Goal: Task Accomplishment & Management: Manage account settings

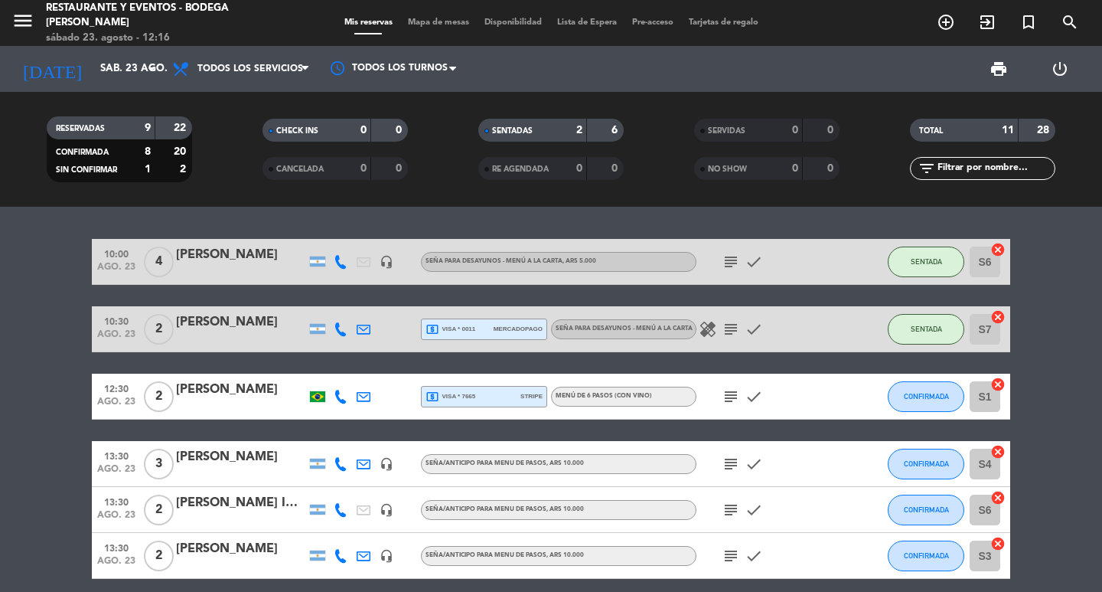
click at [729, 262] on icon "subject" at bounding box center [731, 262] width 18 height 18
click at [725, 332] on icon "subject" at bounding box center [731, 329] width 18 height 18
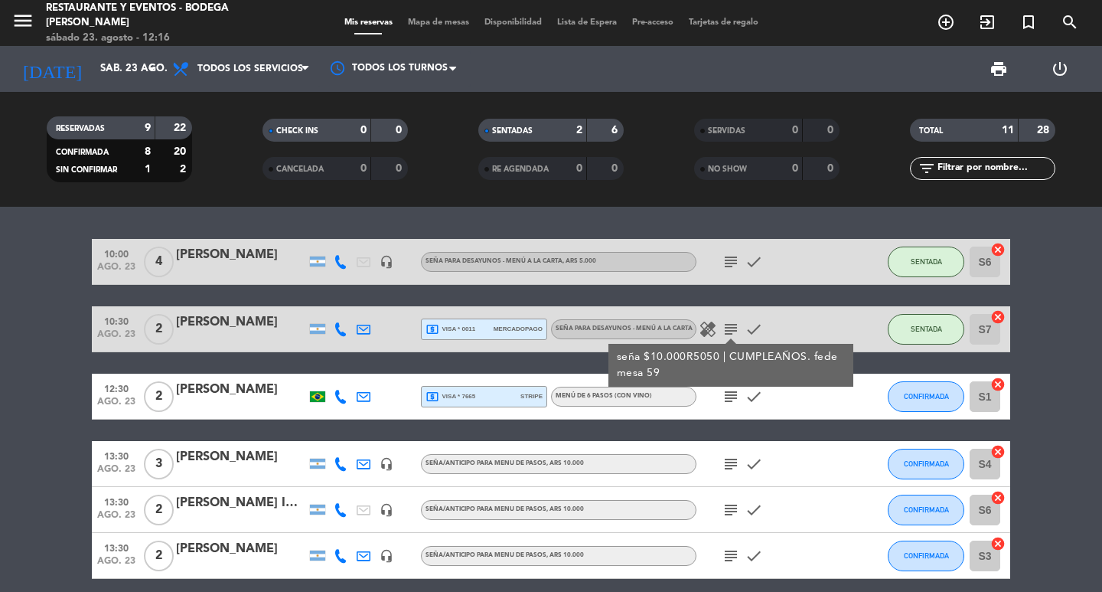
click at [725, 332] on icon "subject" at bounding box center [731, 329] width 18 height 18
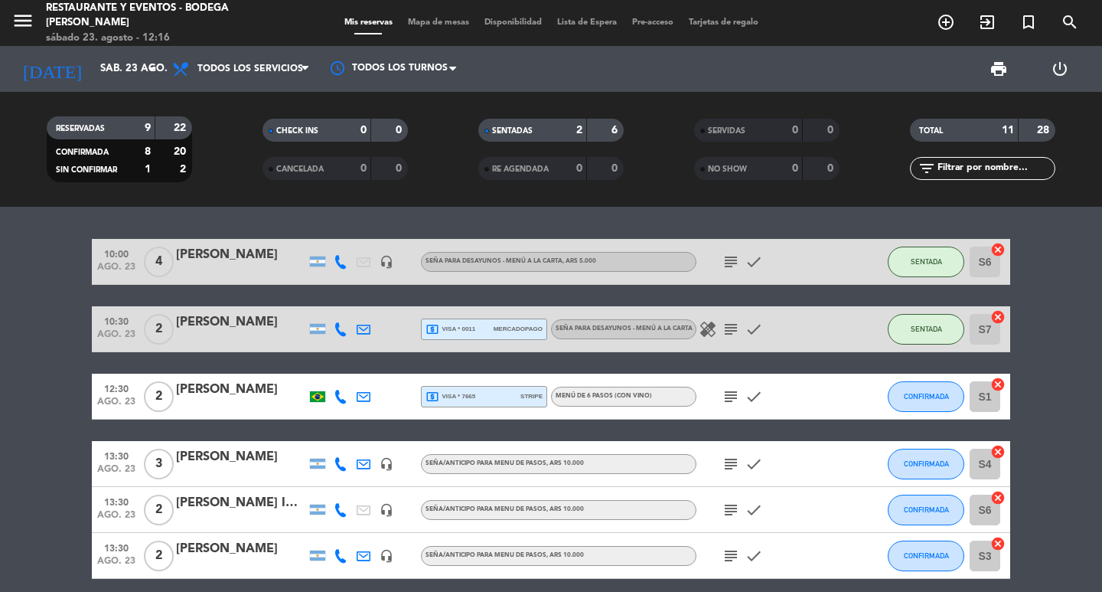
scroll to position [77, 0]
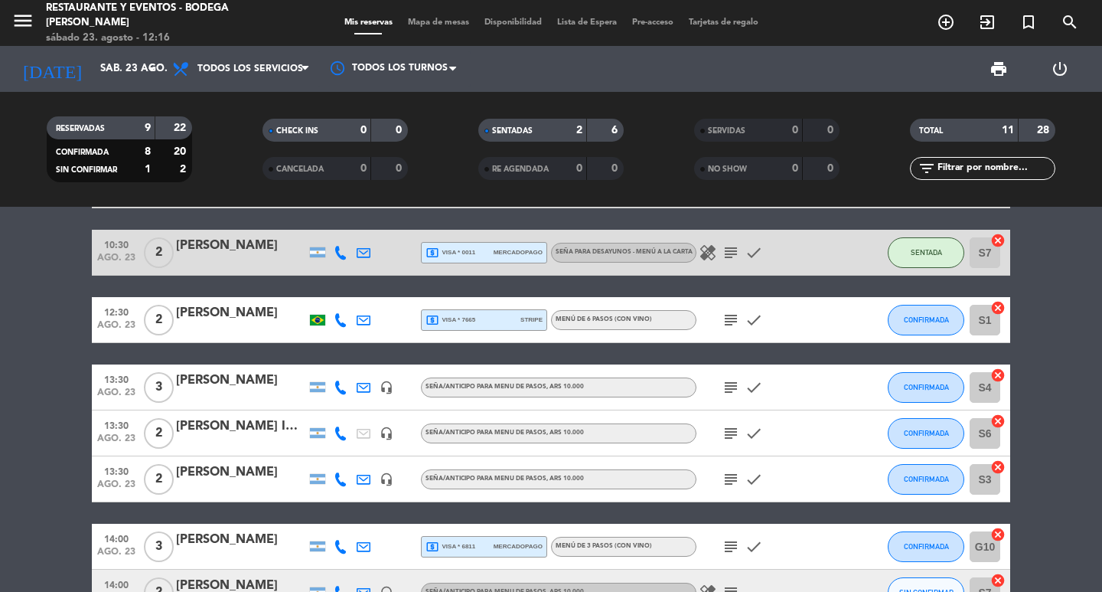
click at [738, 321] on icon "subject" at bounding box center [731, 320] width 18 height 18
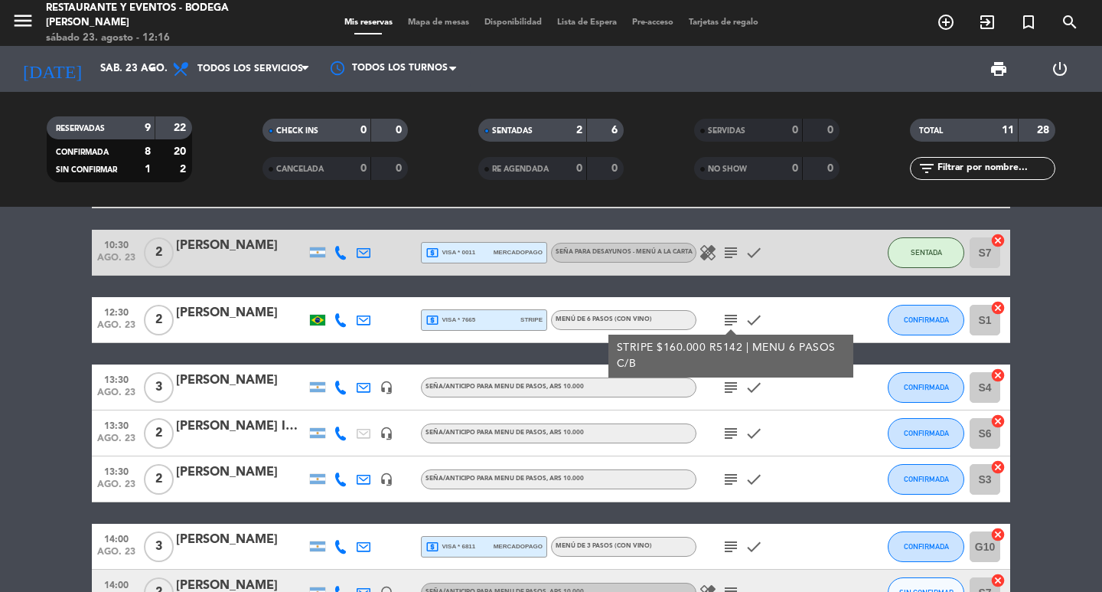
click at [738, 321] on icon "subject" at bounding box center [731, 320] width 18 height 18
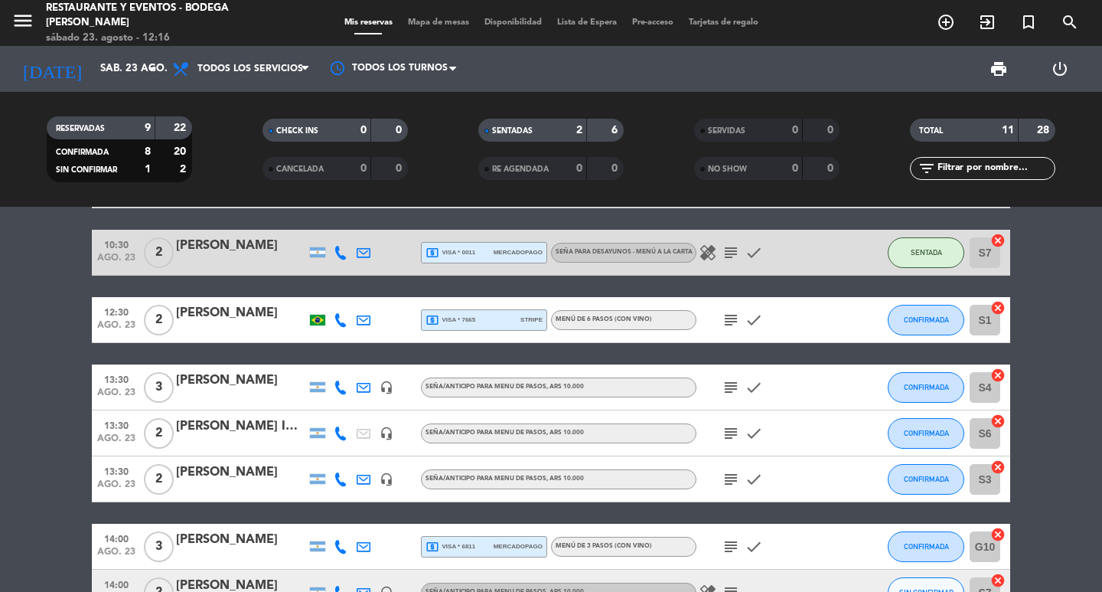
click at [735, 385] on icon "subject" at bounding box center [731, 387] width 18 height 18
click at [731, 429] on icon "subject" at bounding box center [731, 433] width 18 height 18
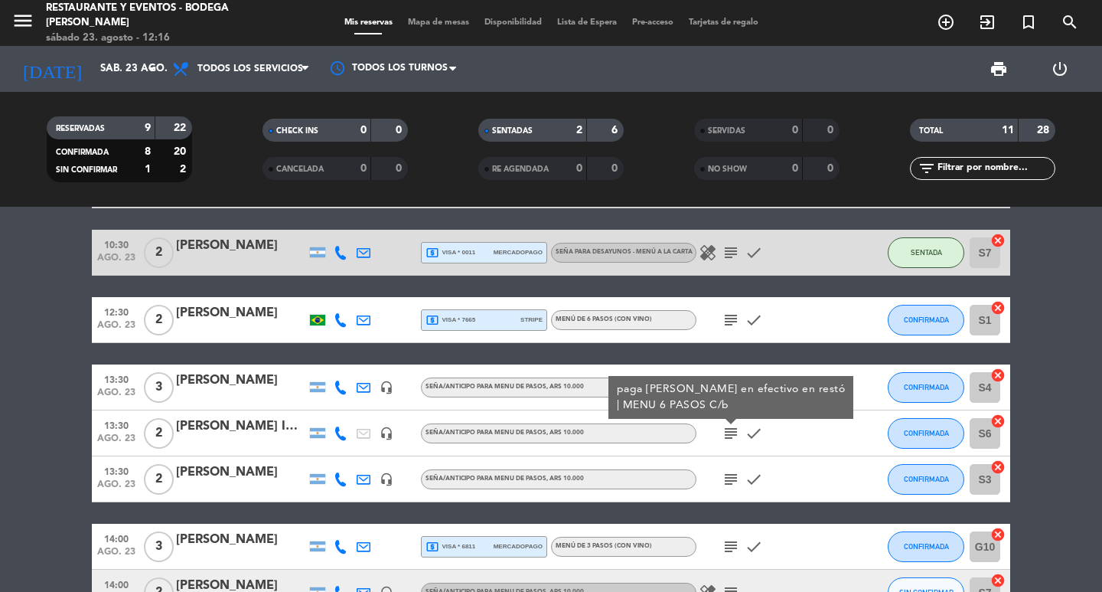
click at [731, 429] on icon "subject" at bounding box center [731, 433] width 18 height 18
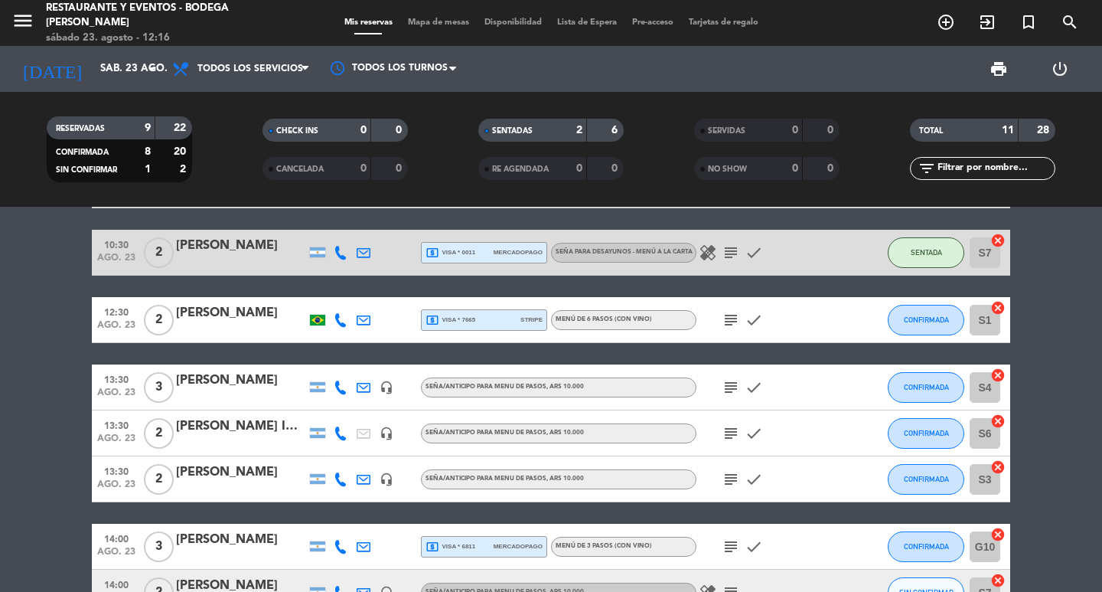
click at [729, 478] on icon "subject" at bounding box center [731, 479] width 18 height 18
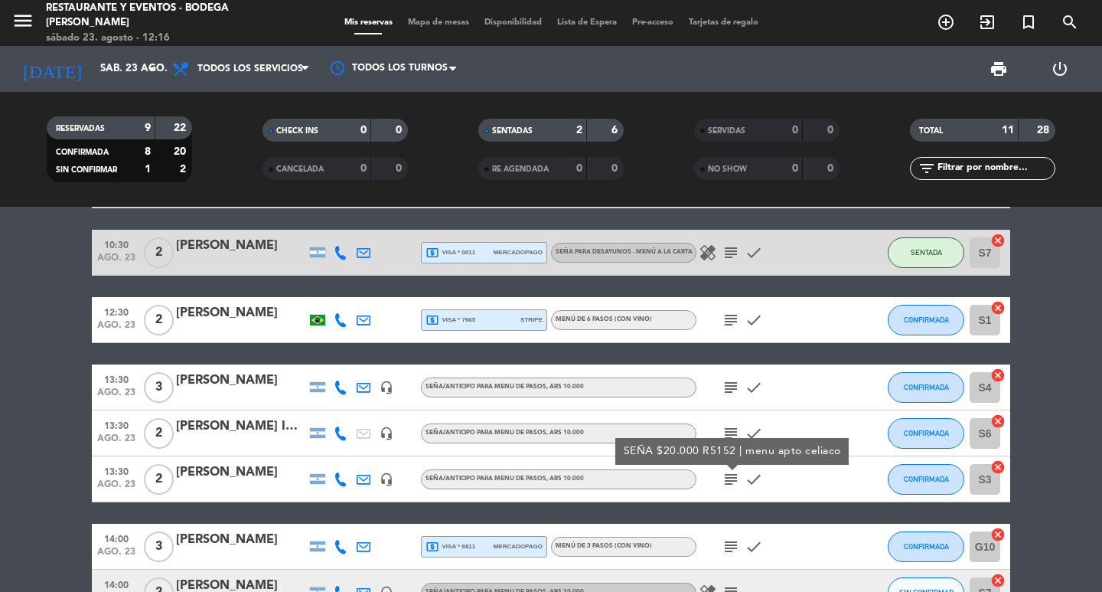
click at [729, 478] on icon "subject" at bounding box center [731, 479] width 18 height 18
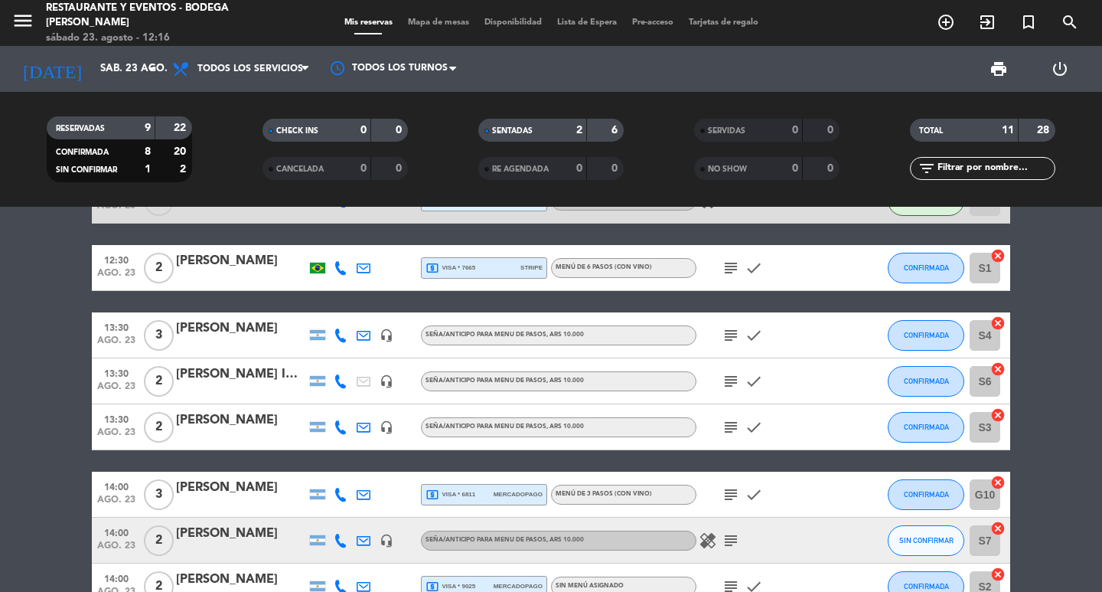
scroll to position [153, 0]
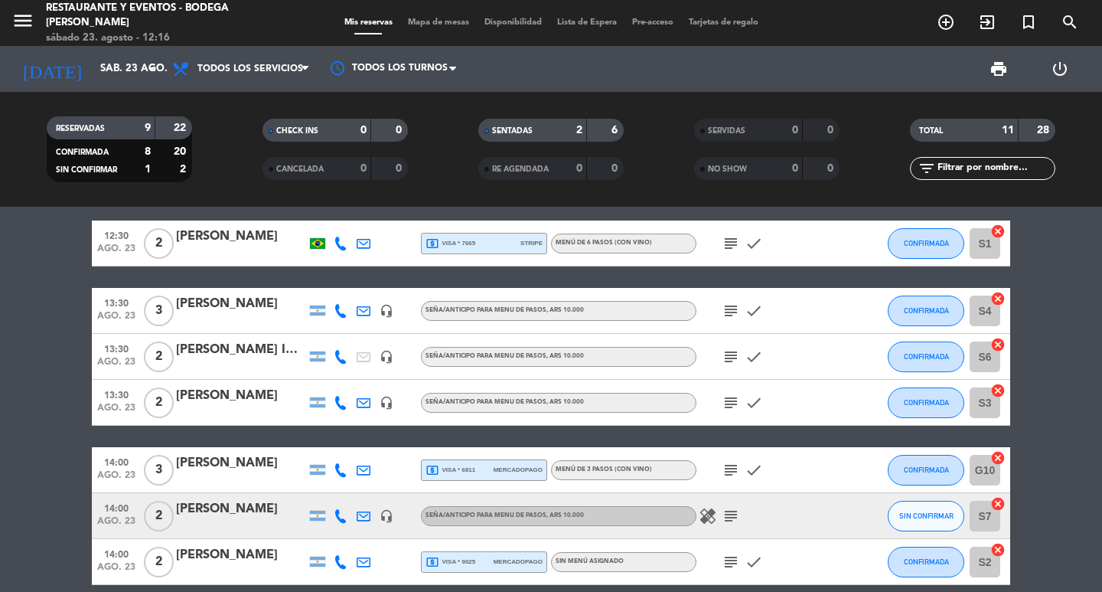
click at [729, 478] on icon "subject" at bounding box center [731, 470] width 18 height 18
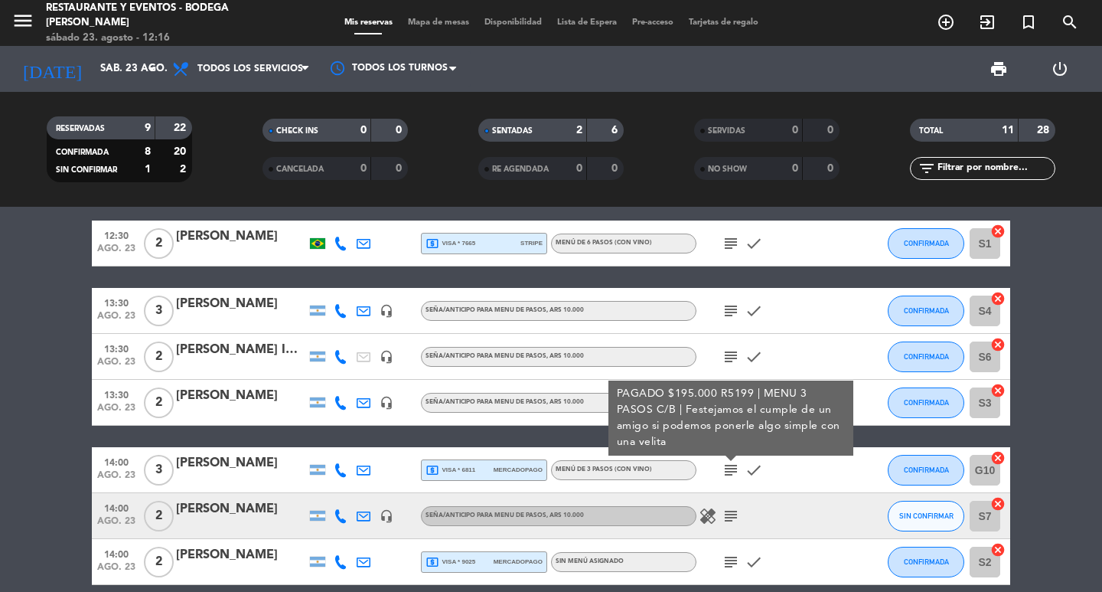
click at [729, 478] on icon "subject" at bounding box center [731, 470] width 18 height 18
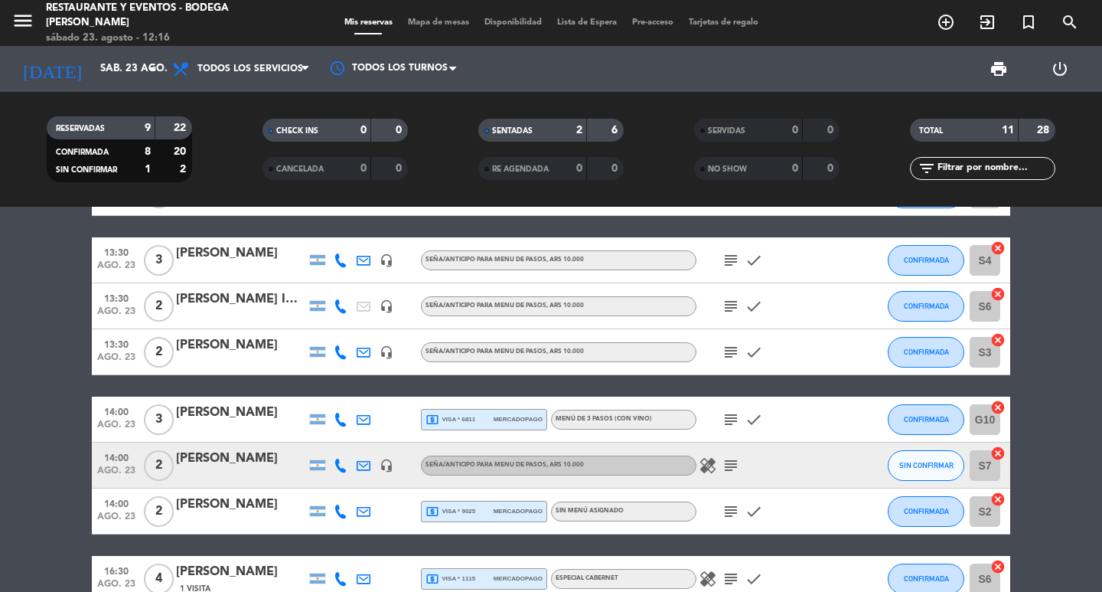
scroll to position [230, 0]
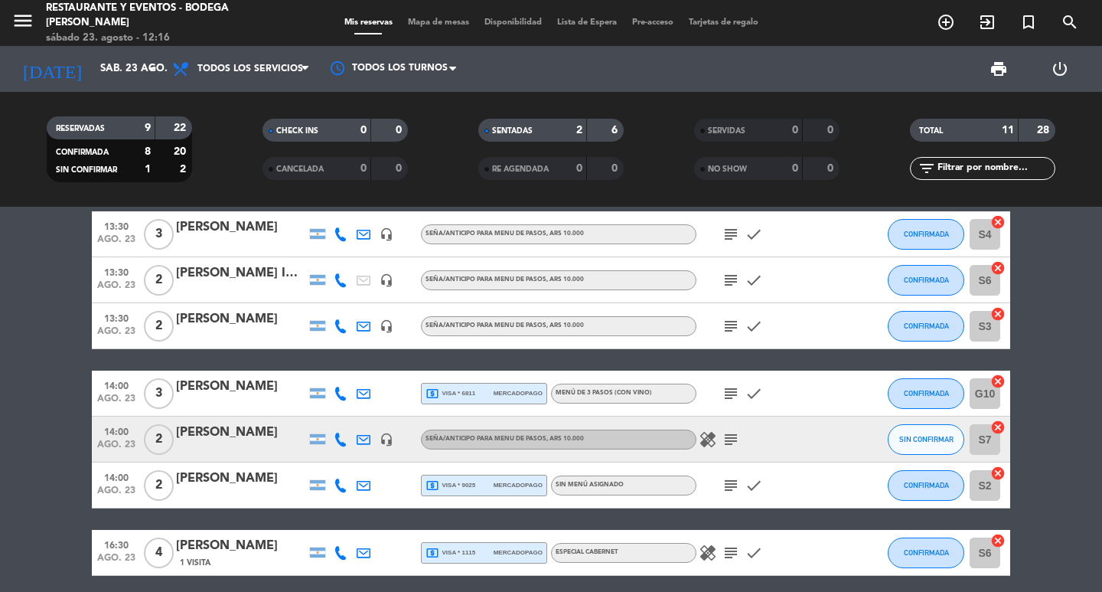
click at [729, 434] on icon "subject" at bounding box center [731, 439] width 18 height 18
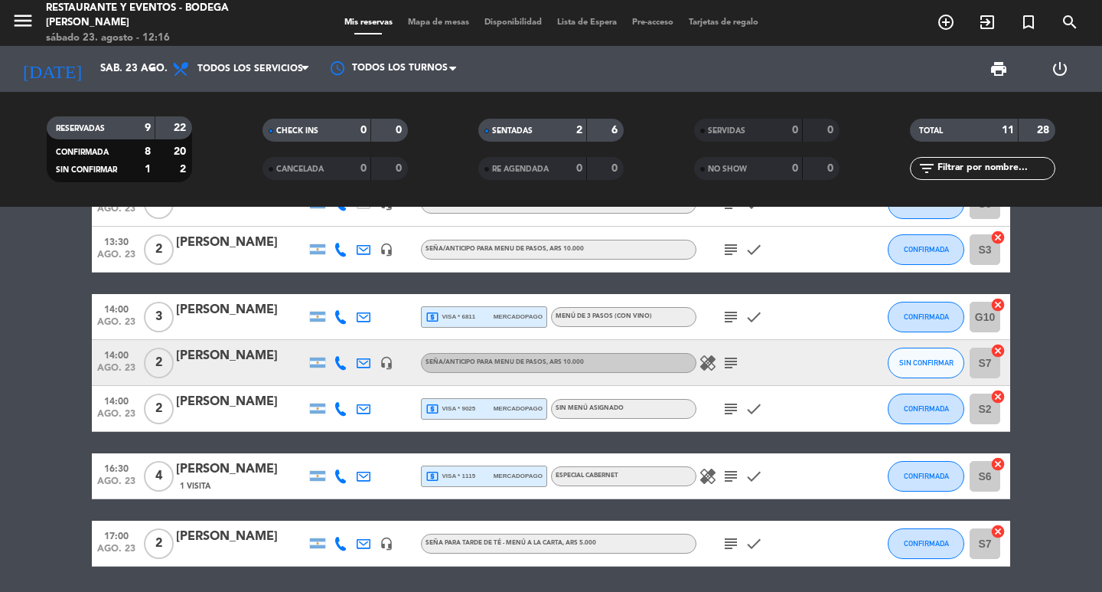
click at [731, 412] on icon "subject" at bounding box center [731, 408] width 18 height 18
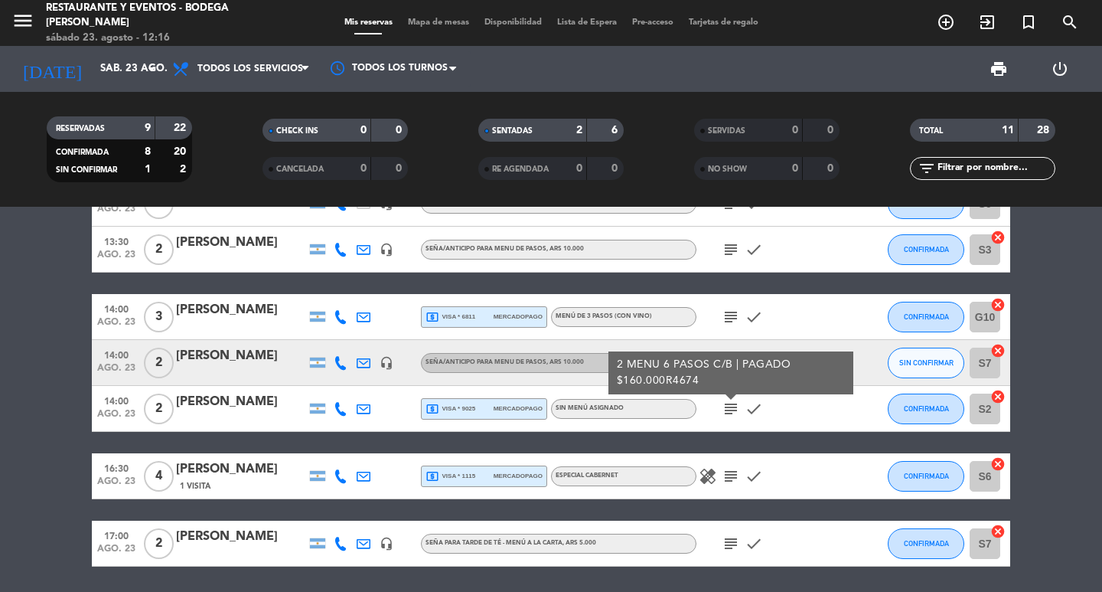
click at [731, 412] on icon "subject" at bounding box center [731, 408] width 18 height 18
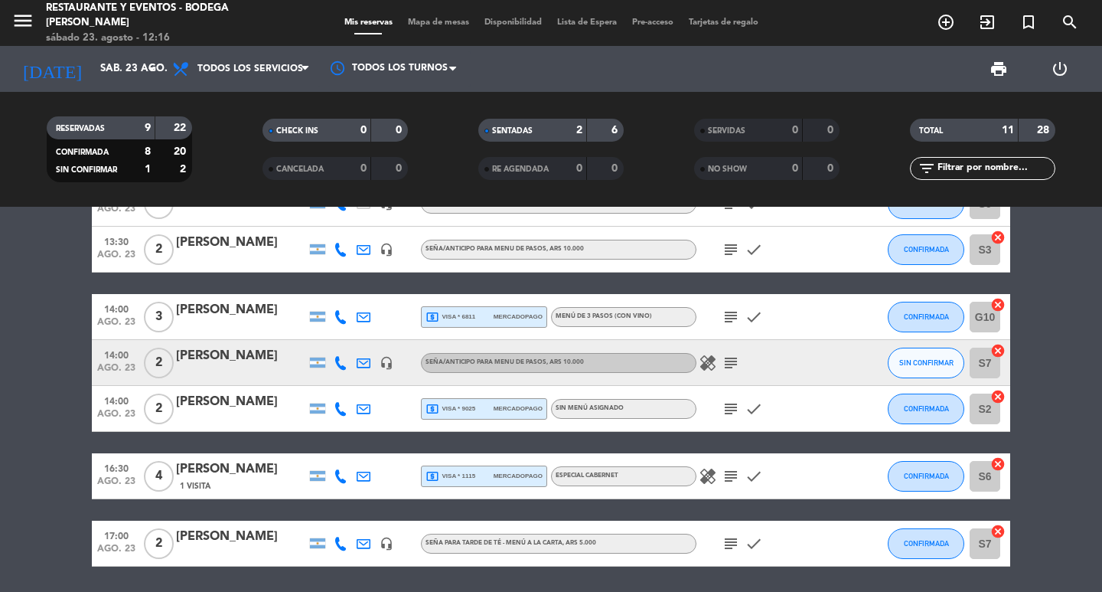
click at [725, 475] on icon "subject" at bounding box center [731, 476] width 18 height 18
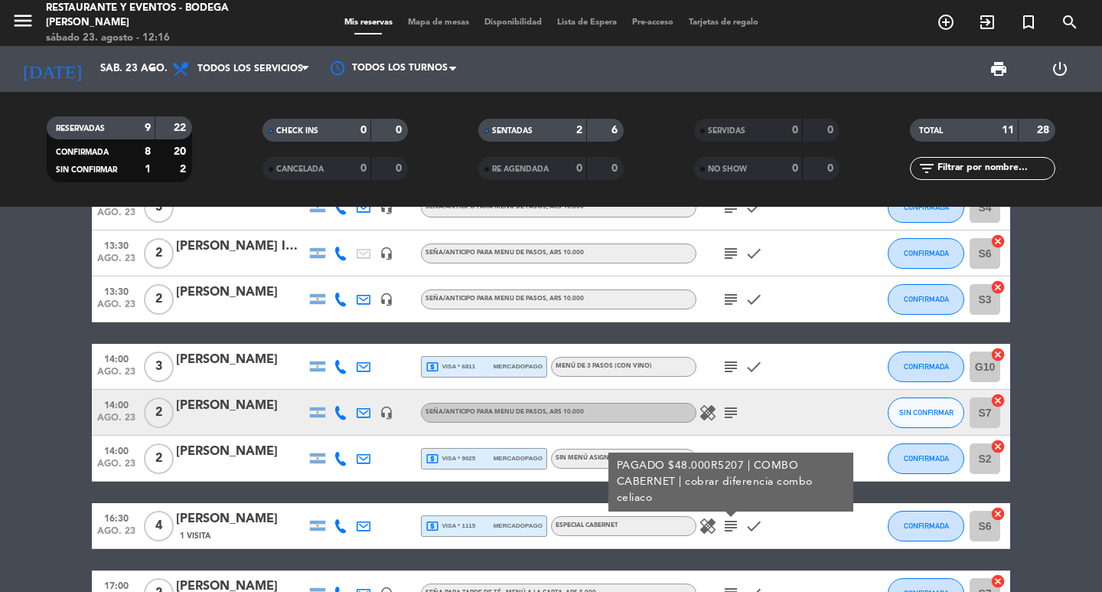
scroll to position [230, 0]
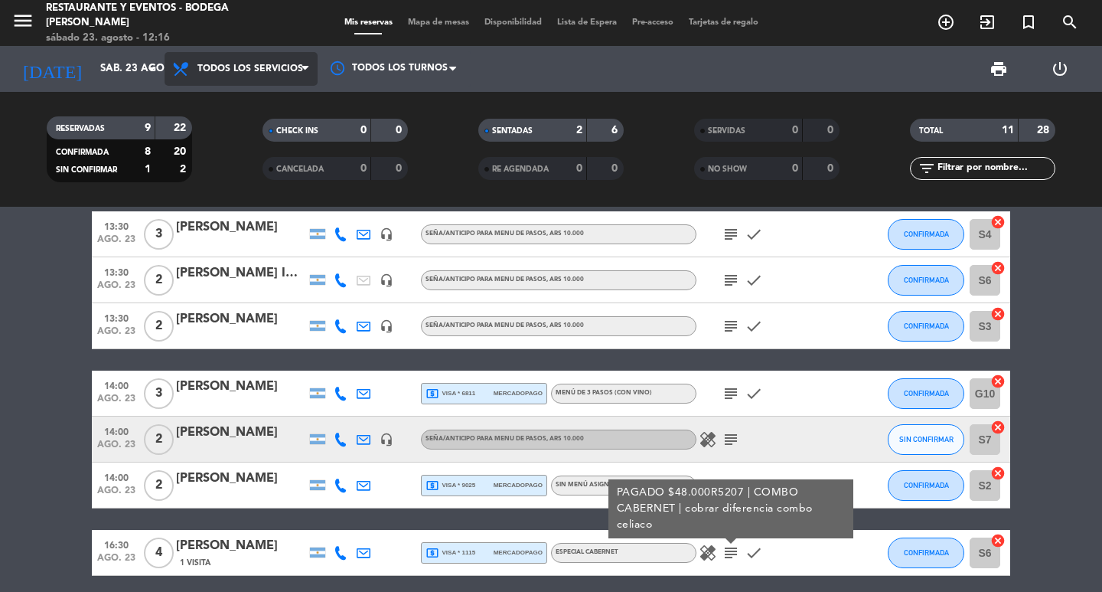
click at [298, 69] on span "Todos los servicios" at bounding box center [250, 69] width 106 height 11
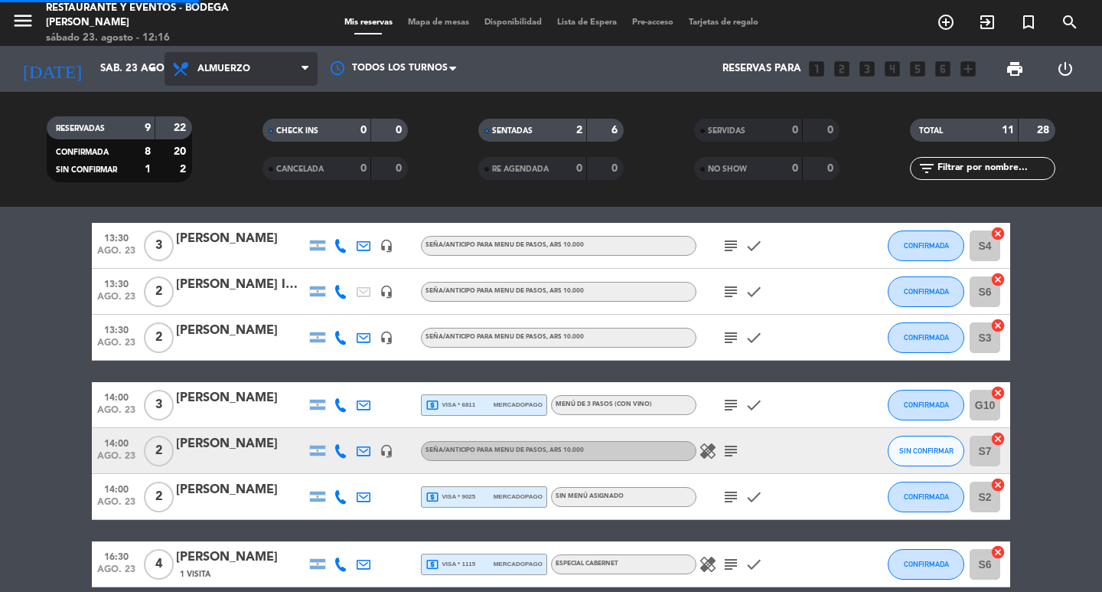
scroll to position [241, 0]
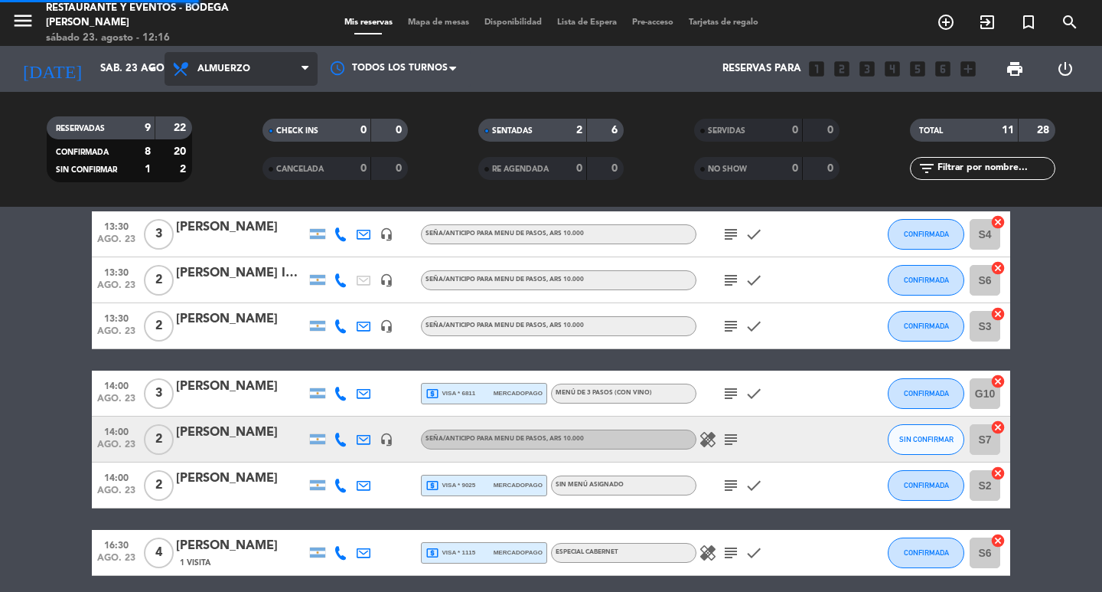
click at [252, 209] on ng-component "menu Restaurante y Eventos - Bodega [PERSON_NAME][DATE] 23. agosto - 12:16 Mis …" at bounding box center [551, 296] width 1102 height 592
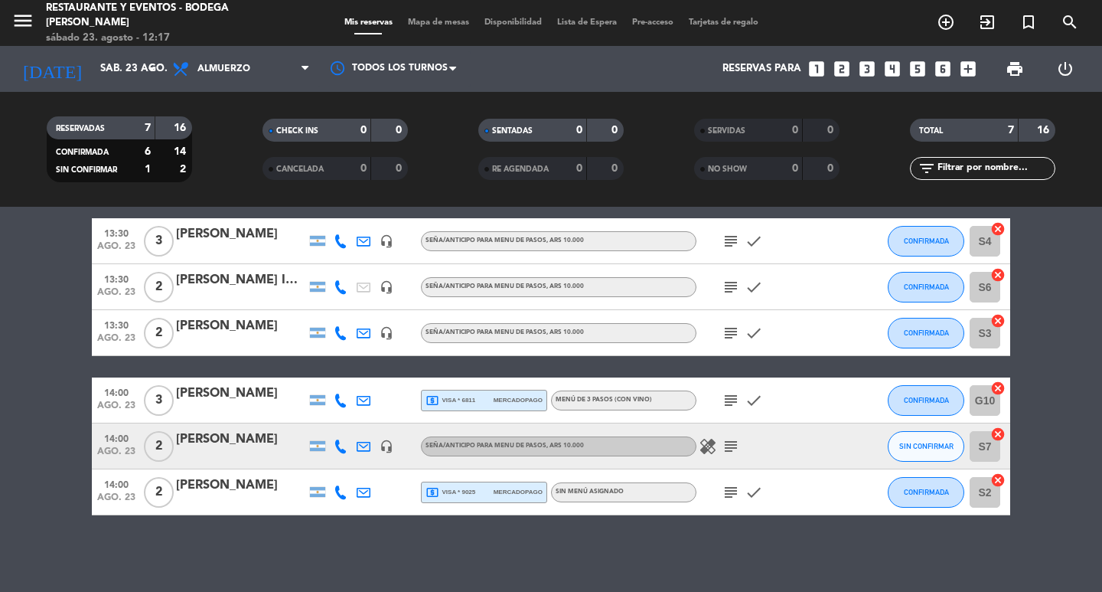
click at [729, 484] on icon "subject" at bounding box center [731, 492] width 18 height 18
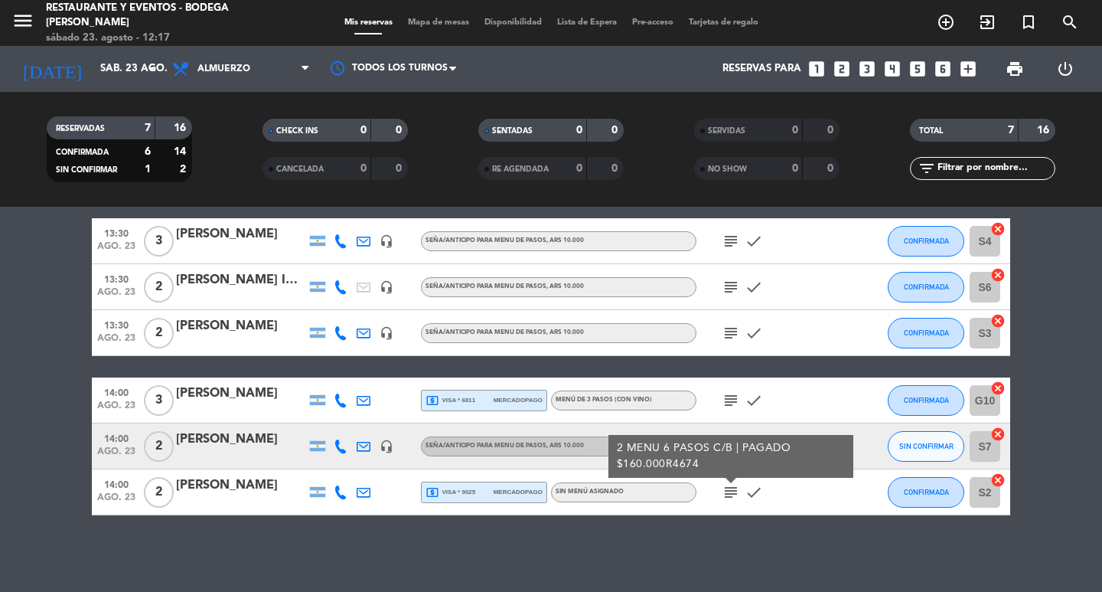
click at [729, 484] on icon "subject" at bounding box center [731, 492] width 18 height 18
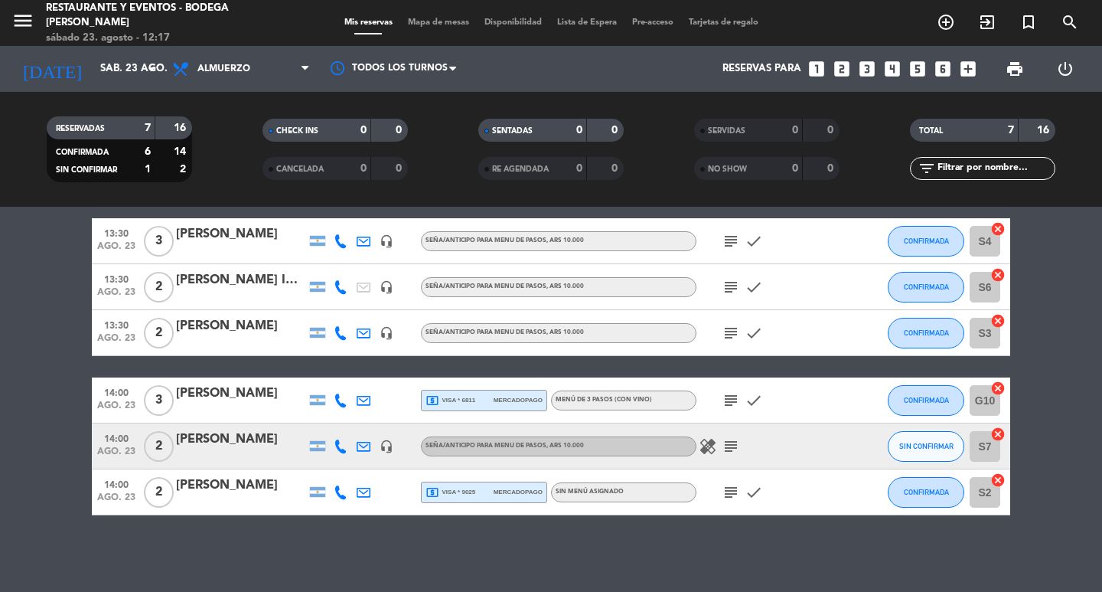
click at [730, 452] on icon "subject" at bounding box center [731, 446] width 18 height 18
click at [731, 410] on div "subject check" at bounding box center [765, 399] width 138 height 45
click at [732, 394] on icon "subject" at bounding box center [731, 400] width 18 height 18
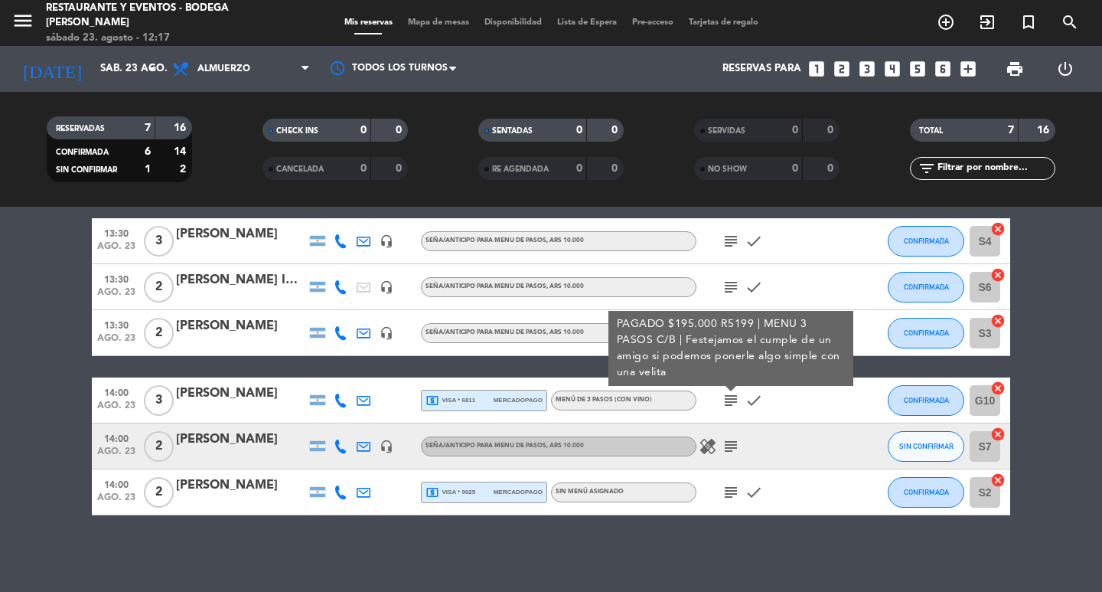
click at [732, 394] on icon "subject" at bounding box center [731, 400] width 18 height 18
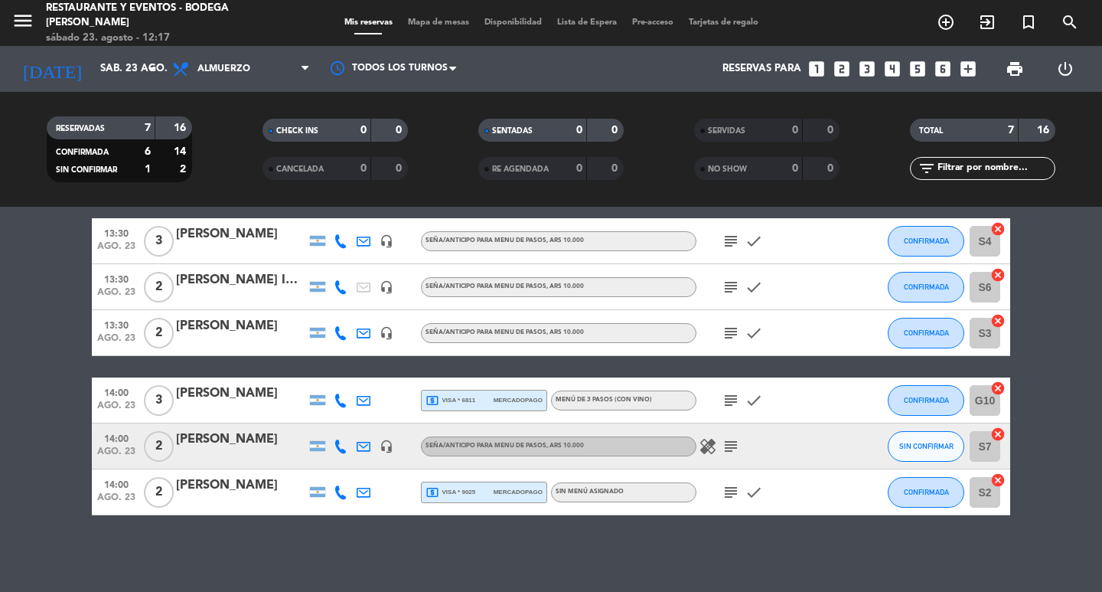
click at [733, 340] on icon "subject" at bounding box center [731, 333] width 18 height 18
click at [735, 292] on icon "subject" at bounding box center [731, 287] width 18 height 18
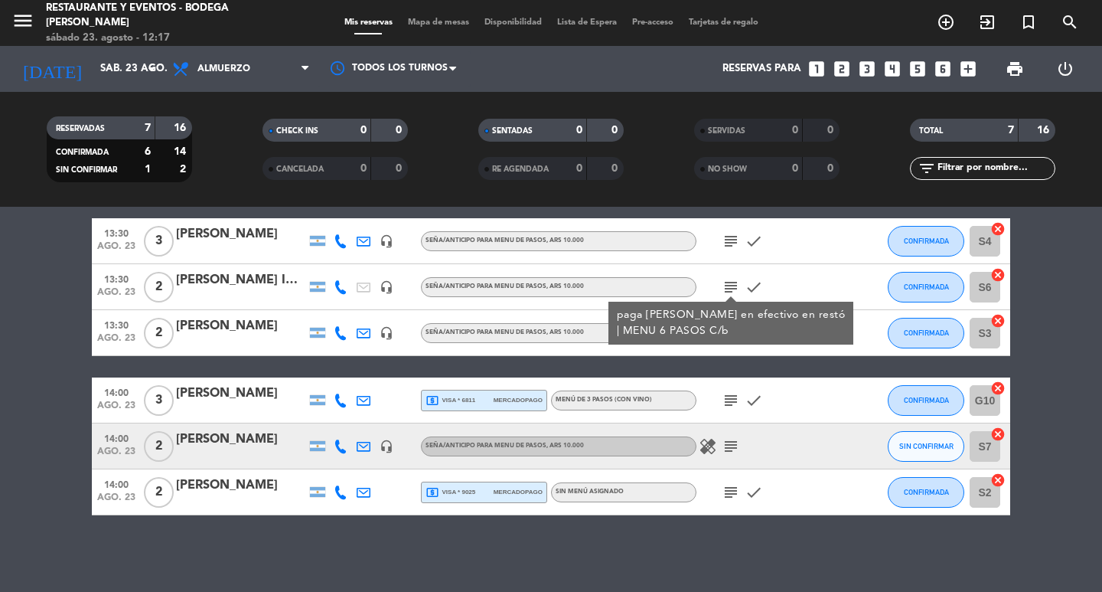
click at [735, 292] on icon "subject" at bounding box center [731, 287] width 18 height 18
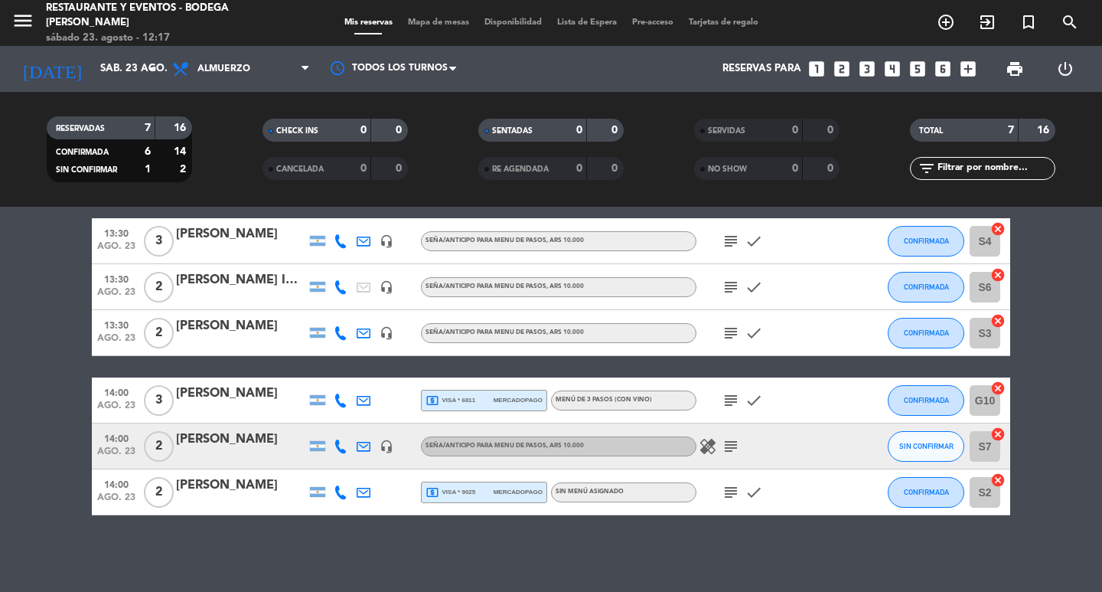
click at [732, 248] on icon "subject" at bounding box center [731, 241] width 18 height 18
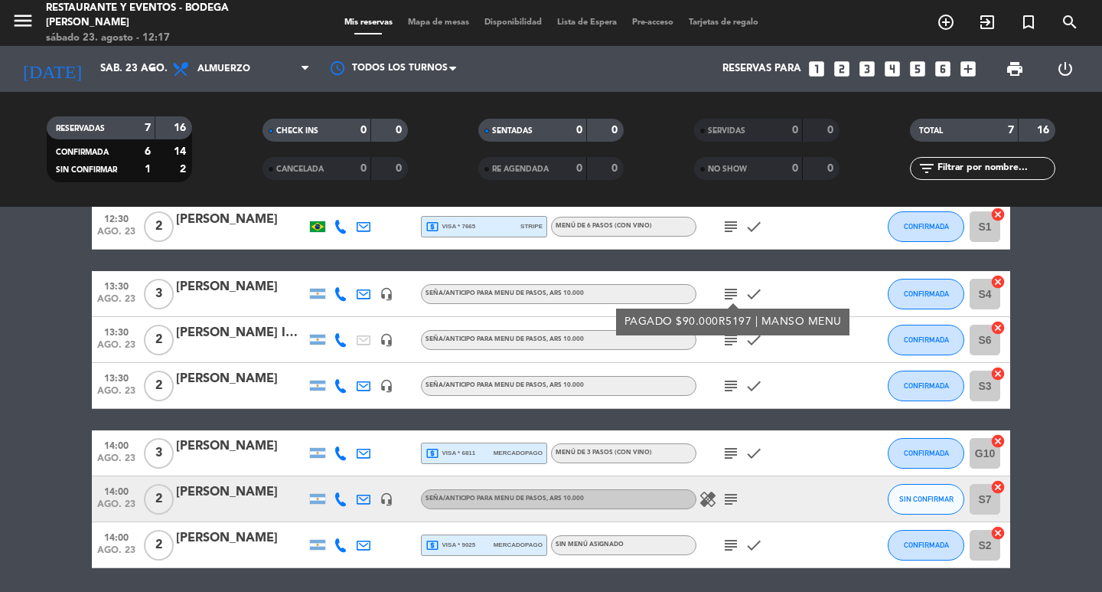
scroll to position [50, 0]
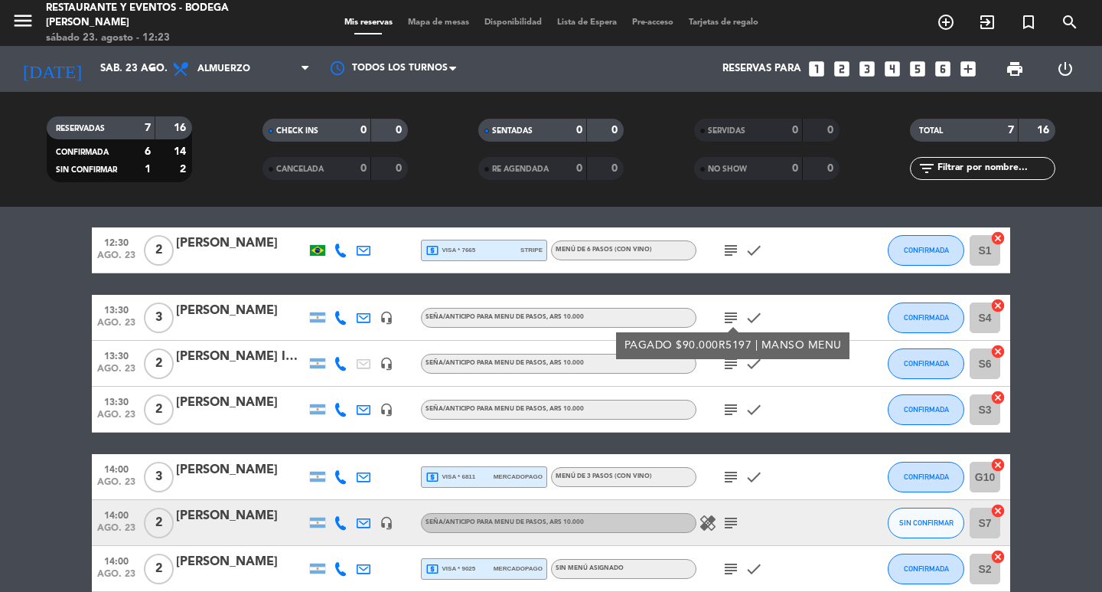
click at [725, 315] on icon "subject" at bounding box center [731, 317] width 18 height 18
click at [273, 62] on span "Almuerzo" at bounding box center [241, 69] width 153 height 34
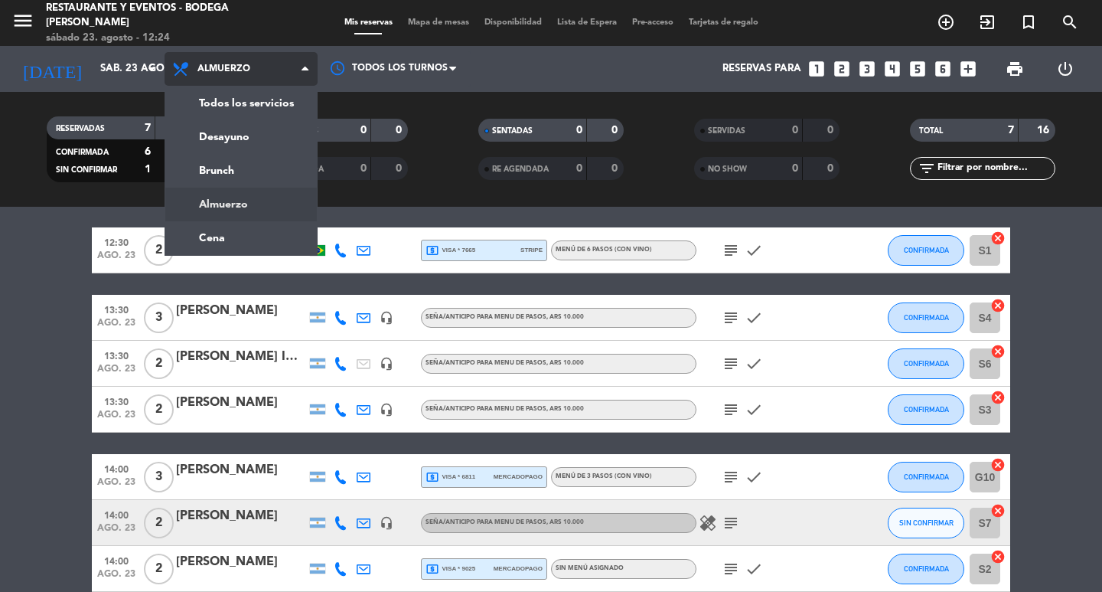
click at [222, 205] on div "menu Restaurante y Eventos - Bodega [PERSON_NAME][DATE] 23. agosto - 12:24 Mis …" at bounding box center [551, 103] width 1102 height 207
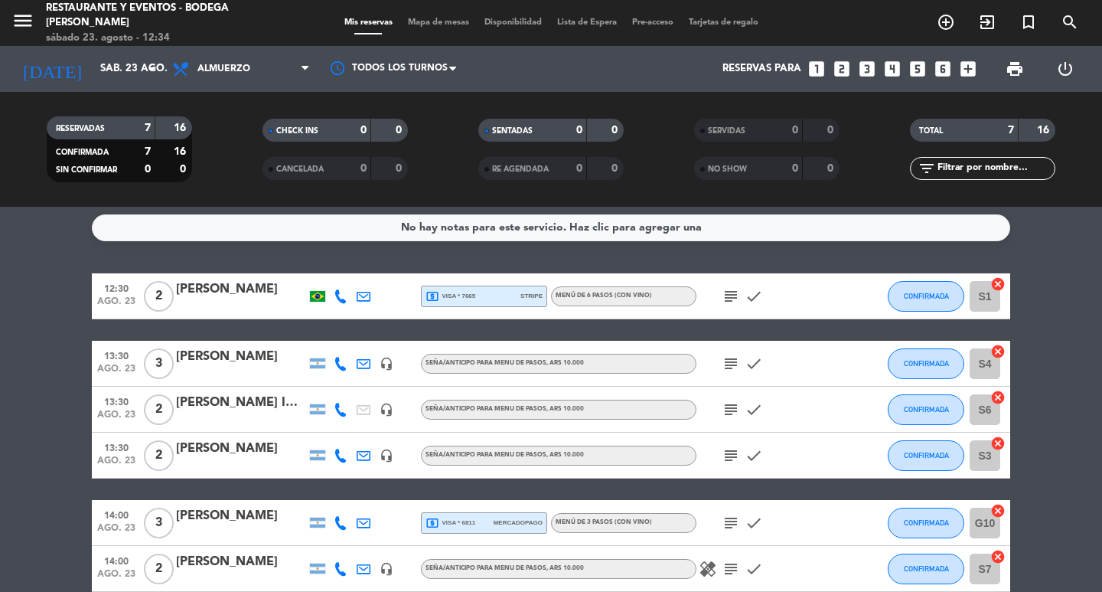
scroll to position [0, 0]
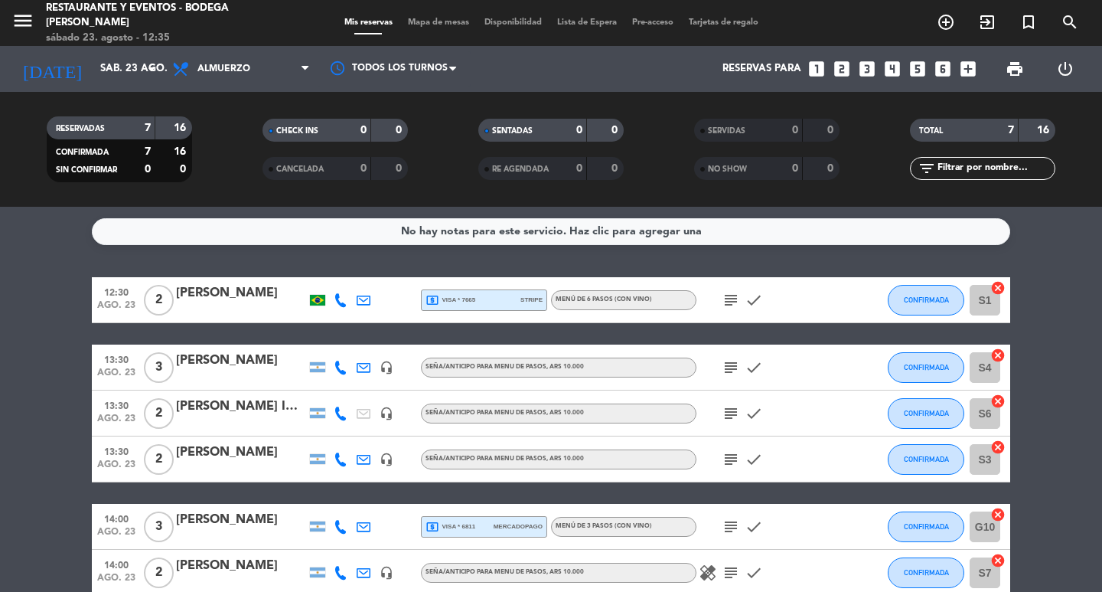
click at [733, 299] on icon "subject" at bounding box center [731, 300] width 18 height 18
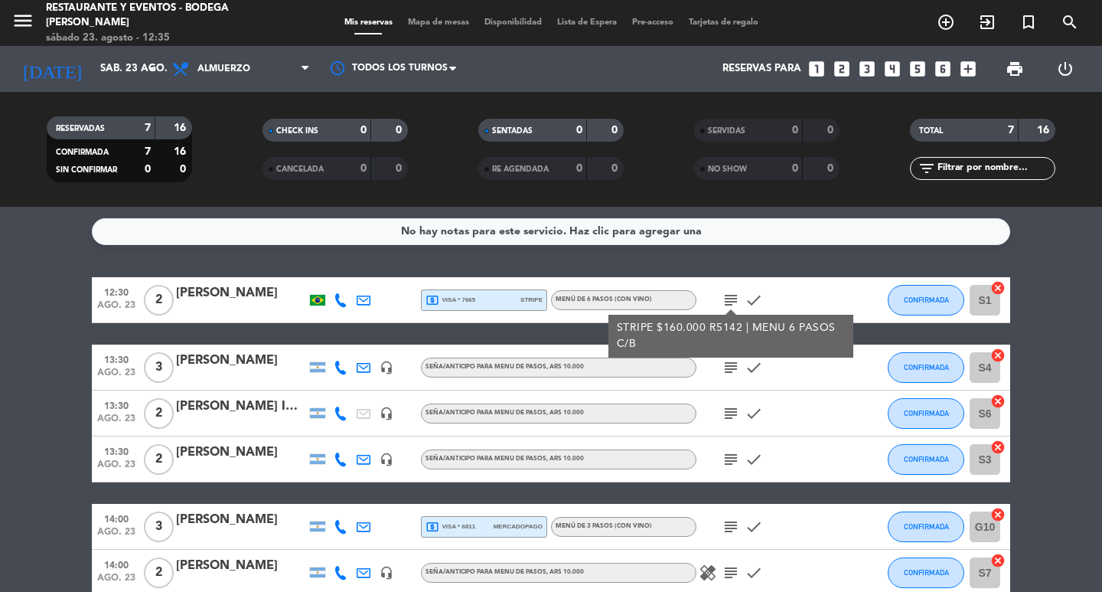
click at [733, 299] on icon "subject" at bounding box center [731, 300] width 18 height 18
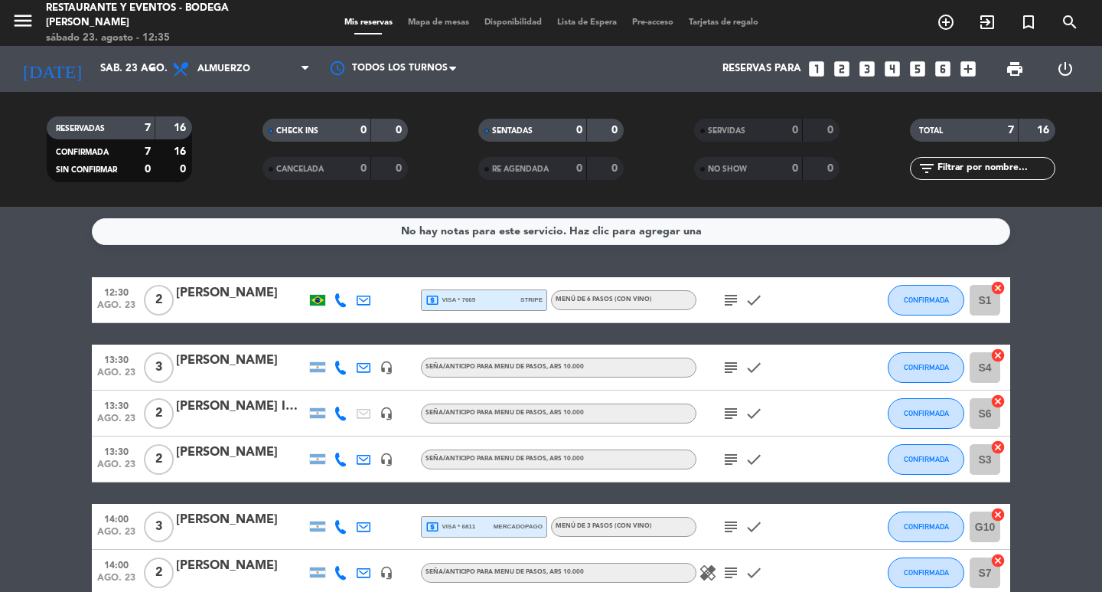
click at [722, 363] on icon "subject" at bounding box center [731, 367] width 18 height 18
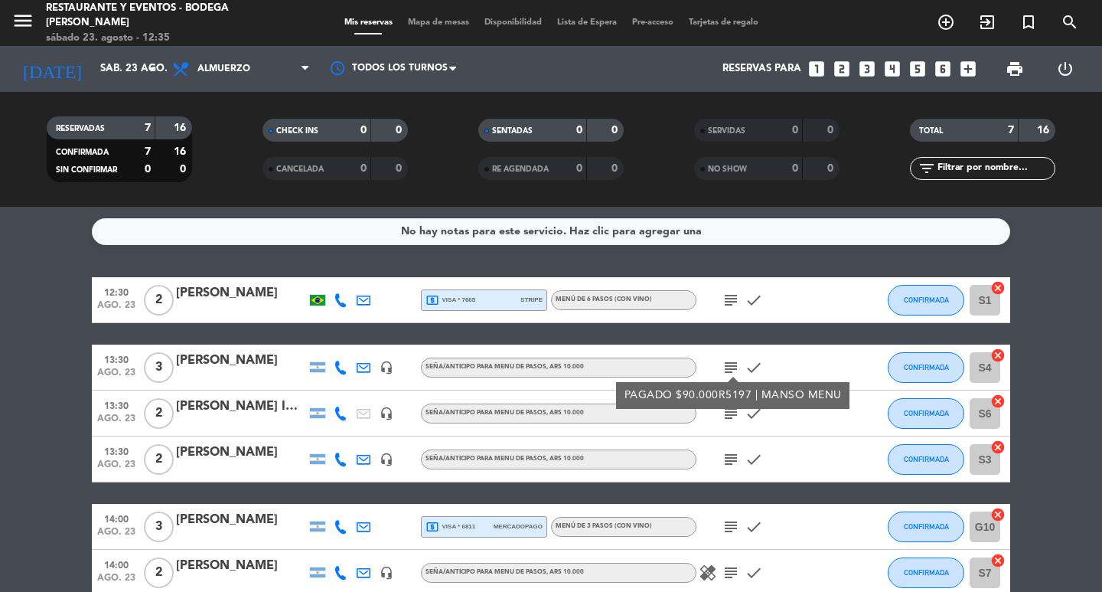
click at [722, 363] on icon "subject" at bounding box center [731, 367] width 18 height 18
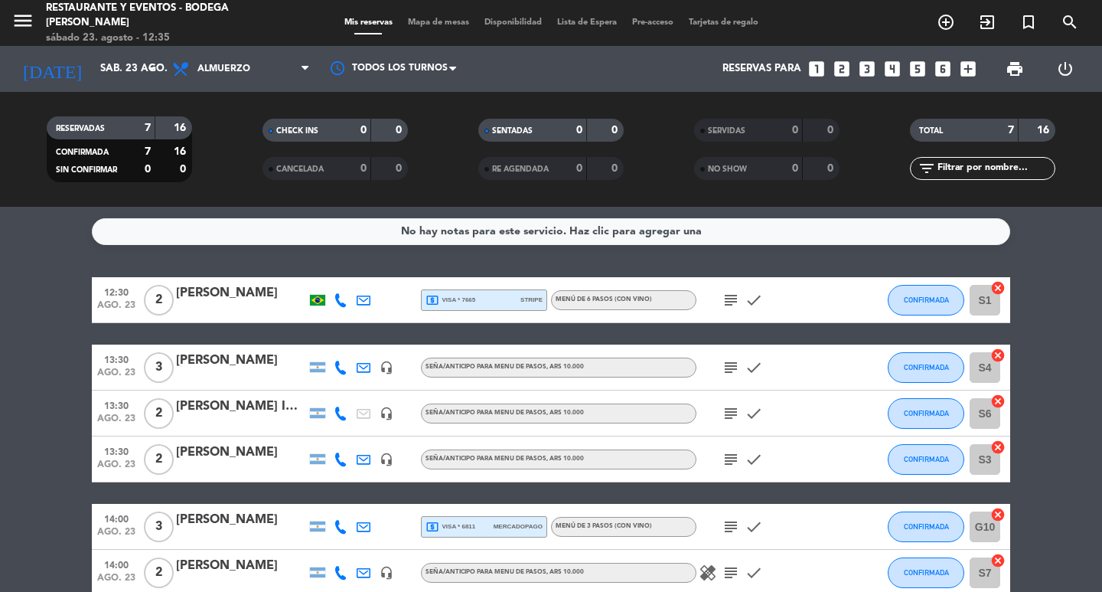
click at [735, 412] on icon "subject" at bounding box center [731, 413] width 18 height 18
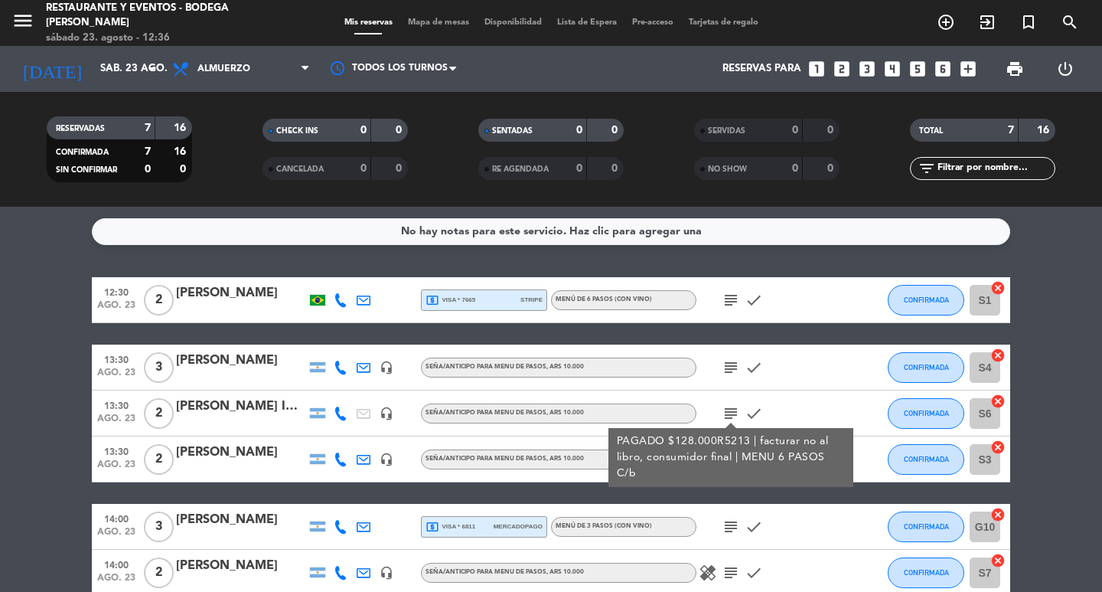
click at [735, 412] on icon "subject" at bounding box center [731, 413] width 18 height 18
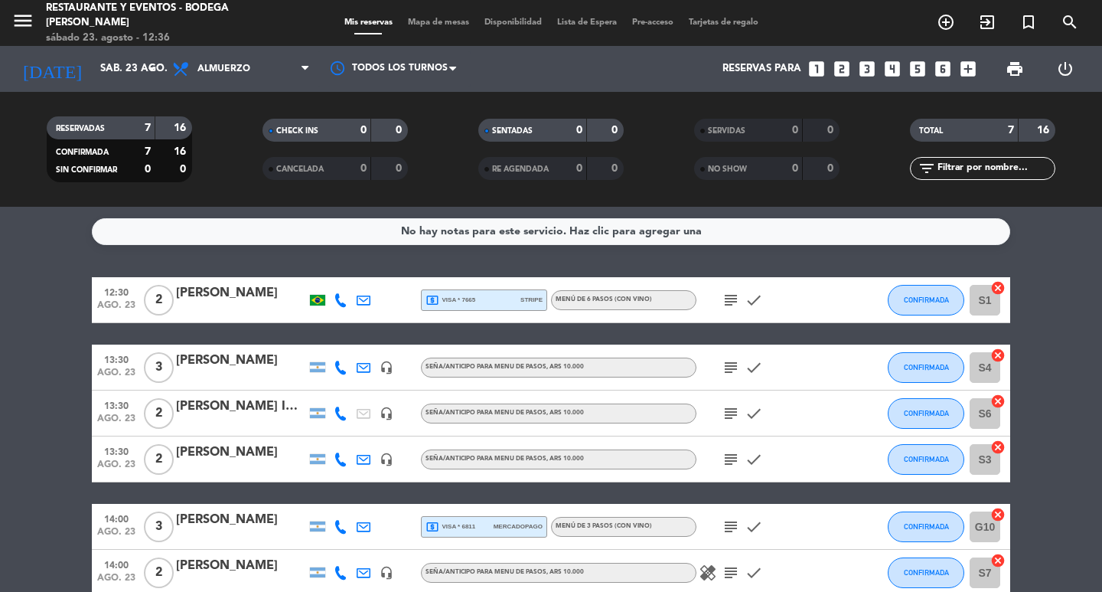
click at [734, 461] on icon "subject" at bounding box center [731, 459] width 18 height 18
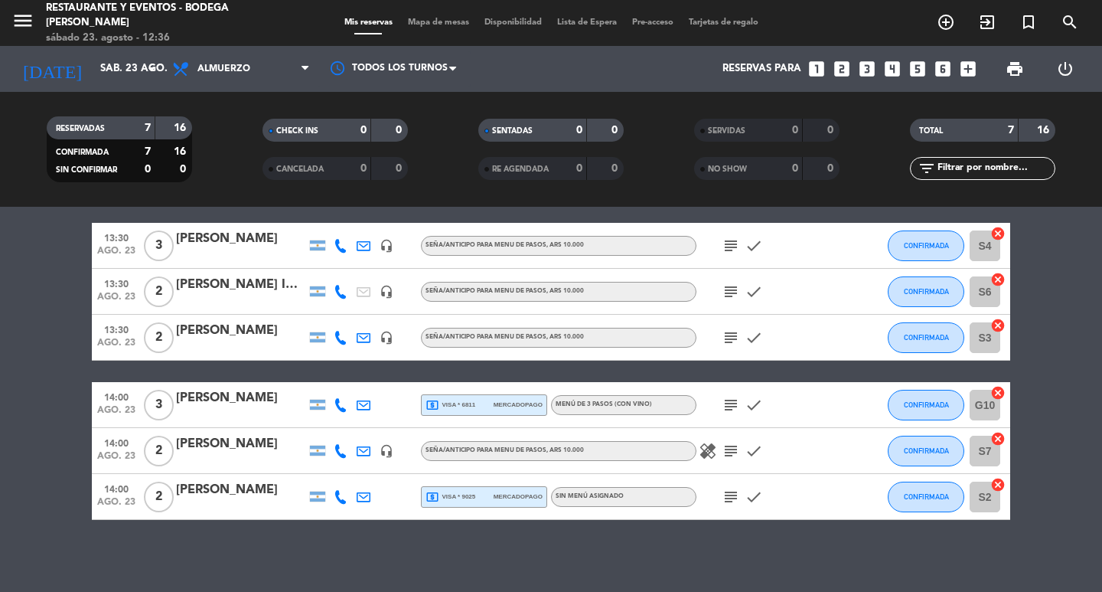
scroll to position [126, 0]
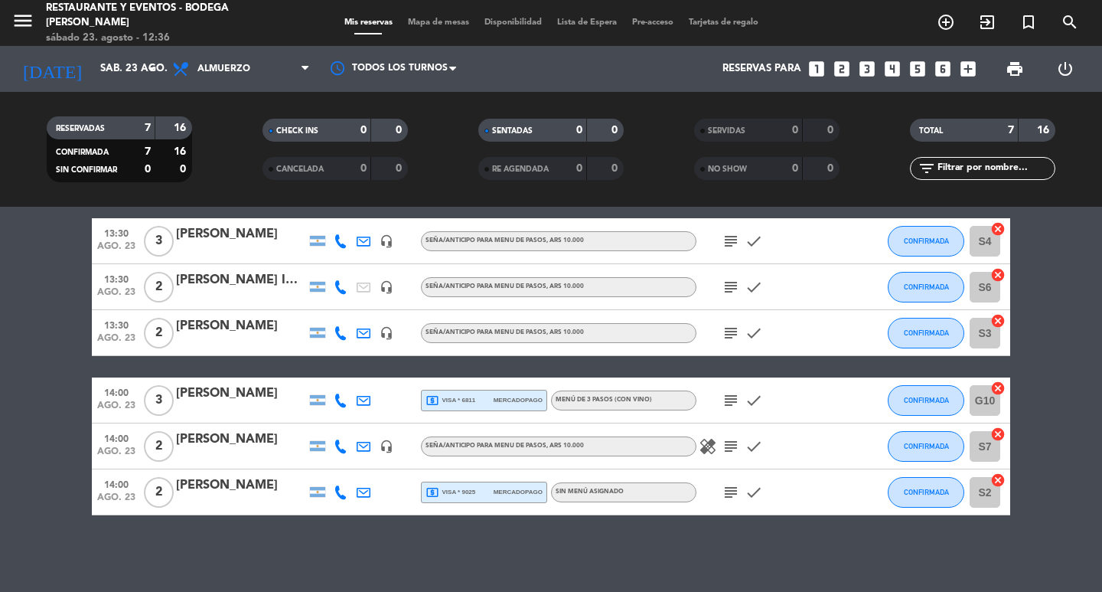
click at [735, 399] on icon "subject" at bounding box center [731, 400] width 18 height 18
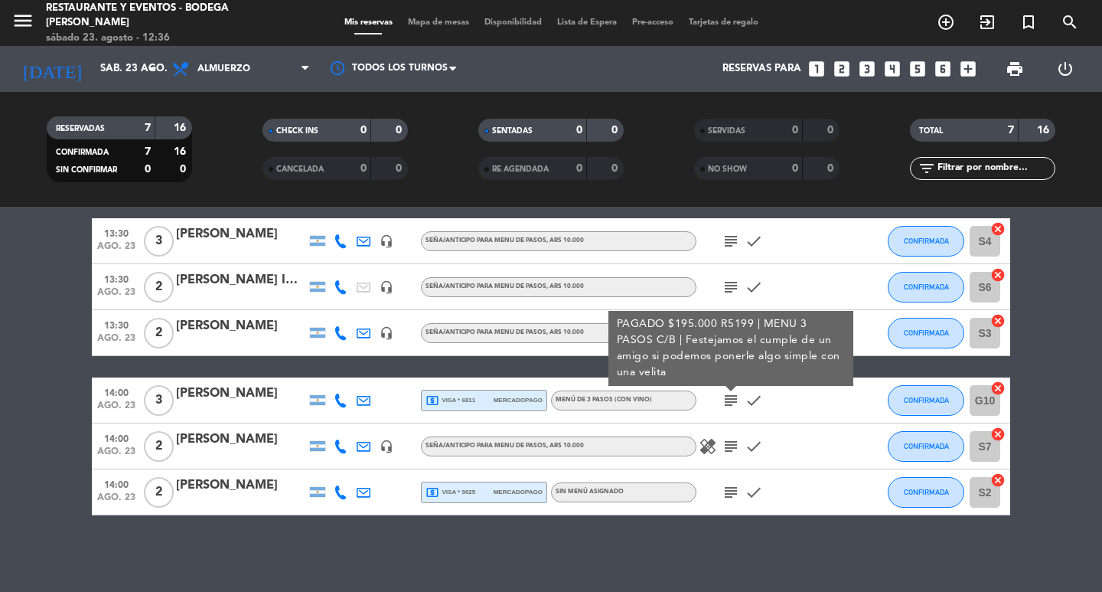
click at [735, 399] on icon "subject" at bounding box center [731, 400] width 18 height 18
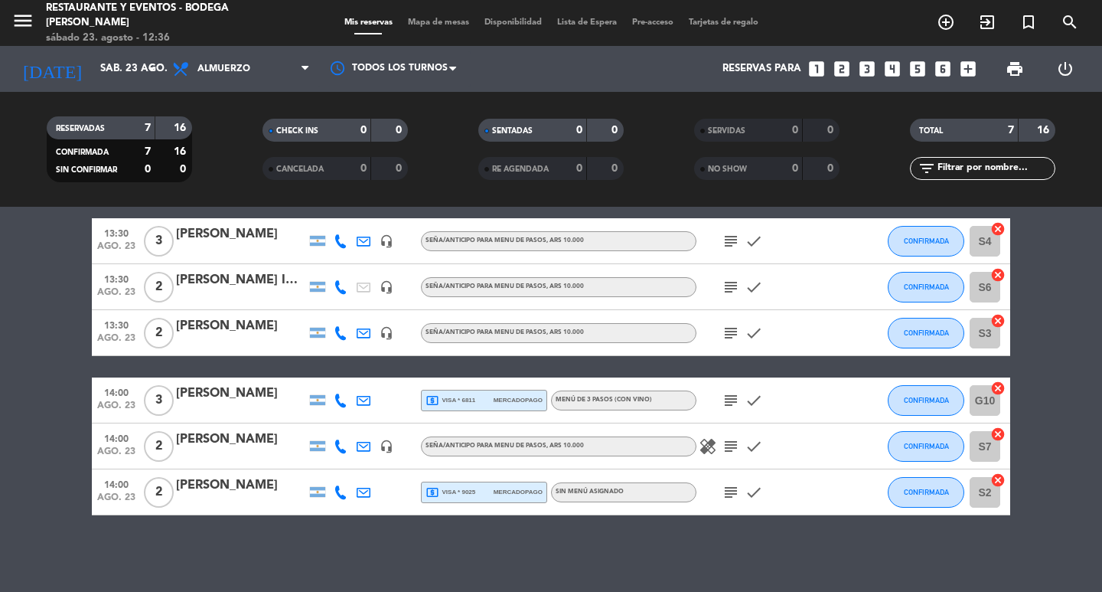
click at [732, 448] on icon "subject" at bounding box center [731, 446] width 18 height 18
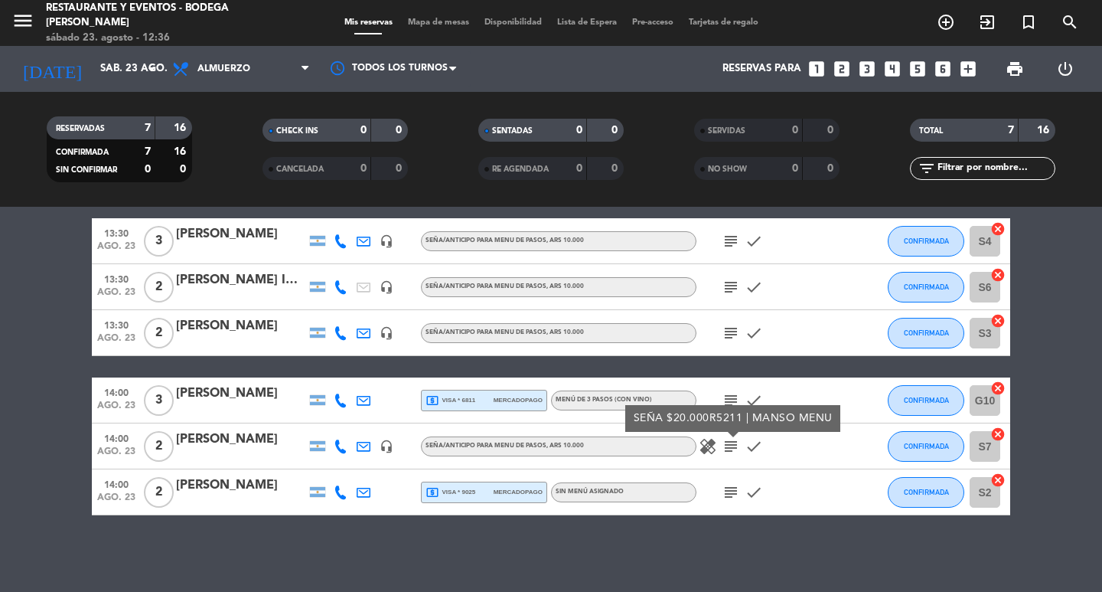
click at [732, 448] on icon "subject" at bounding box center [731, 446] width 18 height 18
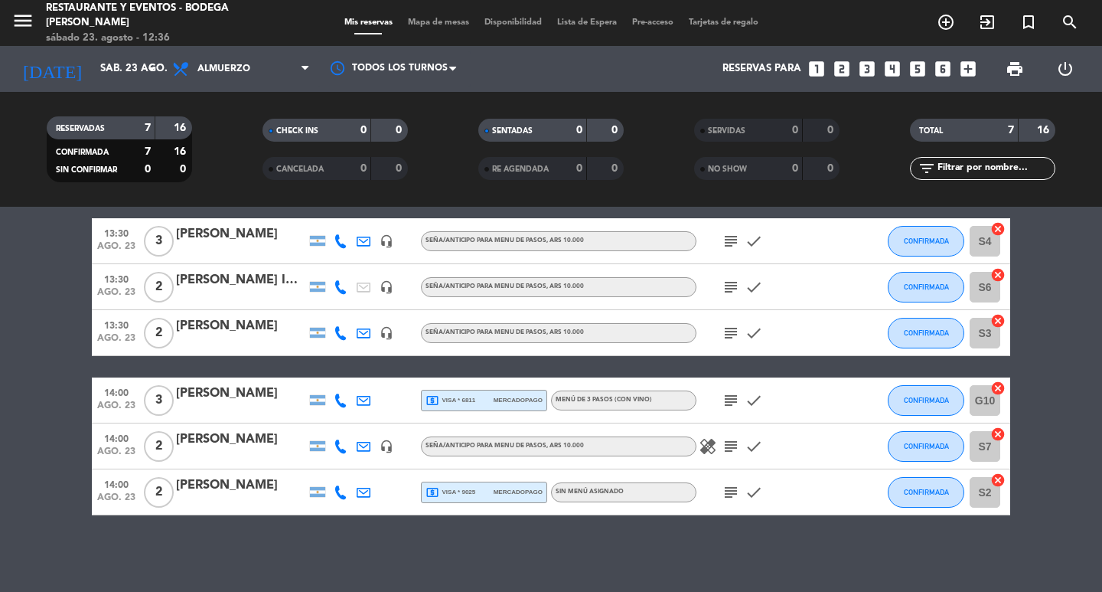
click at [736, 494] on icon "subject" at bounding box center [731, 492] width 18 height 18
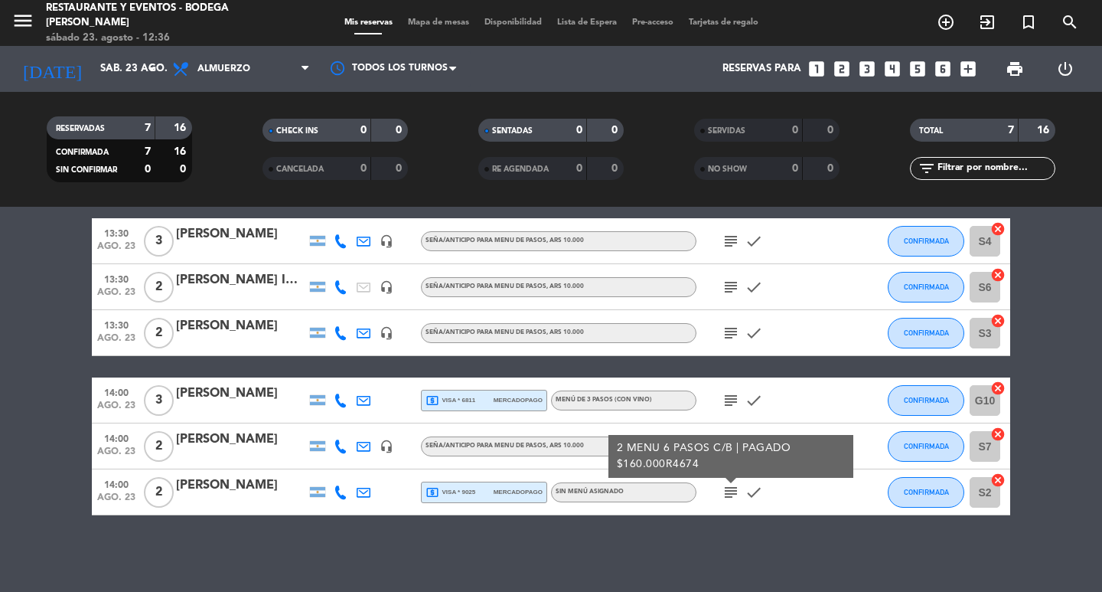
click at [736, 494] on icon "subject" at bounding box center [731, 492] width 18 height 18
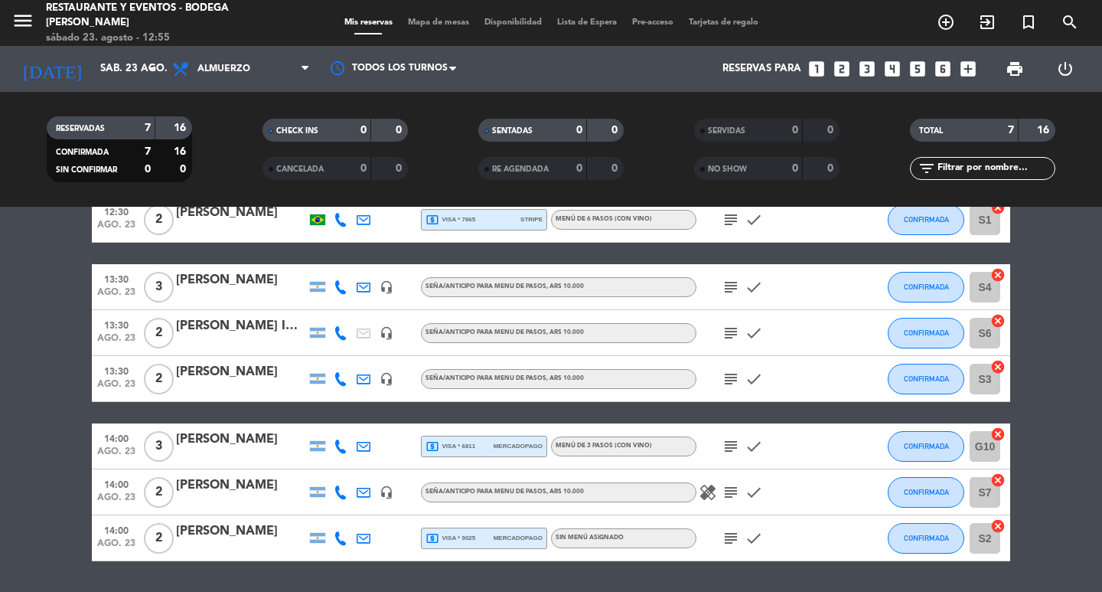
scroll to position [0, 0]
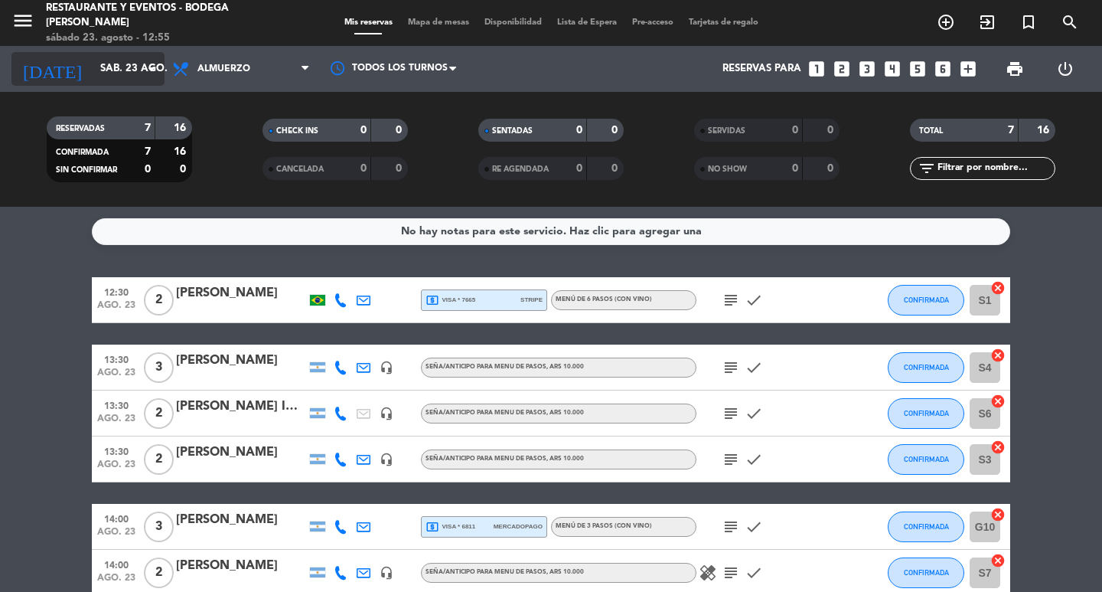
click at [155, 64] on icon "arrow_drop_down" at bounding box center [151, 69] width 18 height 18
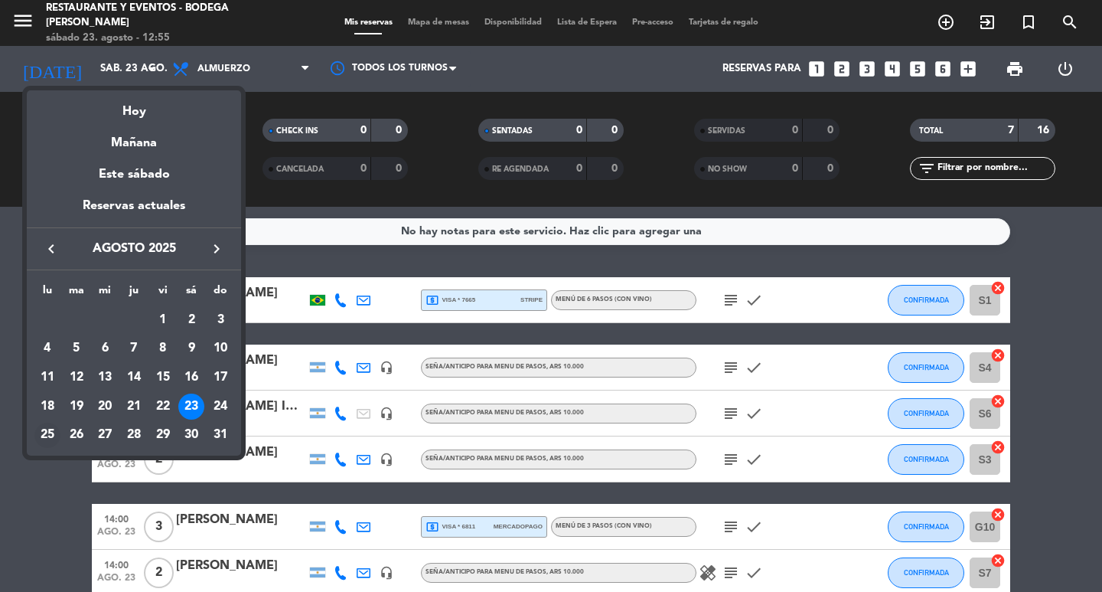
click at [51, 431] on div "25" at bounding box center [47, 435] width 26 height 26
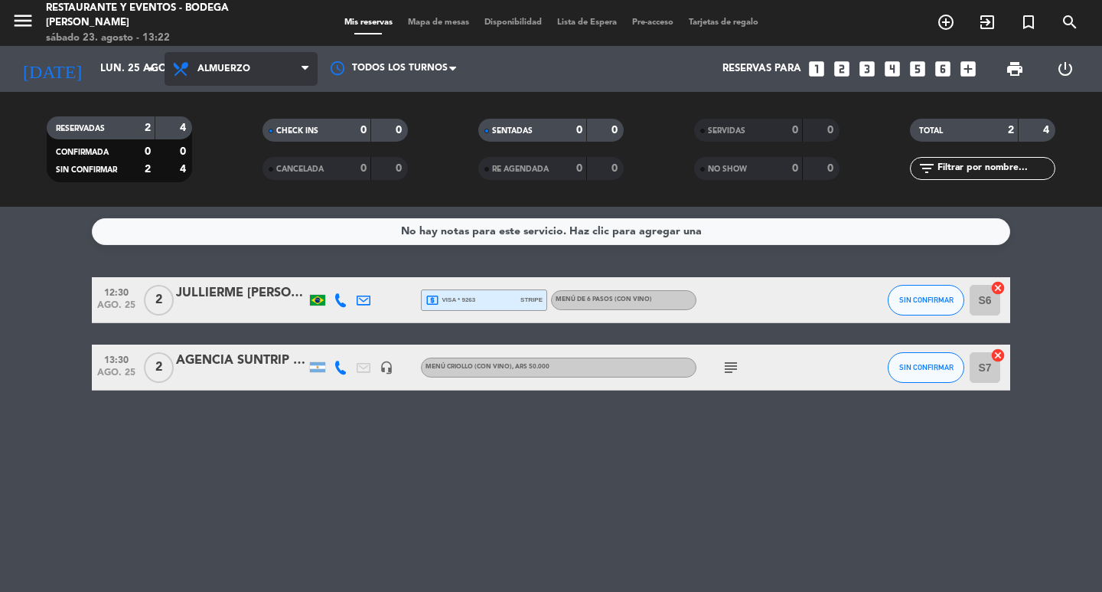
click at [306, 63] on icon at bounding box center [305, 69] width 7 height 12
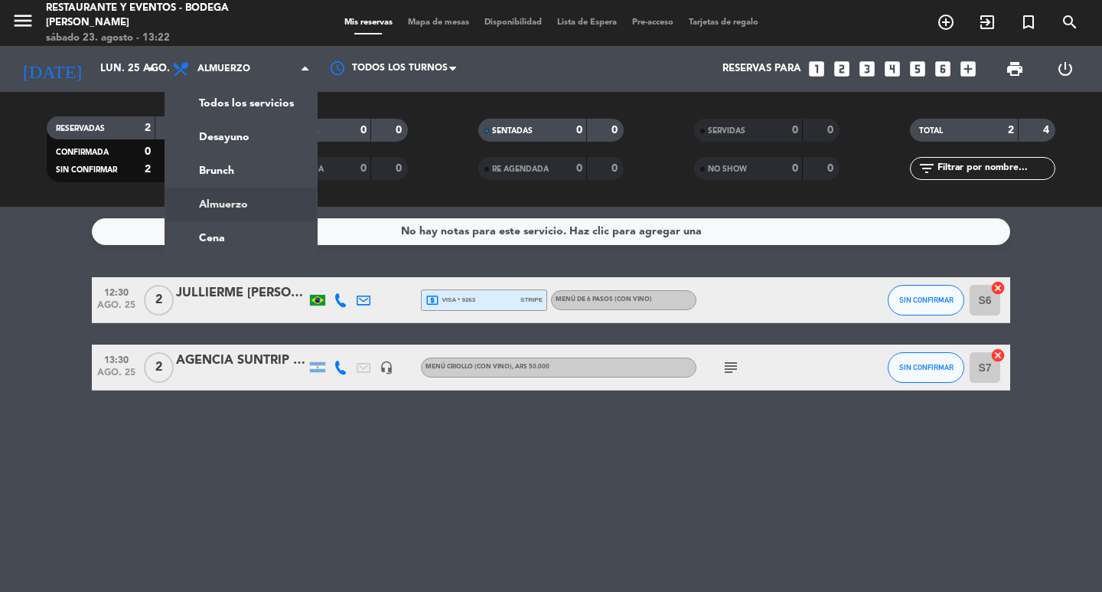
click at [231, 202] on div "menu Restaurante y Eventos - Bodega [PERSON_NAME][DATE] 23. agosto - 13:22 Mis …" at bounding box center [551, 103] width 1102 height 207
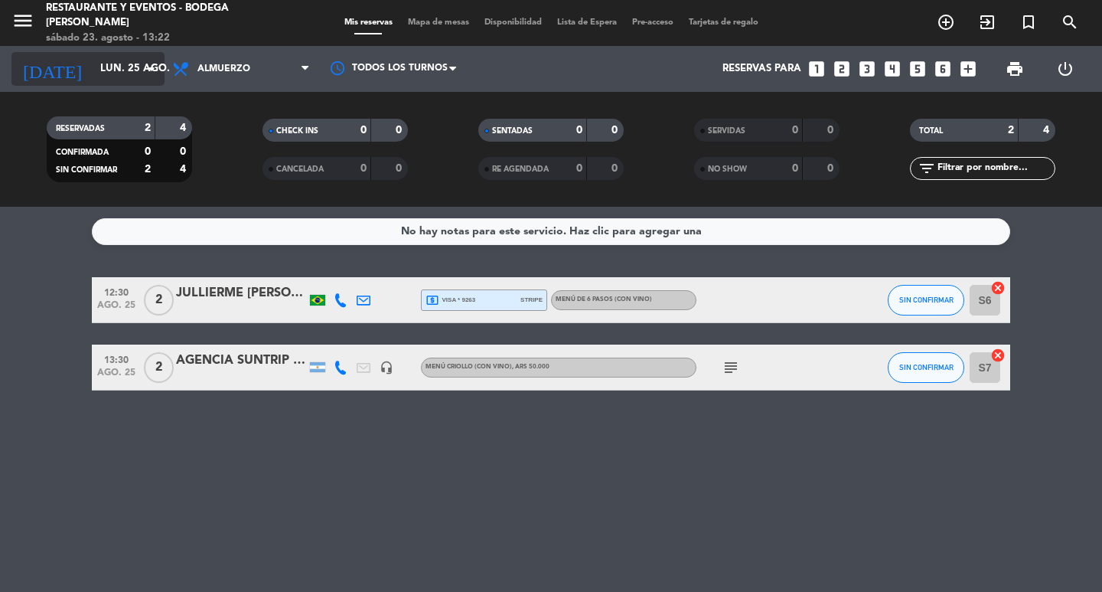
click at [155, 67] on icon "arrow_drop_down" at bounding box center [151, 69] width 18 height 18
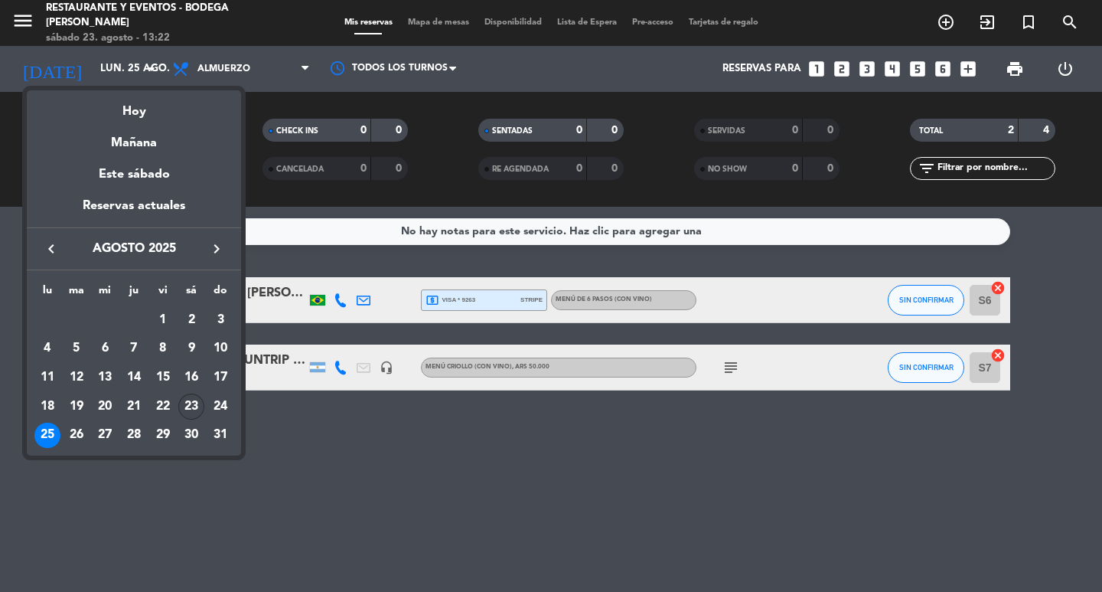
click at [192, 405] on div "23" at bounding box center [191, 406] width 26 height 26
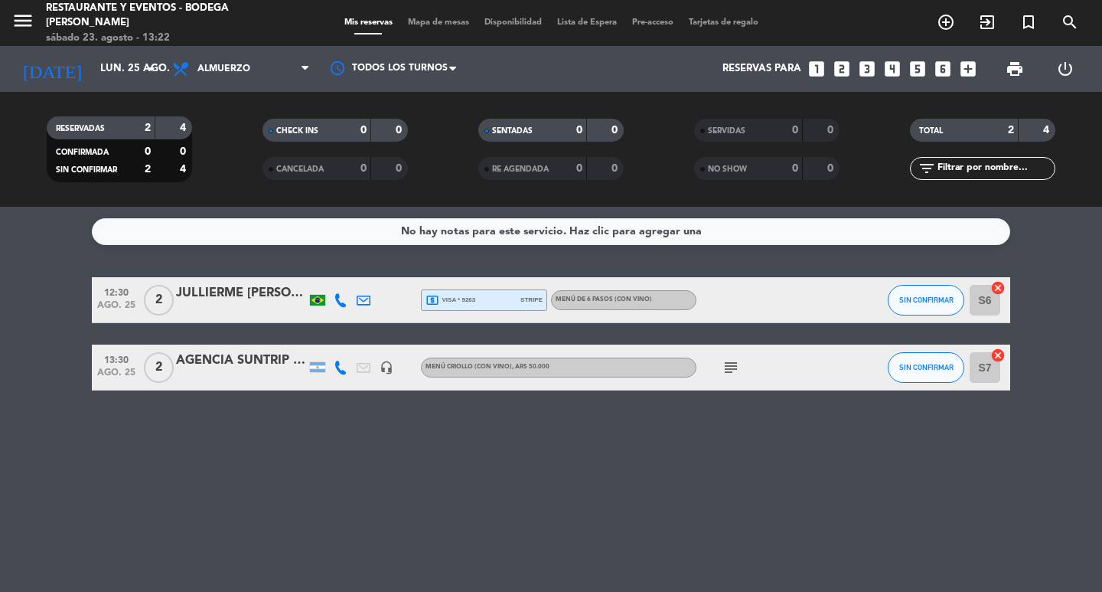
type input "sáb. 23 ago."
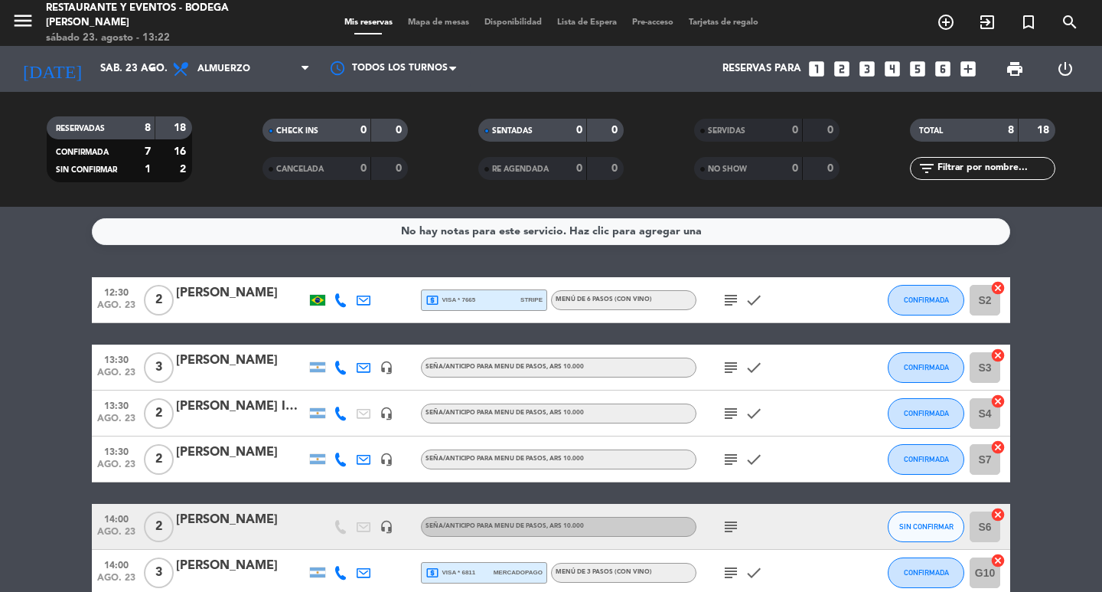
click at [735, 295] on icon "subject" at bounding box center [731, 300] width 18 height 18
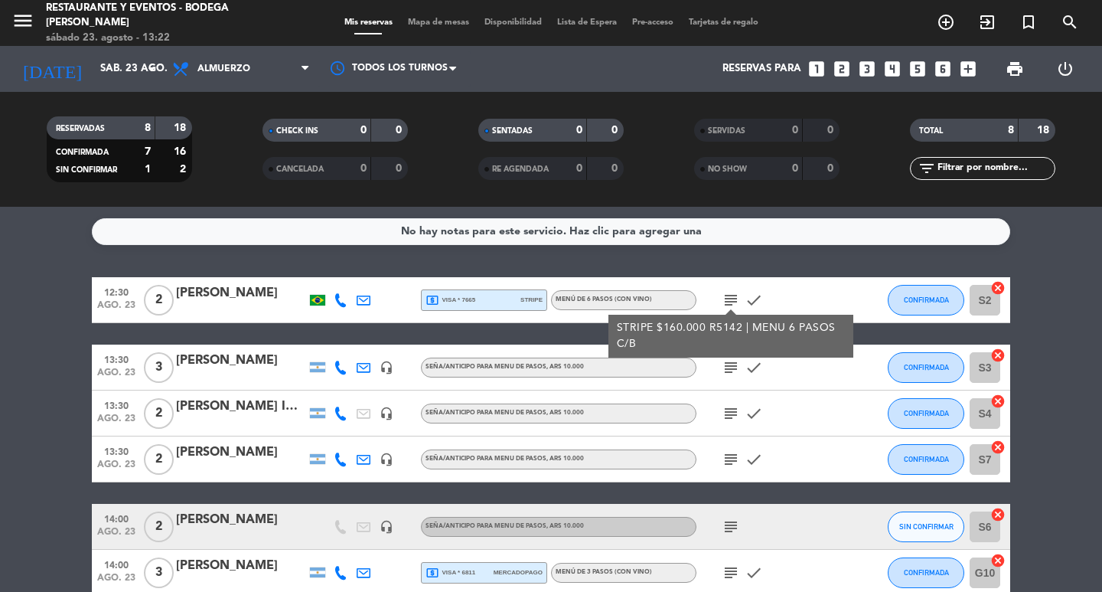
click at [735, 295] on icon "subject" at bounding box center [731, 300] width 18 height 18
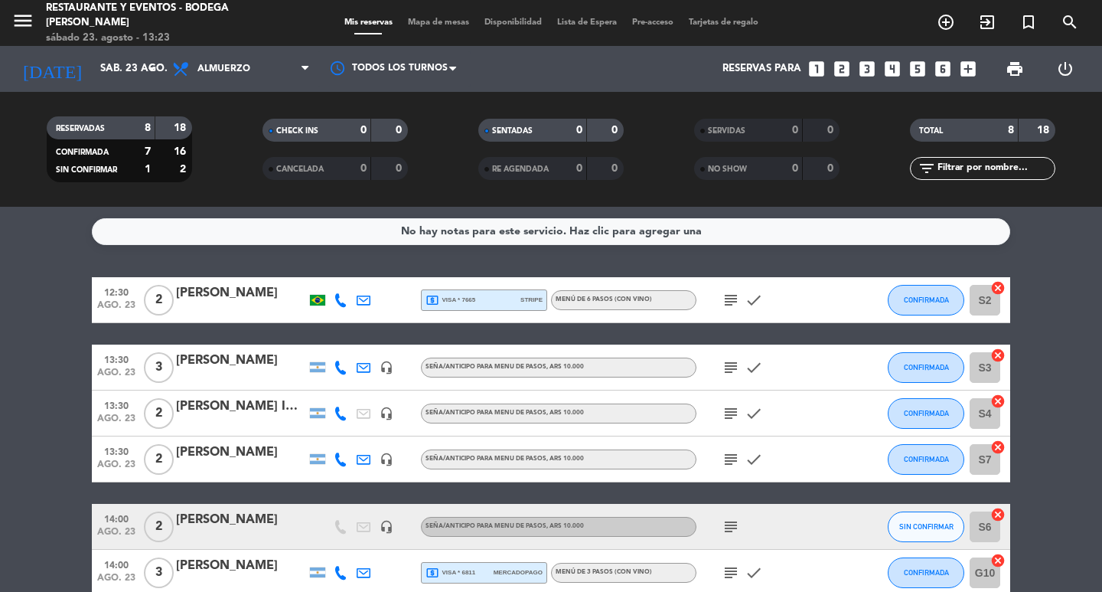
click at [730, 365] on icon "subject" at bounding box center [731, 367] width 18 height 18
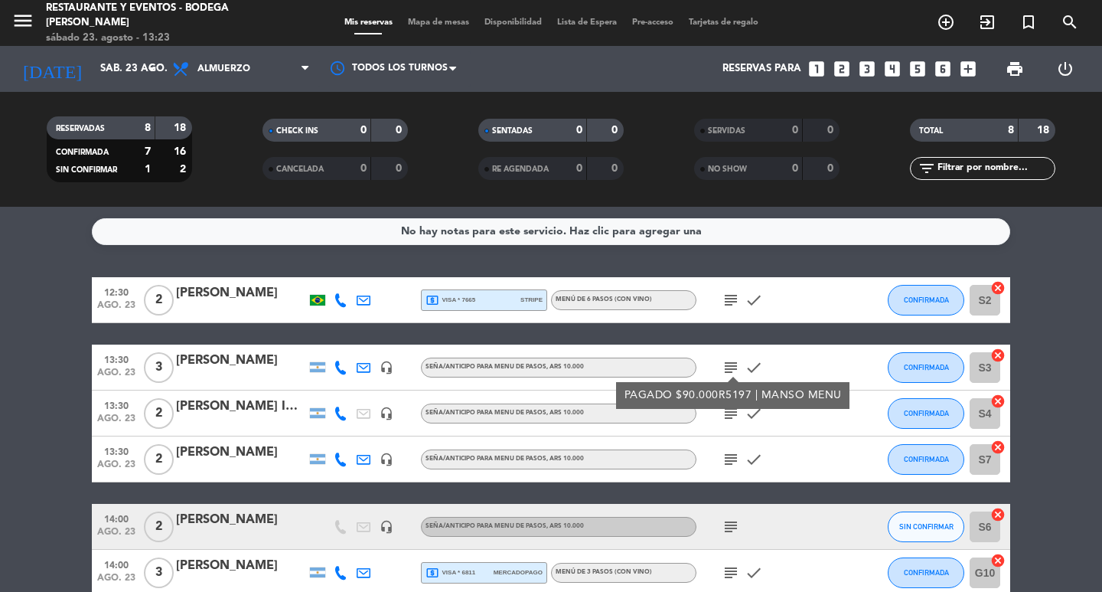
click at [730, 365] on icon "subject" at bounding box center [731, 367] width 18 height 18
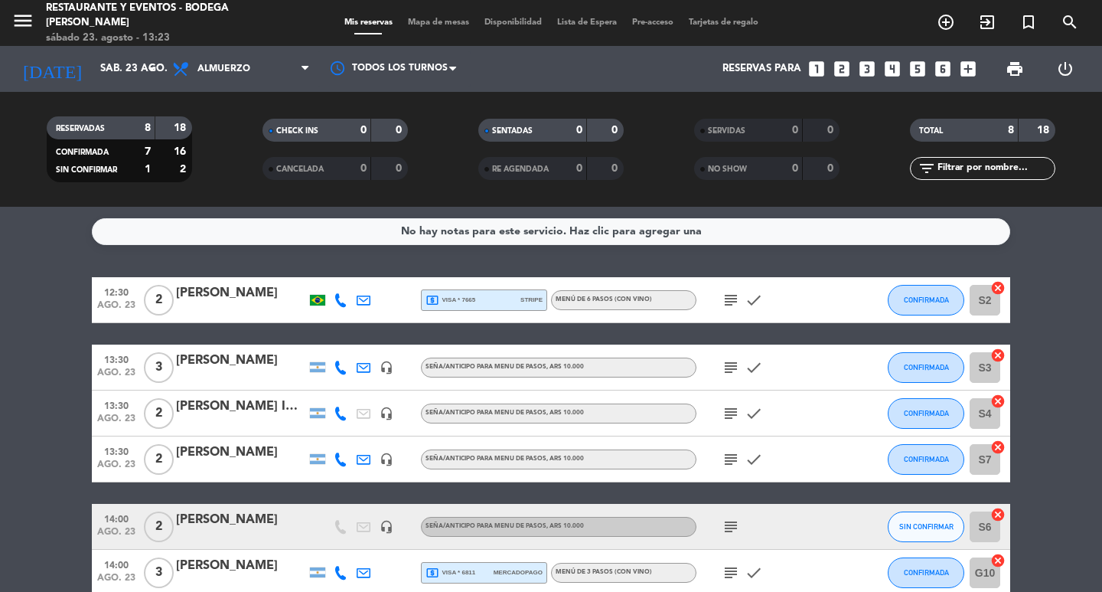
click at [731, 411] on icon "subject" at bounding box center [731, 413] width 18 height 18
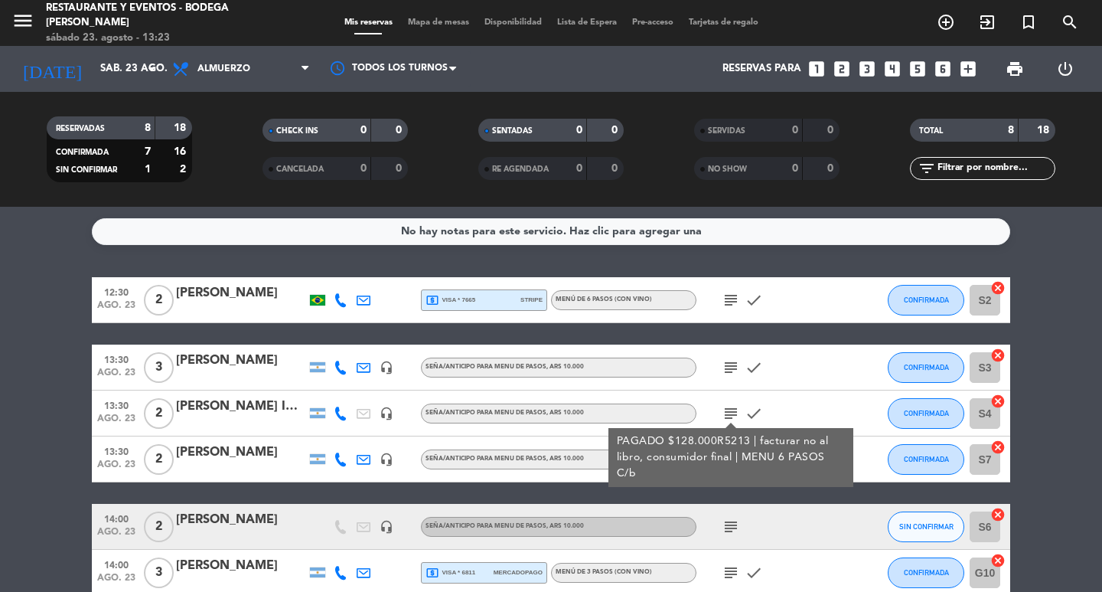
click at [731, 411] on icon "subject" at bounding box center [731, 413] width 18 height 18
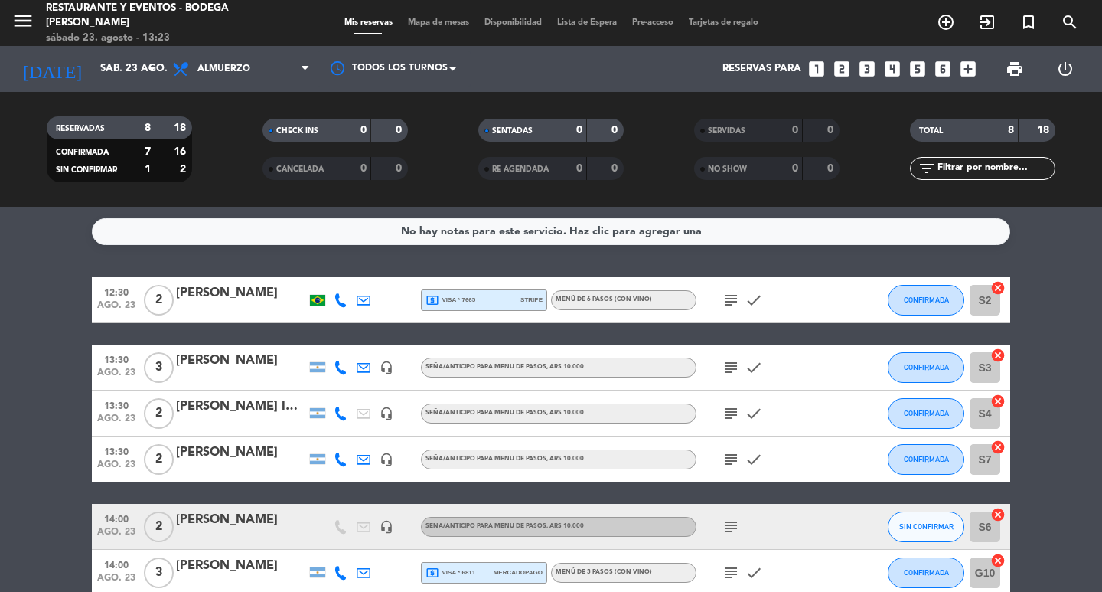
click at [732, 457] on icon "subject" at bounding box center [731, 459] width 18 height 18
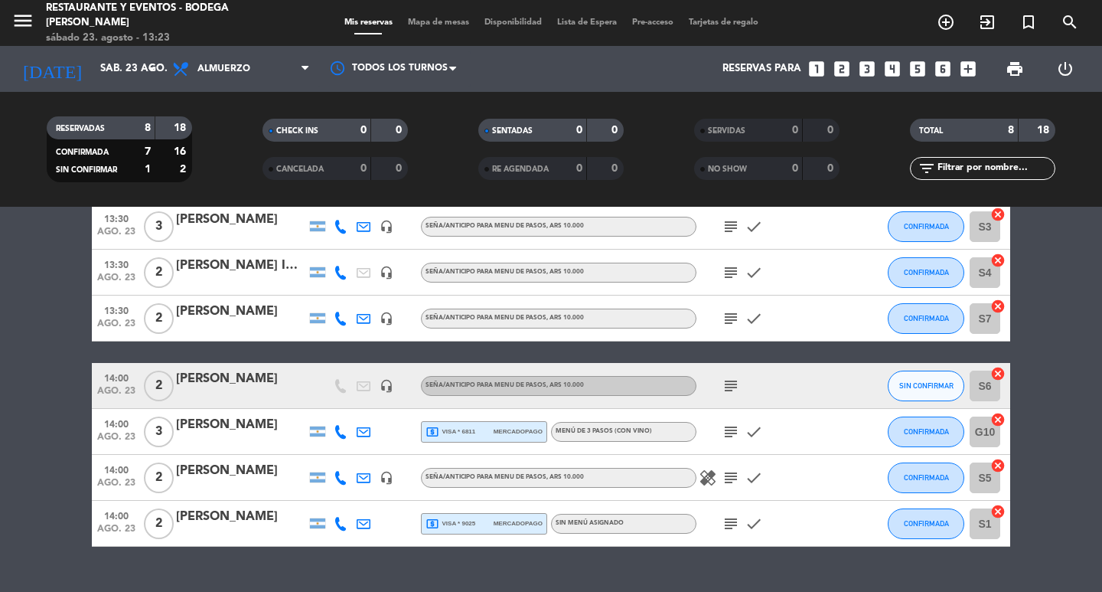
scroll to position [153, 0]
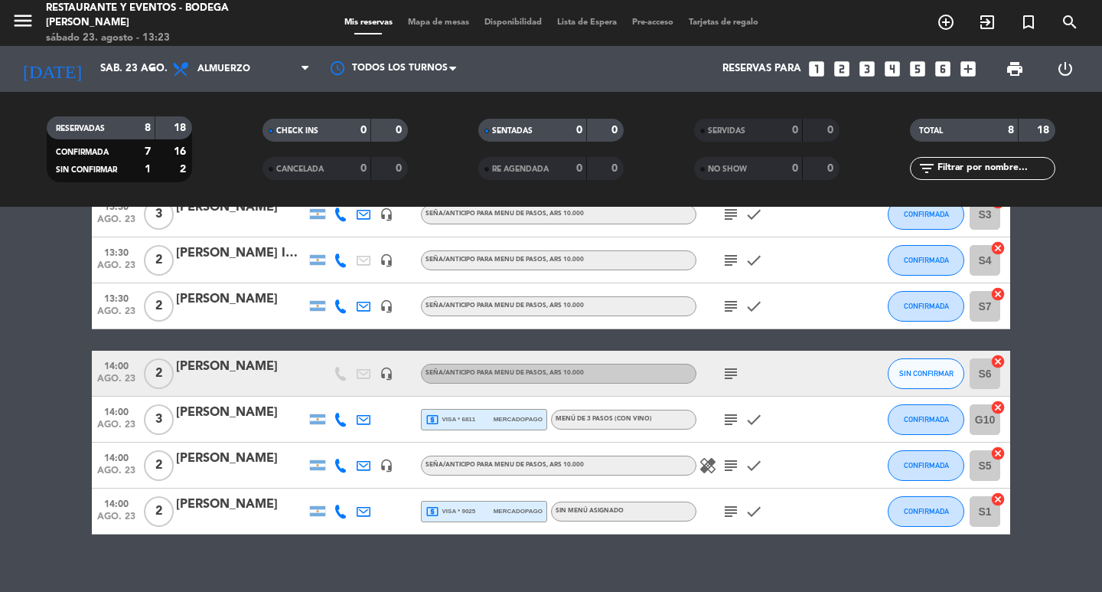
click at [731, 307] on icon "subject" at bounding box center [731, 306] width 18 height 18
click at [731, 377] on icon "subject" at bounding box center [731, 373] width 18 height 18
click at [728, 422] on icon "subject" at bounding box center [731, 419] width 18 height 18
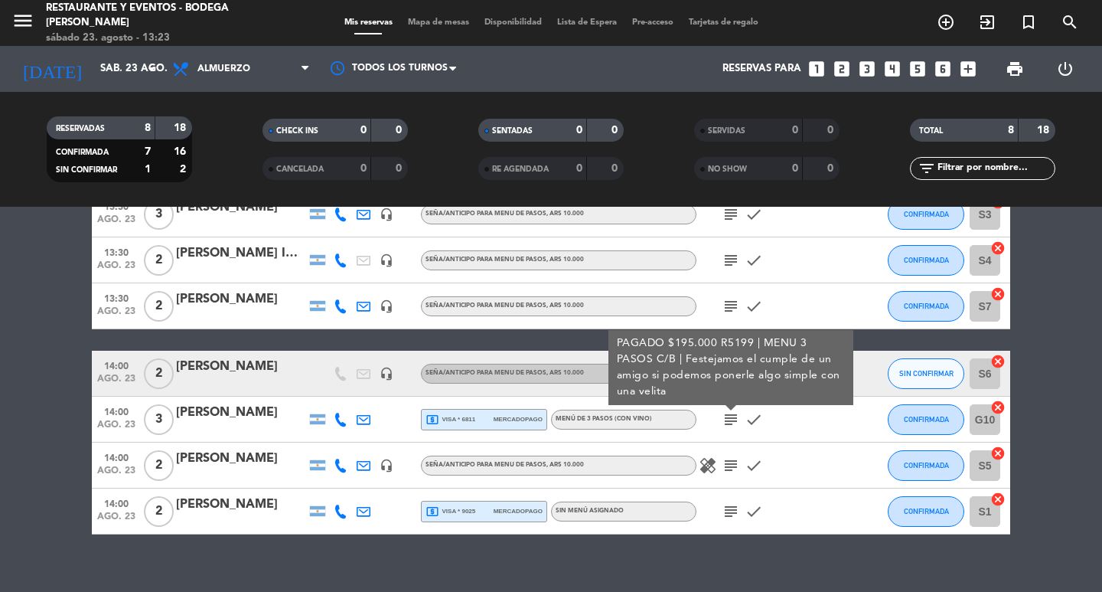
click at [728, 422] on icon "subject" at bounding box center [731, 419] width 18 height 18
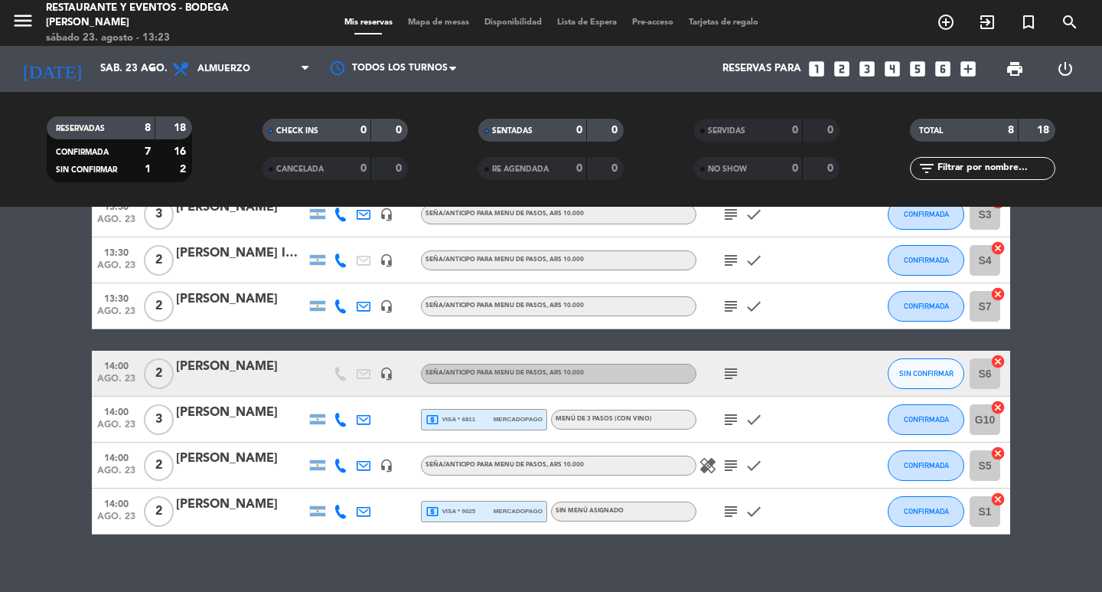
click at [727, 461] on icon "subject" at bounding box center [731, 465] width 18 height 18
click at [727, 464] on icon "subject" at bounding box center [731, 465] width 18 height 18
click at [735, 513] on icon "subject" at bounding box center [731, 511] width 18 height 18
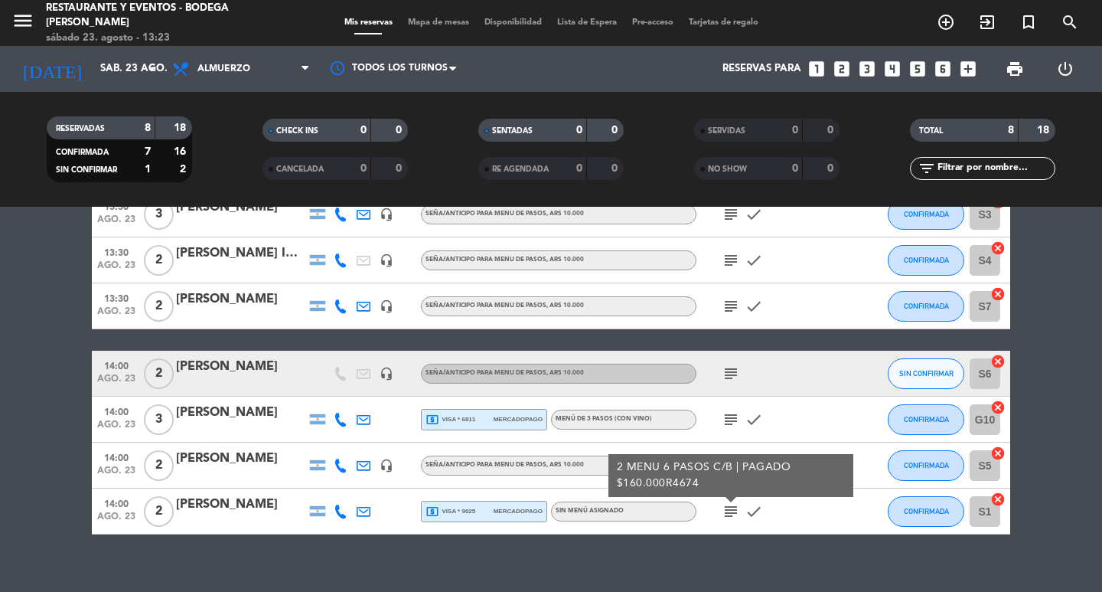
click at [735, 513] on icon "subject" at bounding box center [731, 511] width 18 height 18
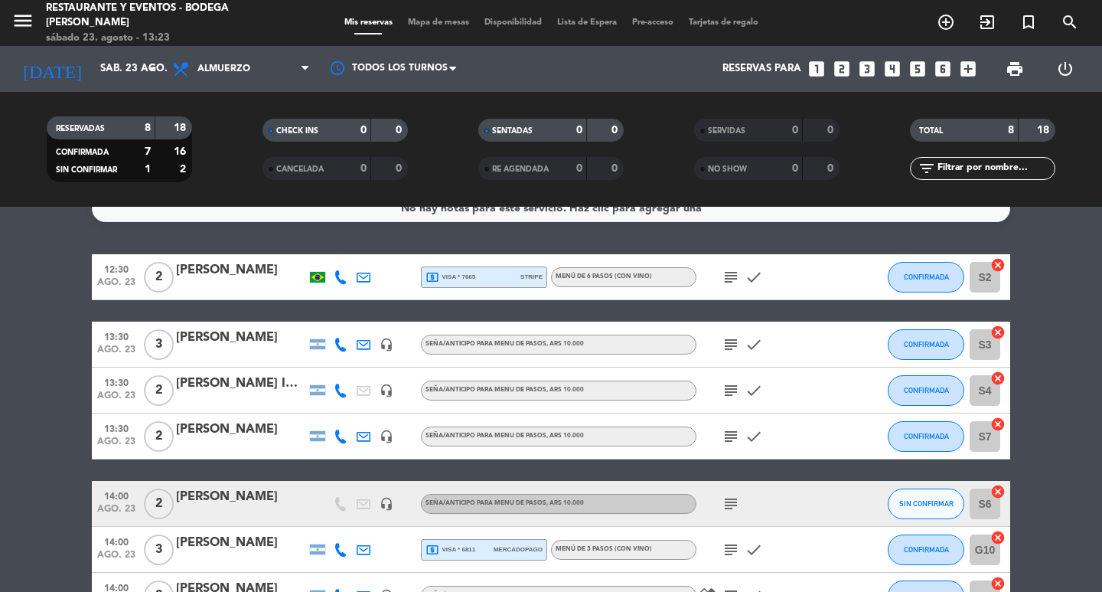
scroll to position [0, 0]
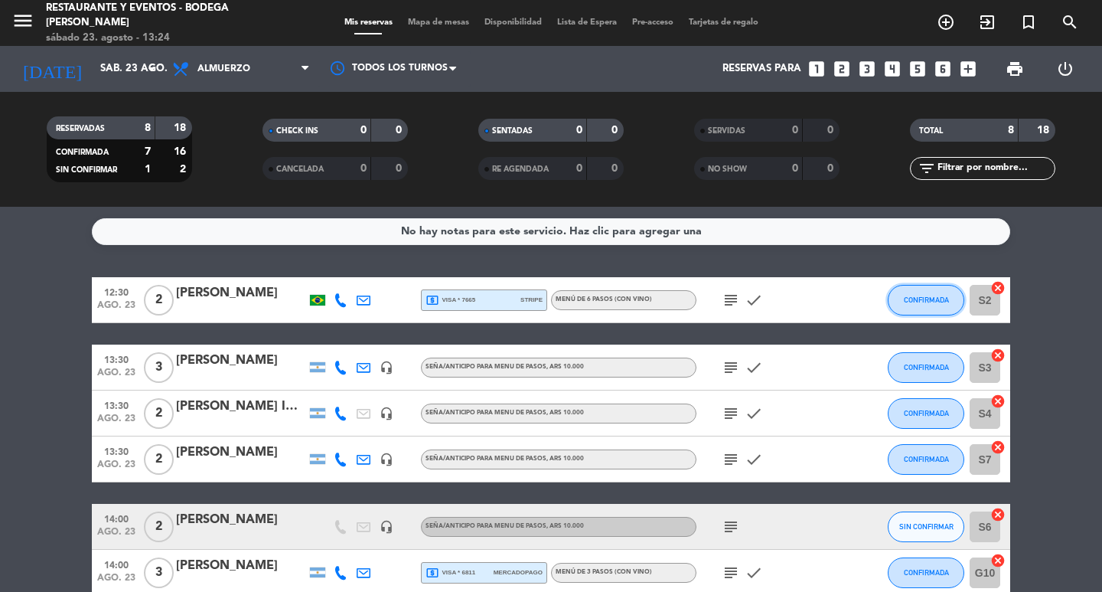
click at [926, 299] on span "CONFIRMADA" at bounding box center [926, 299] width 45 height 8
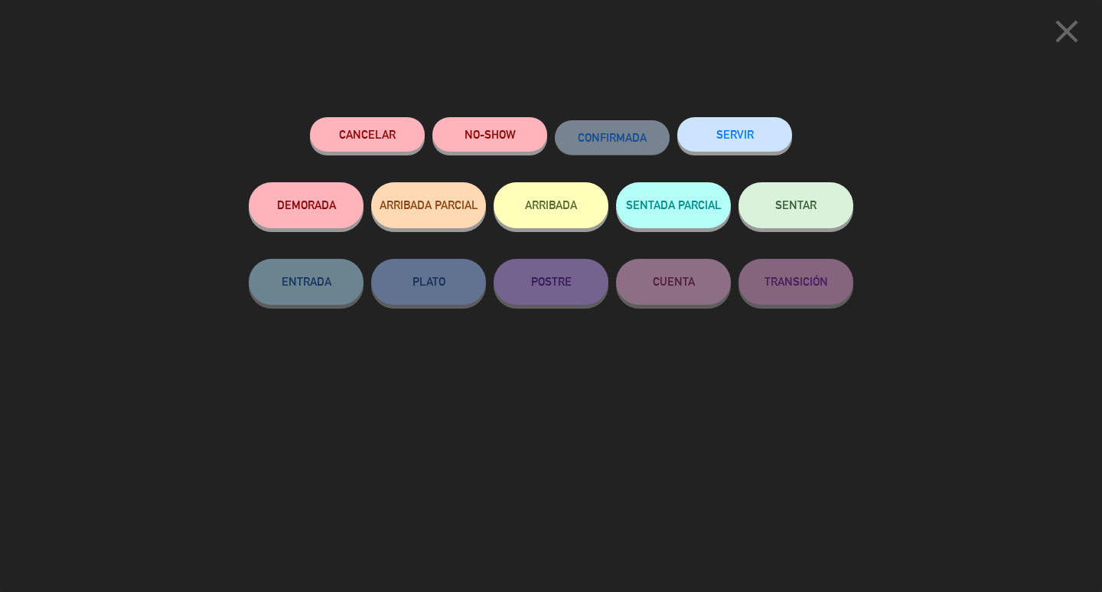
click at [796, 212] on button "SENTAR" at bounding box center [796, 205] width 115 height 46
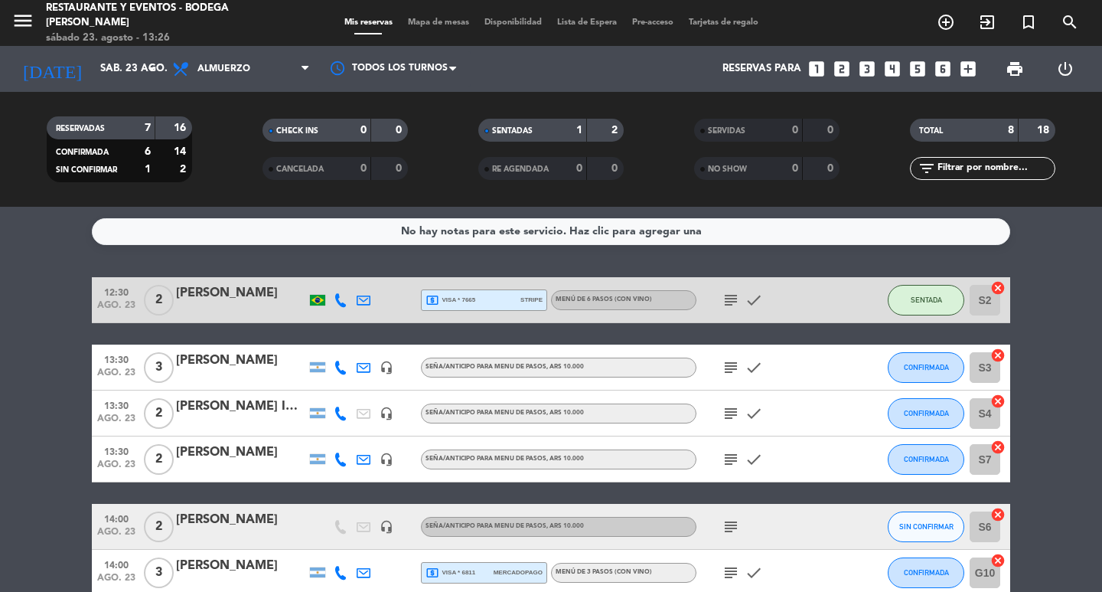
click at [728, 295] on icon "subject" at bounding box center [731, 300] width 18 height 18
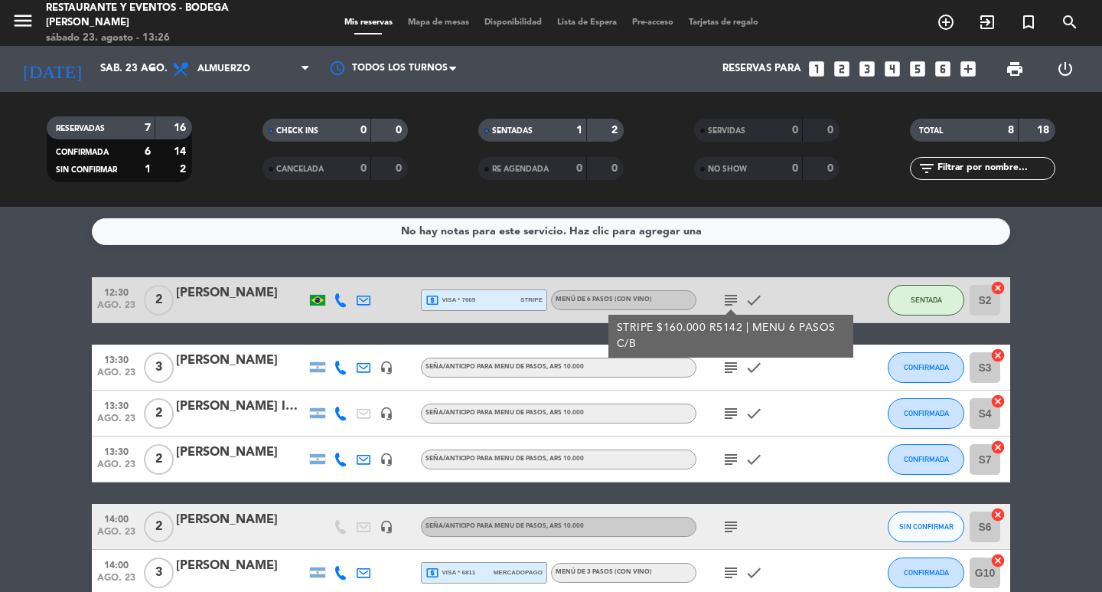
click at [728, 295] on icon "subject" at bounding box center [731, 300] width 18 height 18
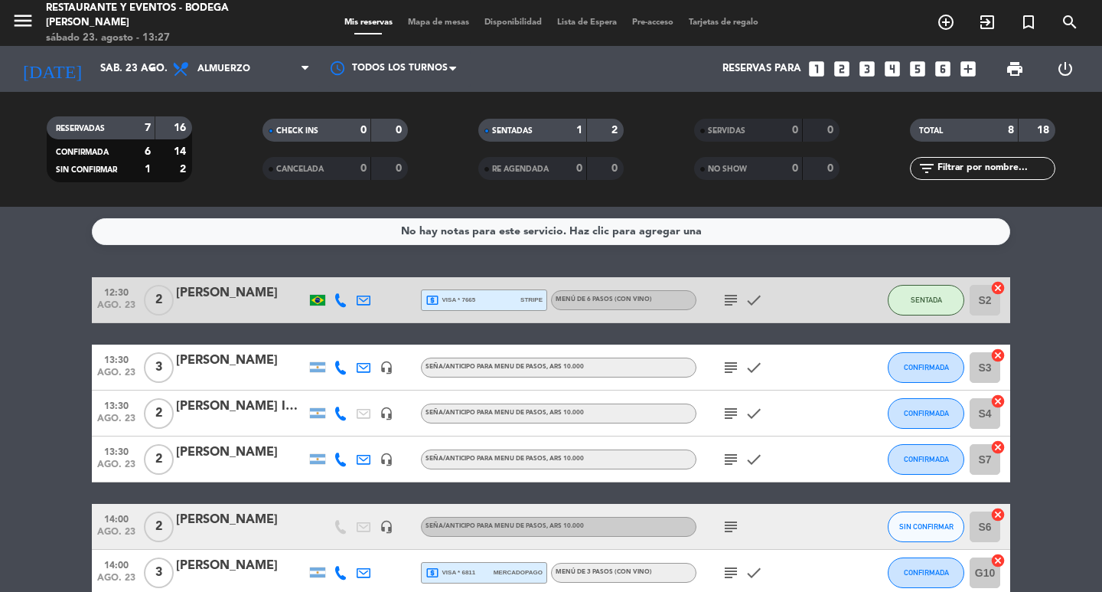
click at [249, 294] on div "[PERSON_NAME]" at bounding box center [241, 293] width 130 height 20
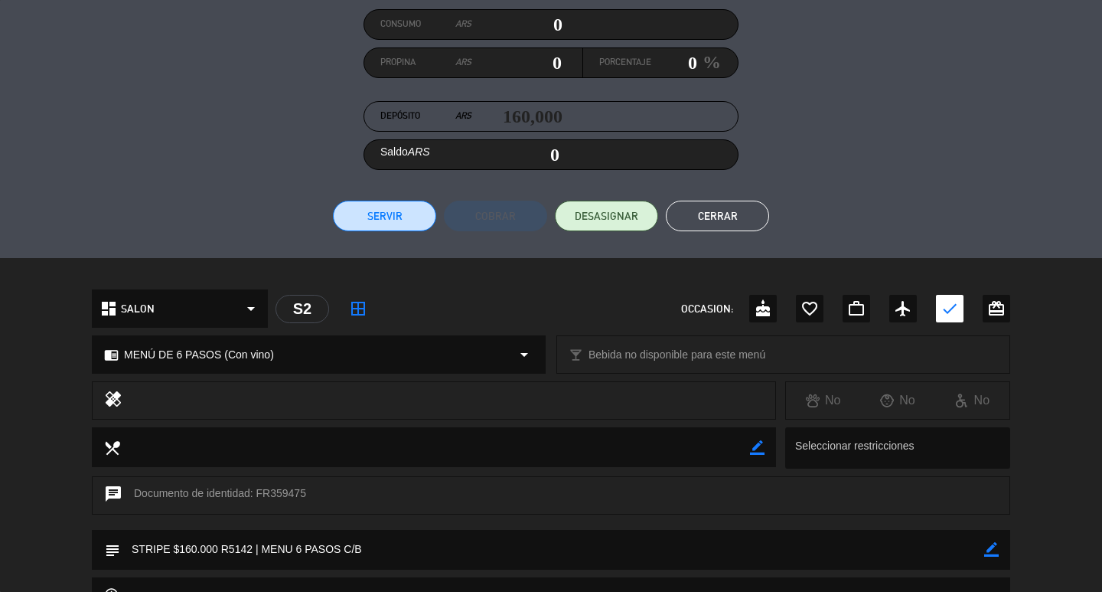
scroll to position [230, 0]
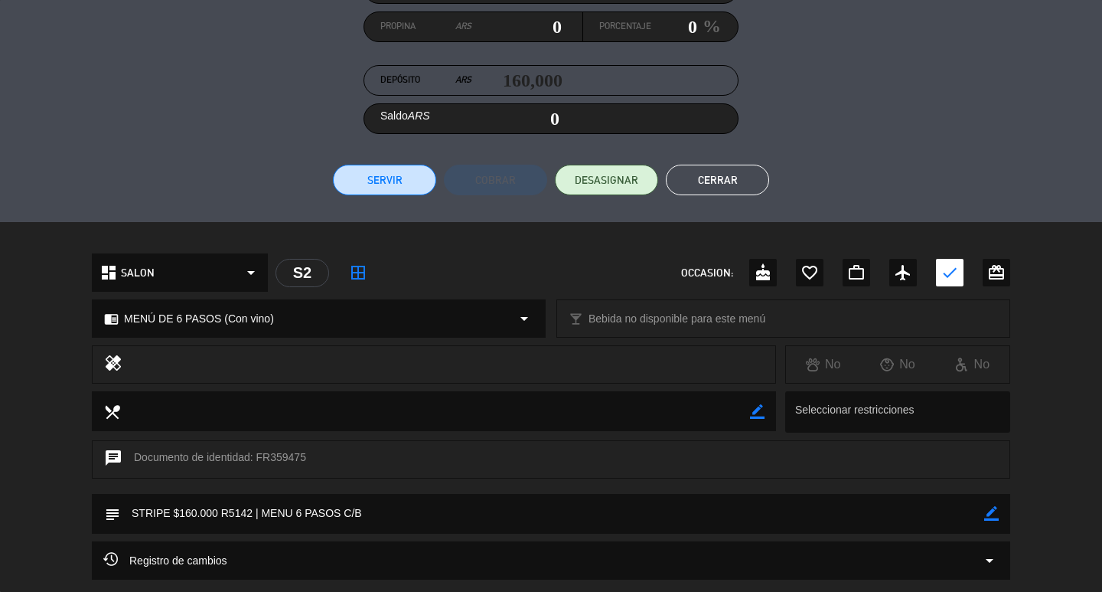
click at [996, 510] on icon "border_color" at bounding box center [991, 513] width 15 height 15
click at [956, 513] on textarea at bounding box center [552, 513] width 864 height 39
type textarea "STRIPE $160.000 R5142 | MENU 6 PASOS C/B zadi m9"
click at [993, 518] on icon at bounding box center [991, 513] width 15 height 15
click at [738, 171] on button "Cerrar" at bounding box center [717, 180] width 103 height 31
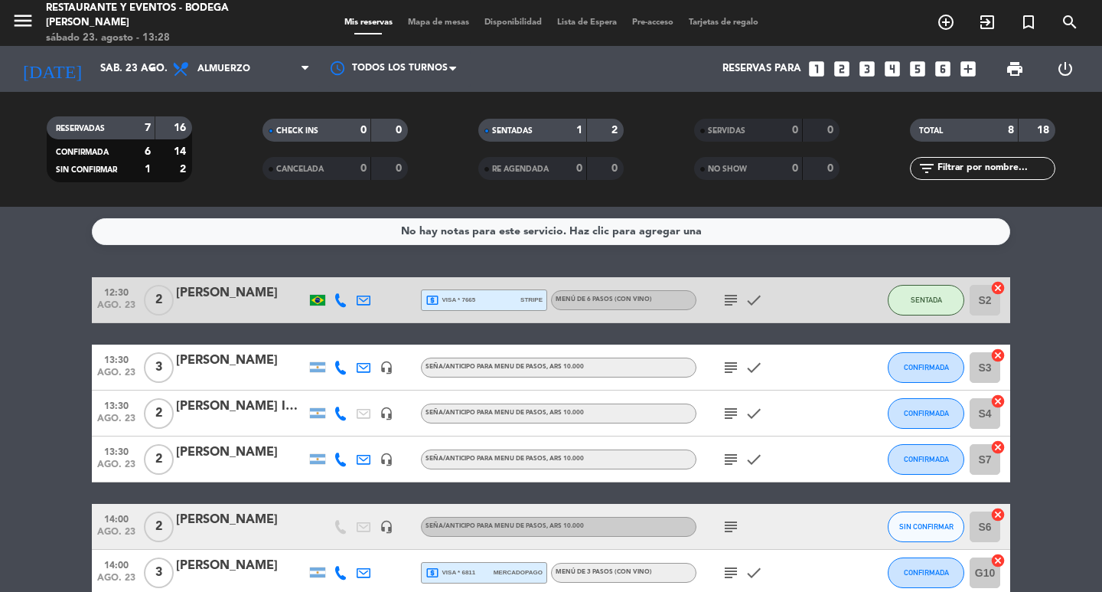
click at [724, 297] on icon "subject" at bounding box center [731, 300] width 18 height 18
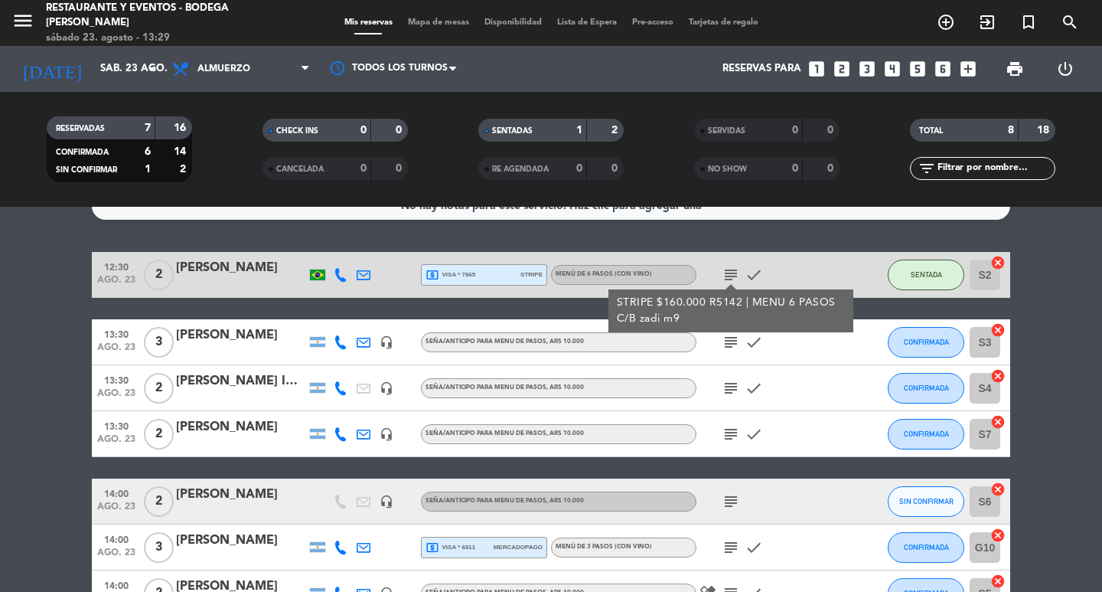
scroll to position [19, 0]
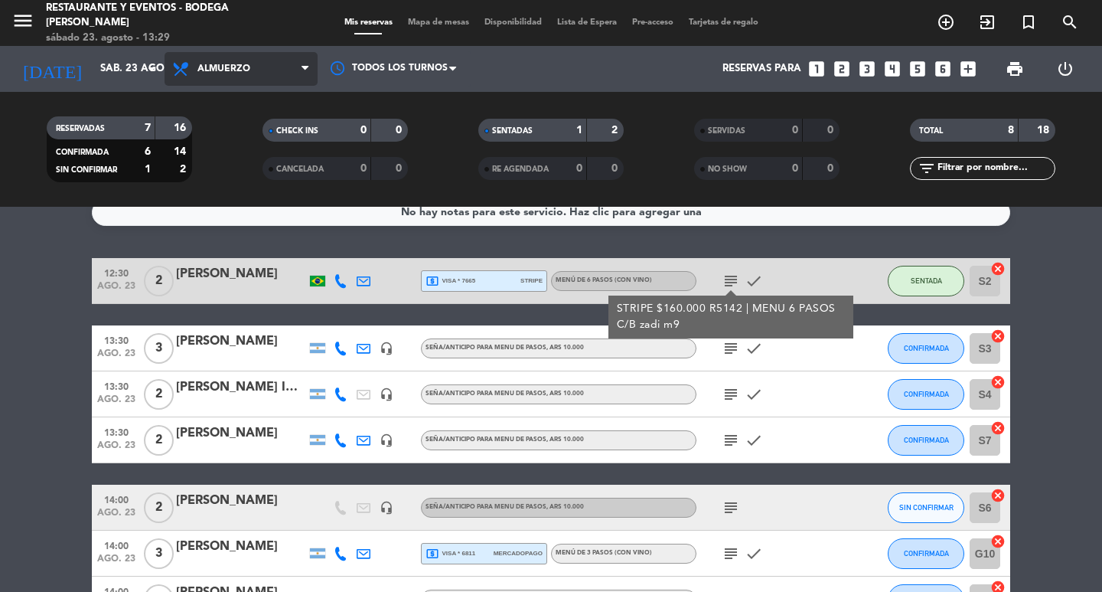
click at [295, 65] on span "Almuerzo" at bounding box center [241, 69] width 153 height 34
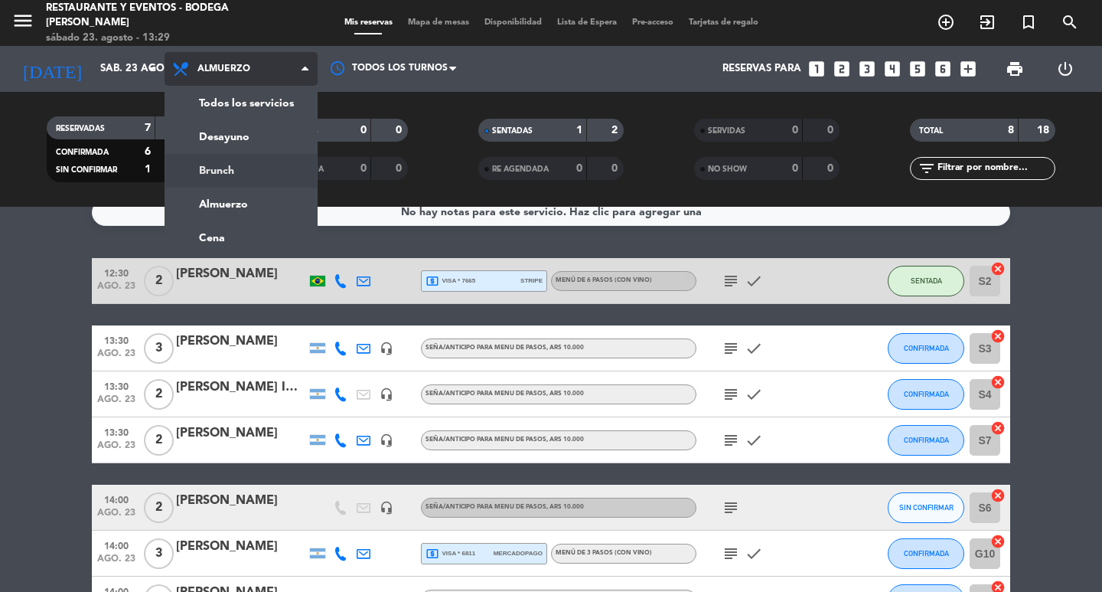
click at [222, 168] on div "menu Restaurante y Eventos - Bodega [PERSON_NAME][DATE] 23. agosto - 13:29 Mis …" at bounding box center [551, 103] width 1102 height 207
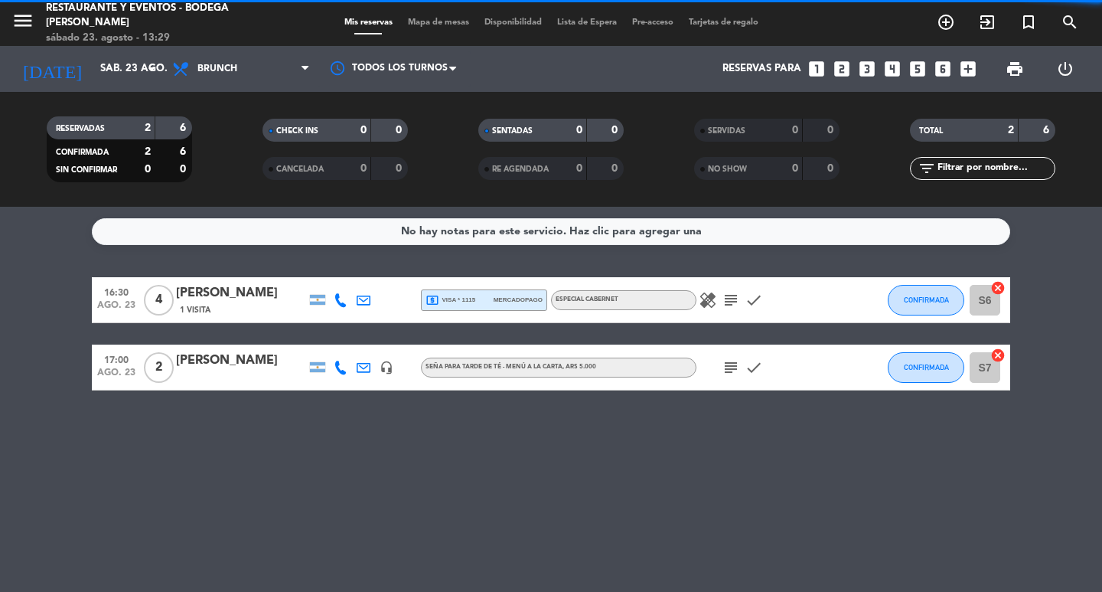
scroll to position [0, 0]
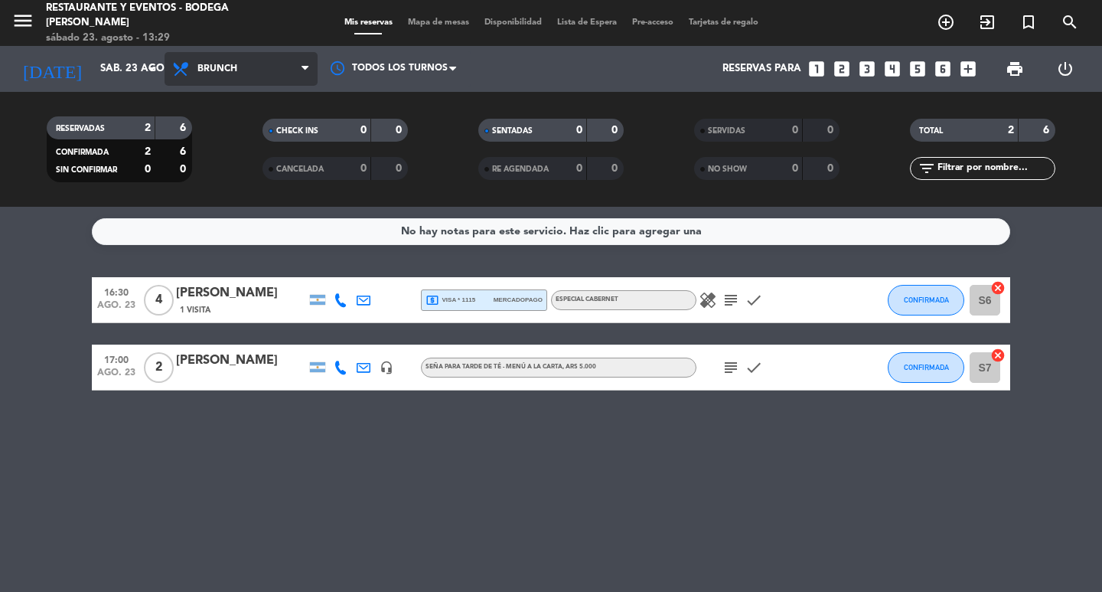
click at [270, 74] on span "Brunch" at bounding box center [241, 69] width 153 height 34
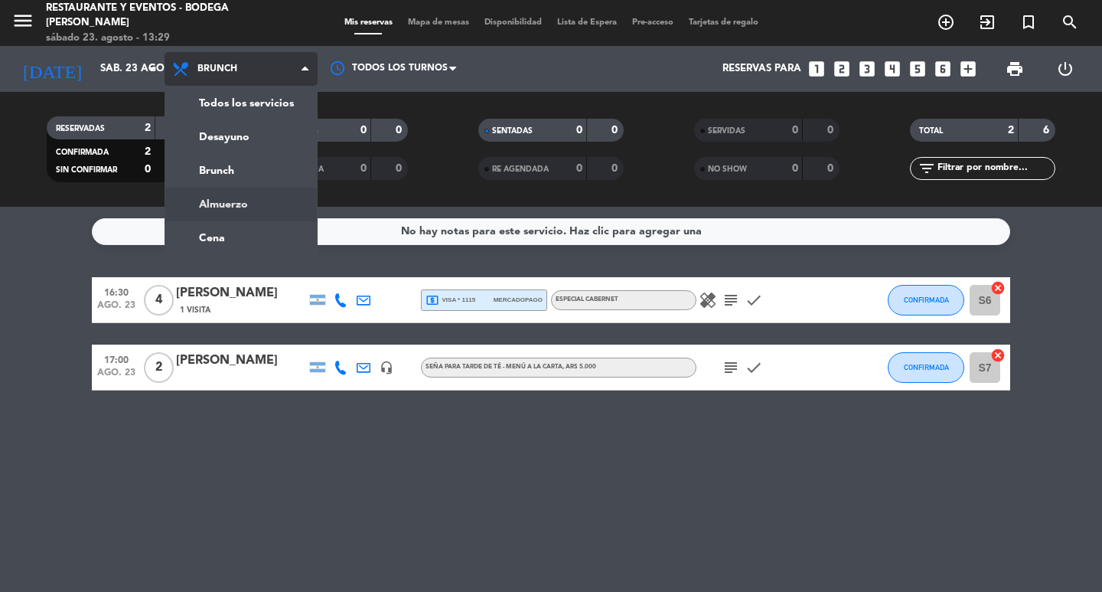
click at [236, 203] on div "menu Restaurante y Eventos - Bodega [PERSON_NAME][DATE] 23. agosto - 13:29 Mis …" at bounding box center [551, 103] width 1102 height 207
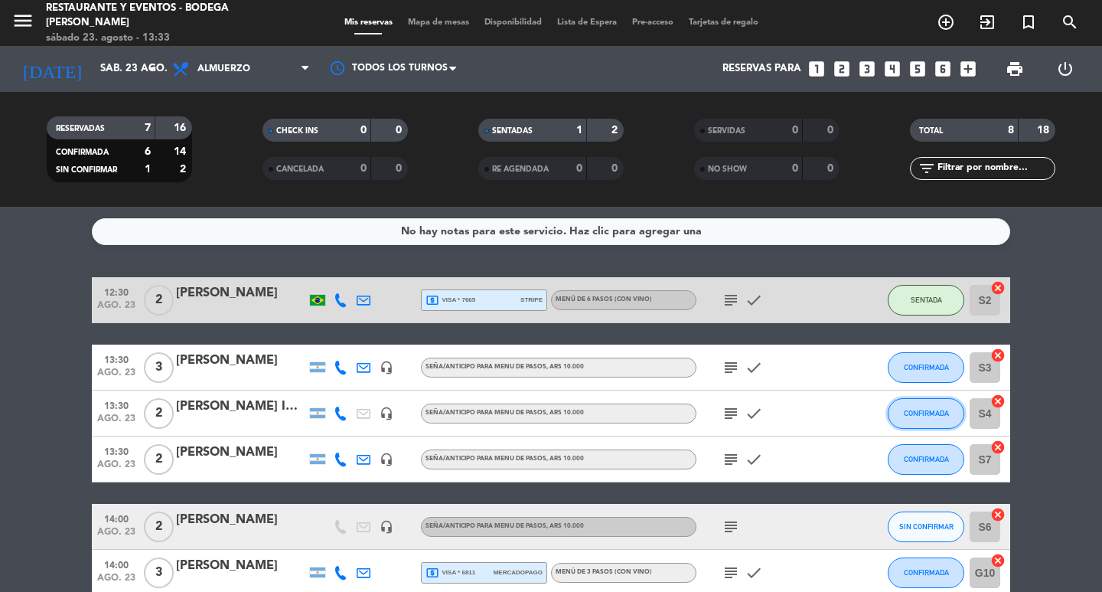
click at [915, 409] on span "CONFIRMADA" at bounding box center [926, 413] width 45 height 8
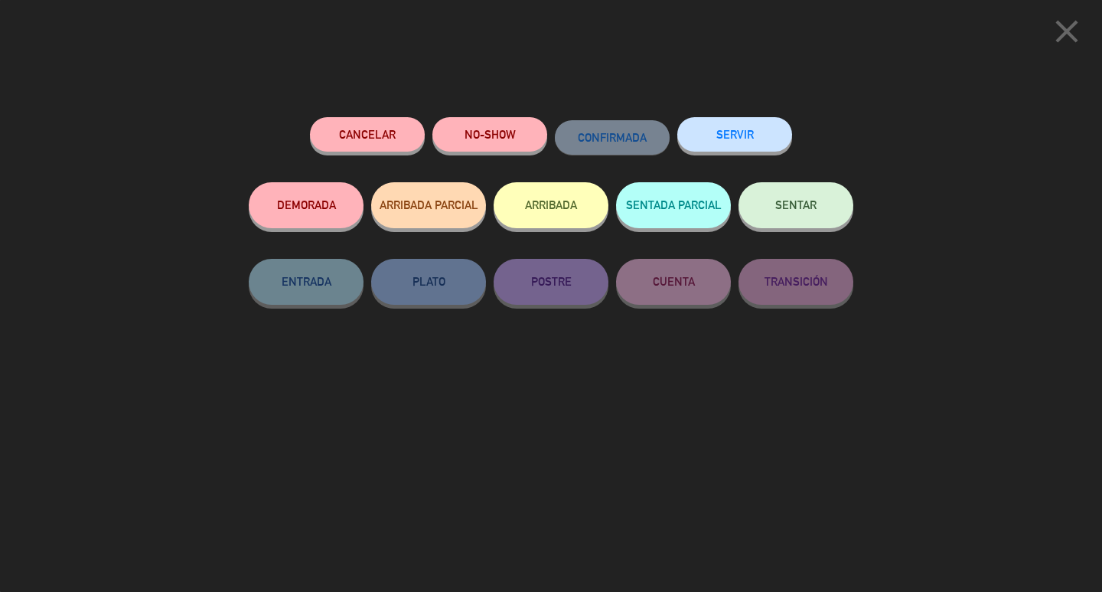
click at [768, 226] on button "SENTAR" at bounding box center [796, 205] width 115 height 46
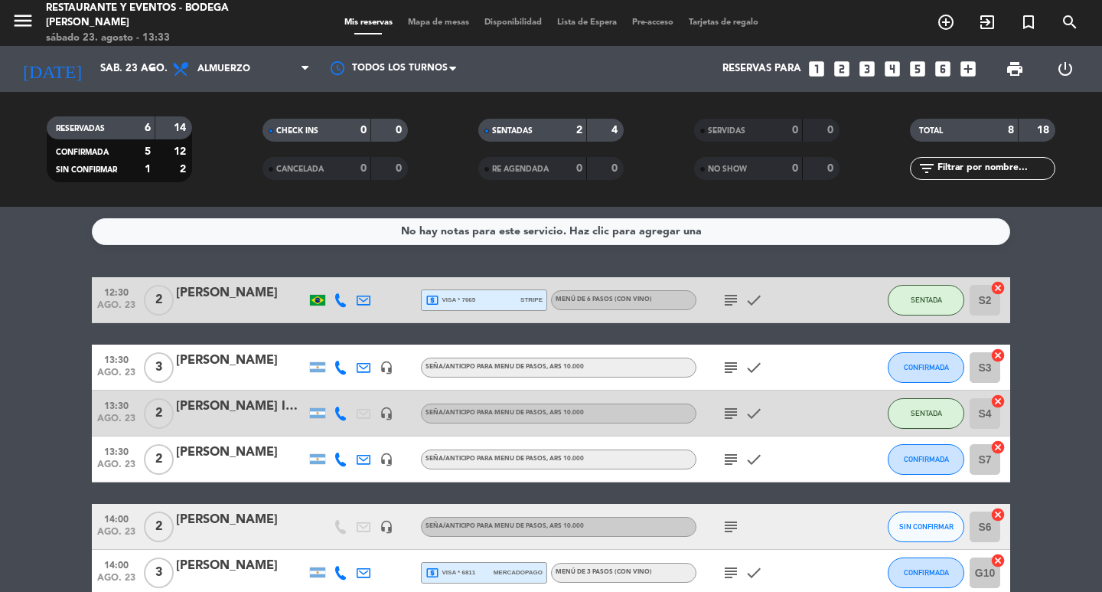
click at [732, 411] on icon "subject" at bounding box center [731, 413] width 18 height 18
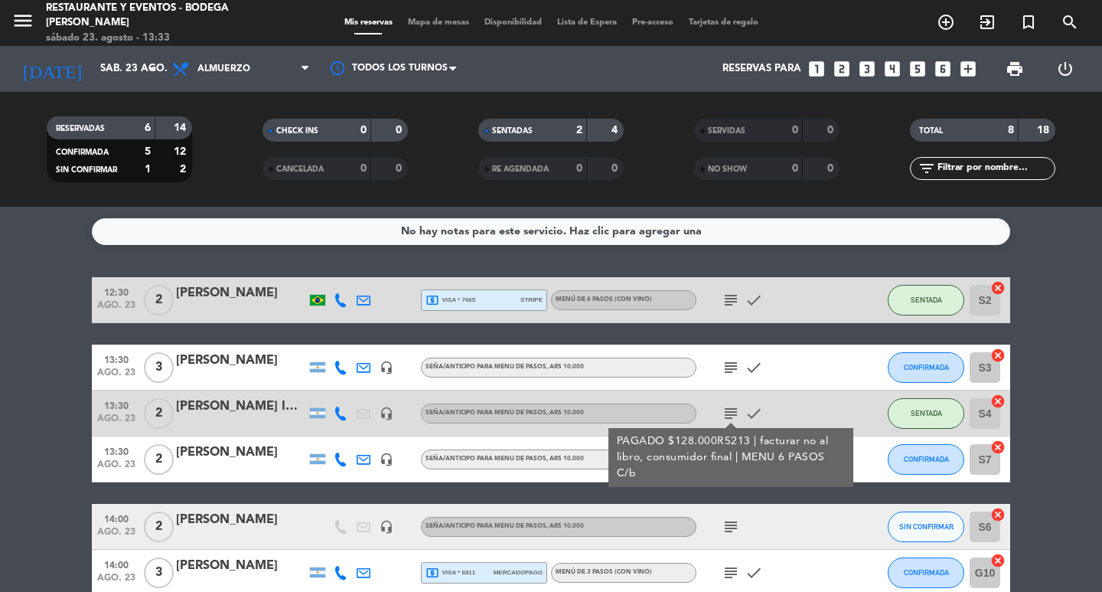
click at [732, 411] on icon "subject" at bounding box center [731, 413] width 18 height 18
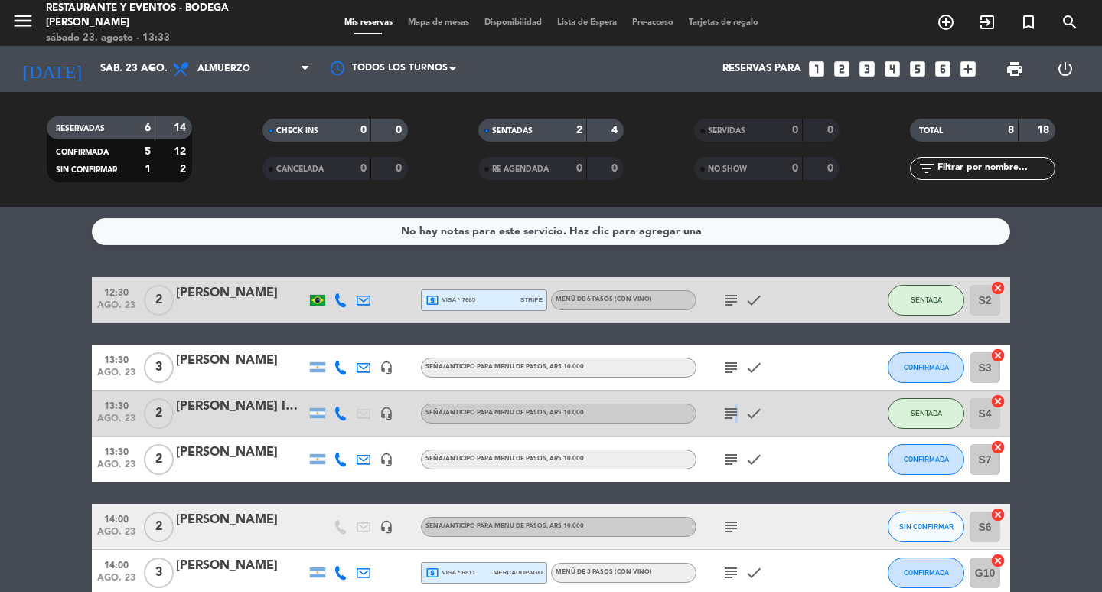
click at [734, 409] on icon "subject" at bounding box center [731, 413] width 18 height 18
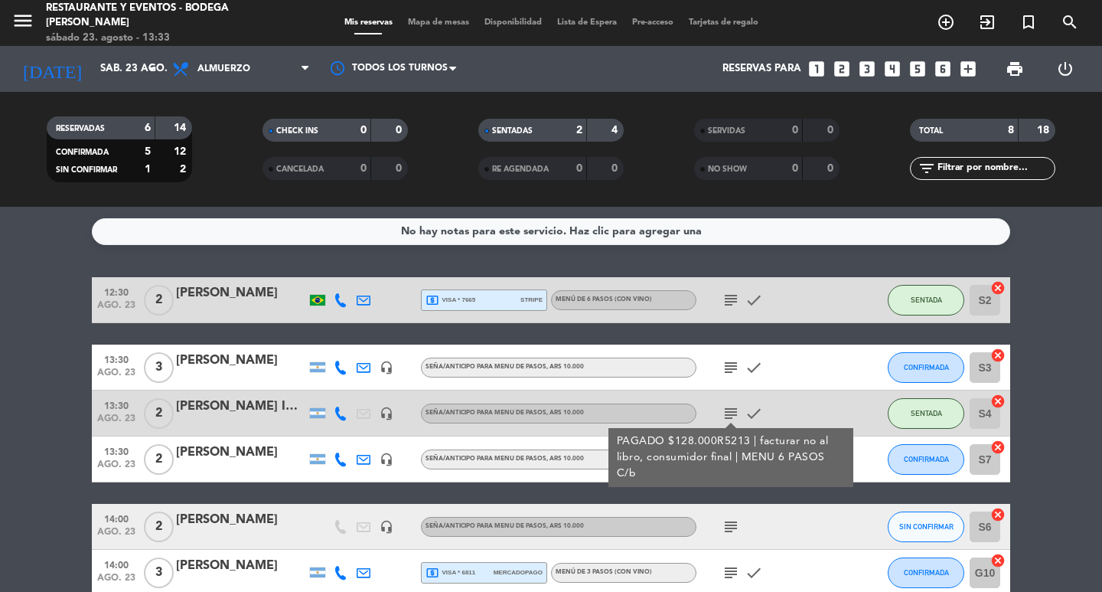
click at [726, 411] on icon "subject" at bounding box center [731, 413] width 18 height 18
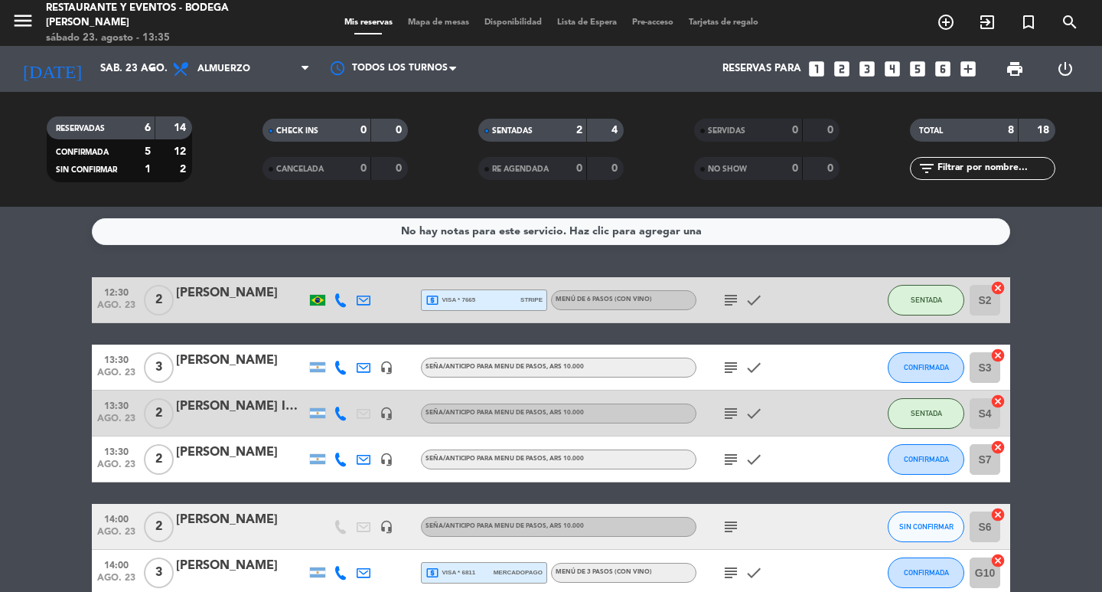
click at [726, 413] on icon "subject" at bounding box center [731, 413] width 18 height 18
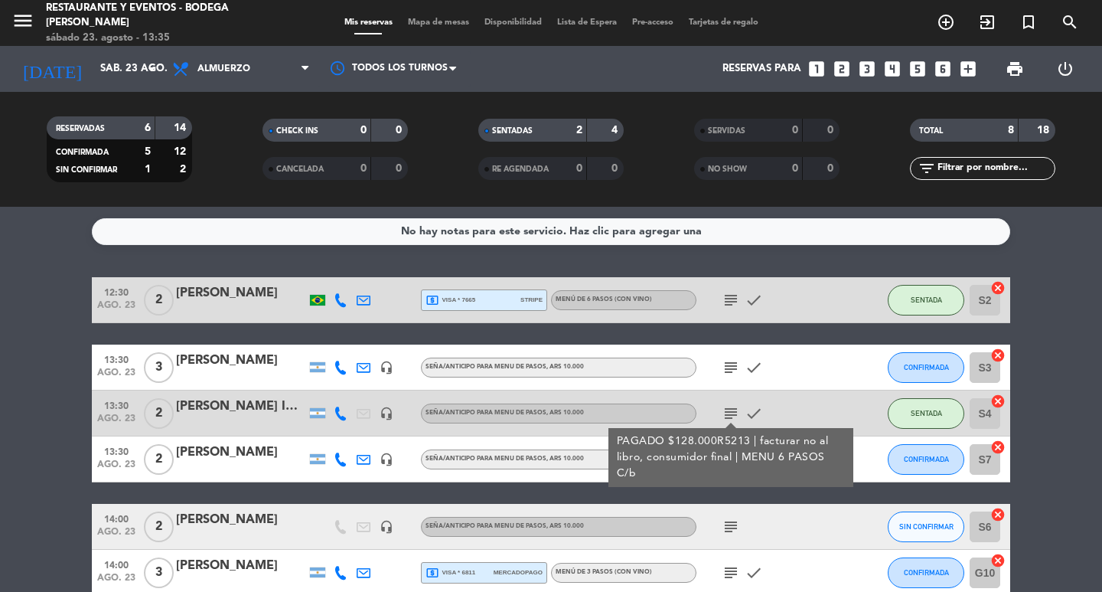
click at [254, 416] on div "[PERSON_NAME] IDA Y VUELTA TOURS" at bounding box center [241, 406] width 130 height 20
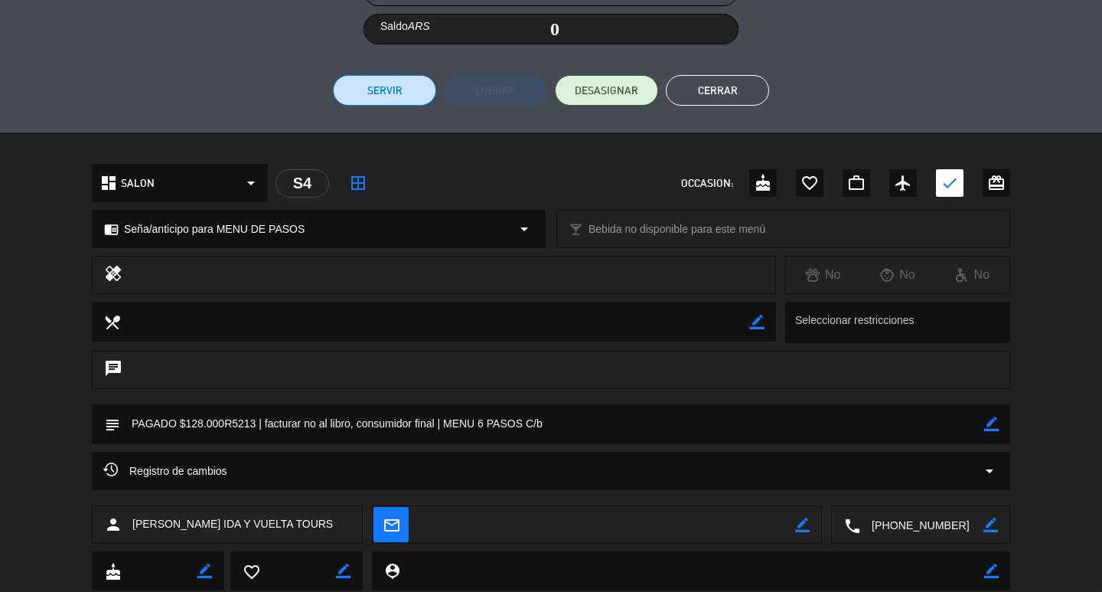
scroll to position [364, 0]
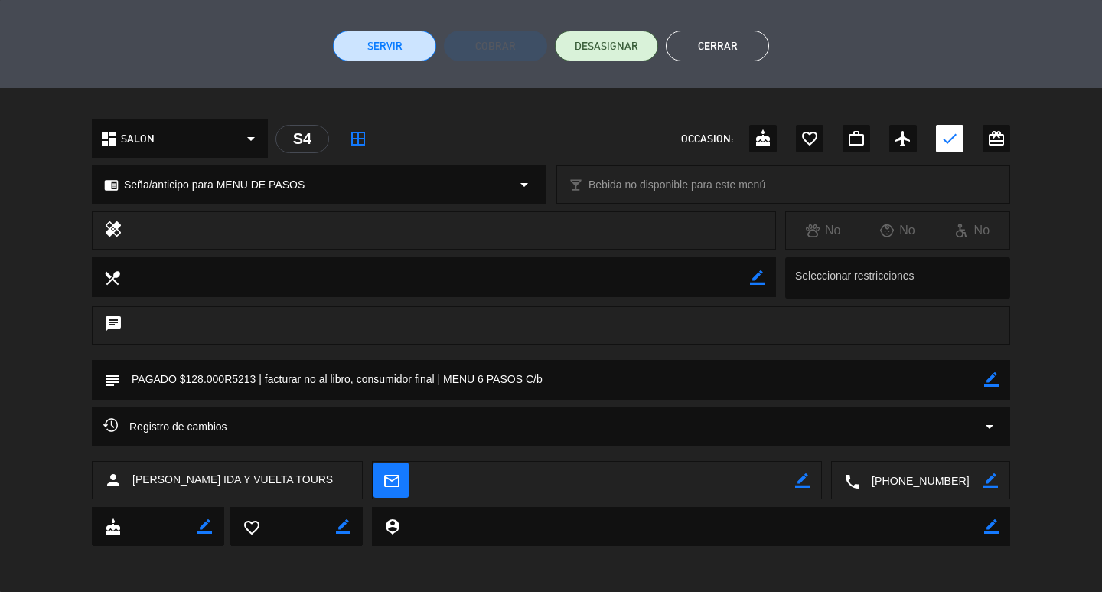
click at [994, 373] on icon "border_color" at bounding box center [991, 379] width 15 height 15
click at [906, 380] on textarea at bounding box center [552, 379] width 864 height 39
type textarea "PAGADO $128.000R5213 | facturar no al libro, consumidor final | MENU 6 PASOS C/…"
click at [993, 380] on icon at bounding box center [991, 379] width 15 height 15
click at [722, 41] on button "Cerrar" at bounding box center [717, 46] width 103 height 31
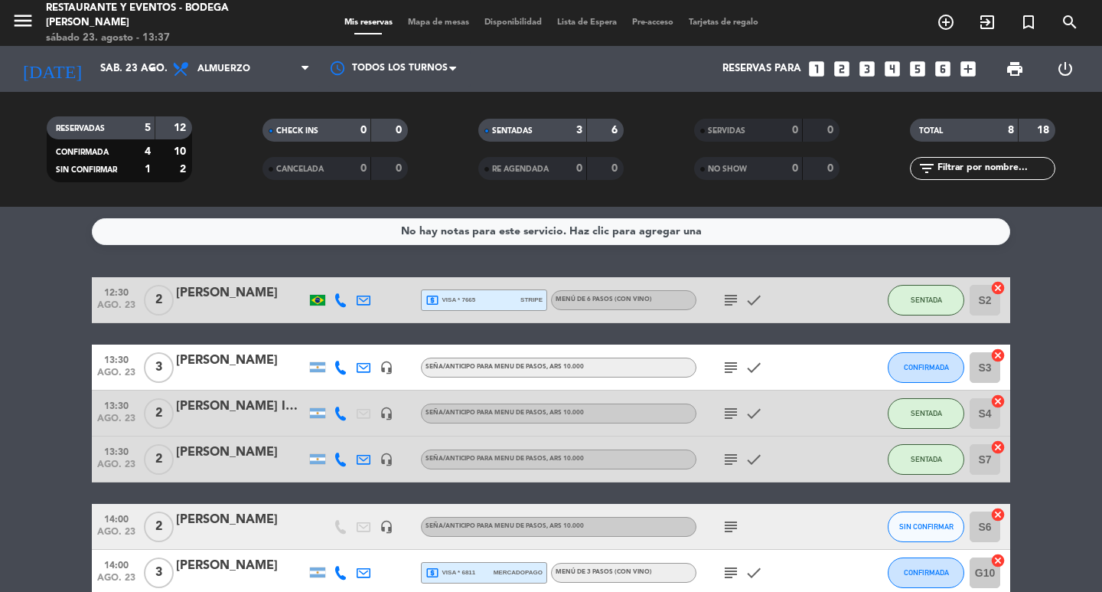
click at [263, 403] on div "[PERSON_NAME] IDA Y VUELTA TOURS" at bounding box center [241, 406] width 130 height 20
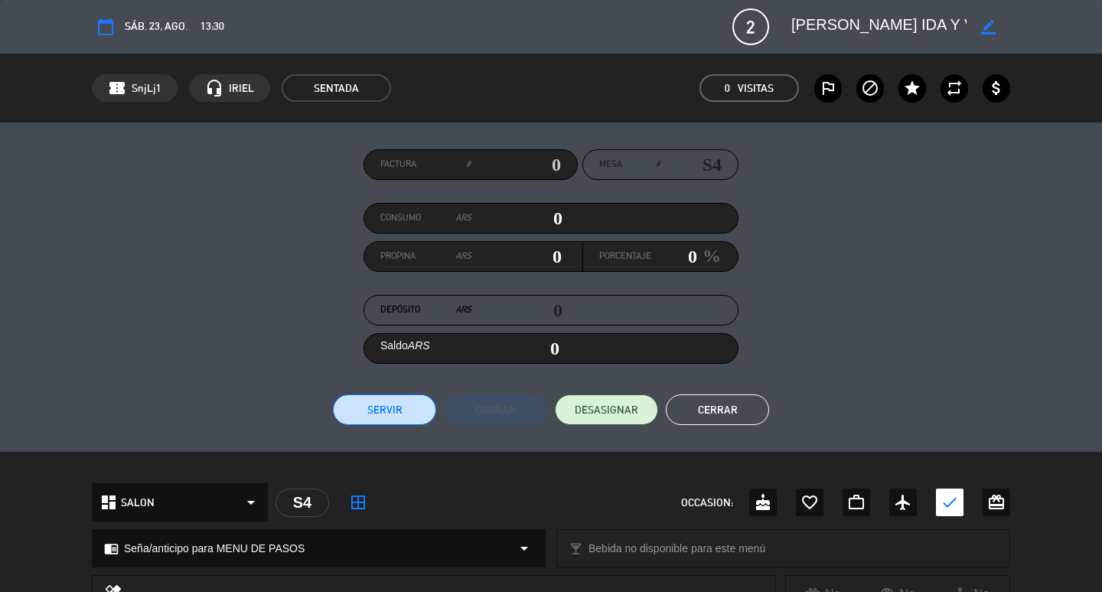
scroll to position [230, 0]
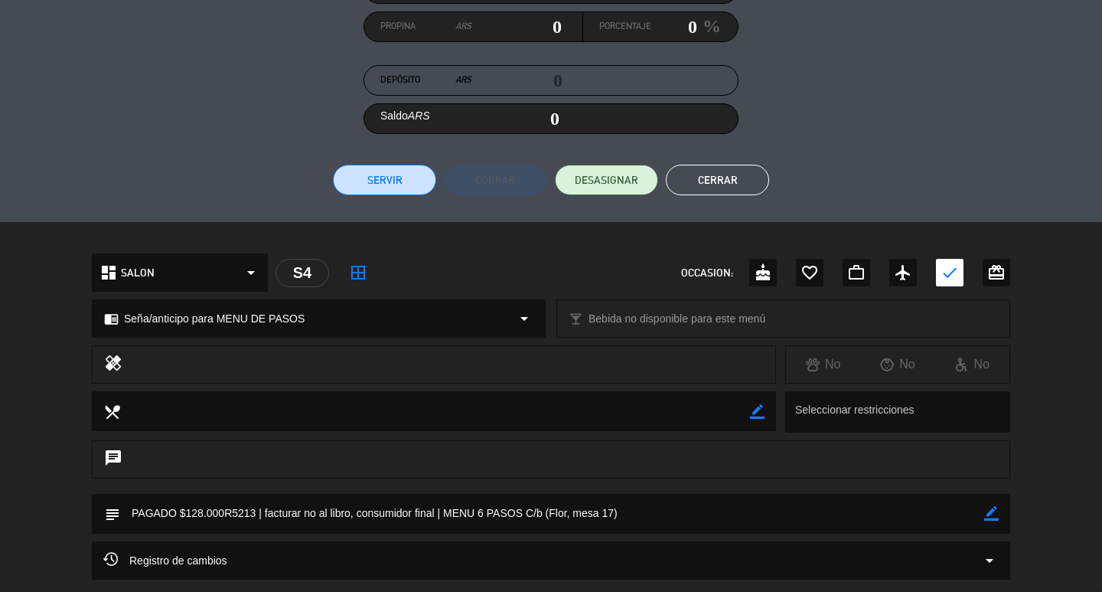
click at [990, 501] on div "border_color" at bounding box center [991, 514] width 15 height 40
click at [991, 510] on icon "border_color" at bounding box center [991, 513] width 15 height 15
type textarea "PAGADO $128.000R5213 | facturar no al libro, consumidor final | MENU 6 PASOS C/…"
click at [996, 510] on icon at bounding box center [991, 513] width 15 height 15
click at [731, 174] on button "Cerrar" at bounding box center [717, 180] width 103 height 31
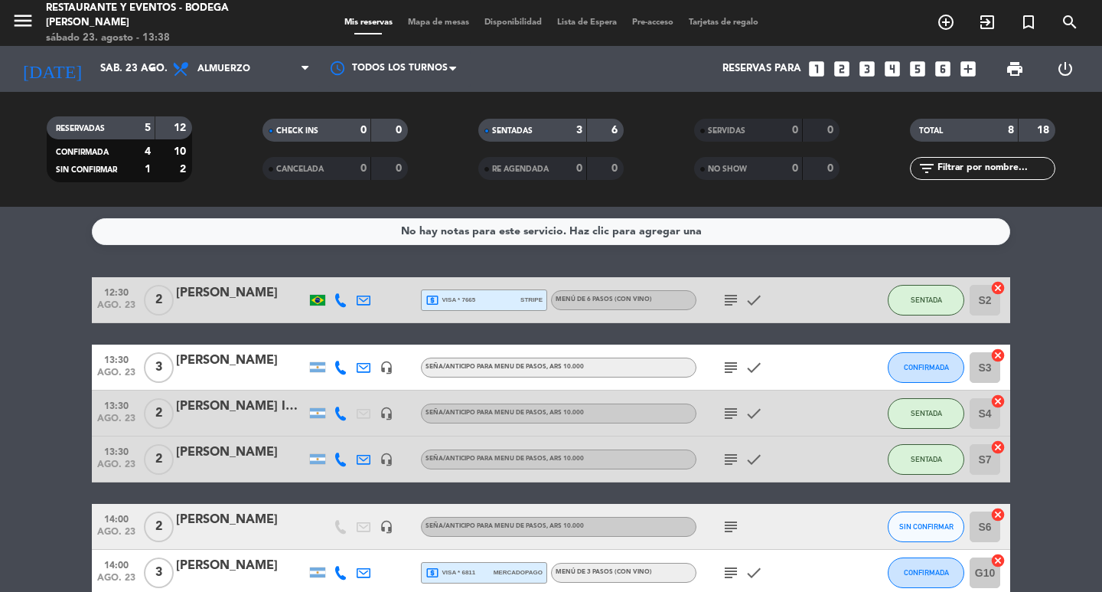
click at [731, 451] on icon "subject" at bounding box center [731, 459] width 18 height 18
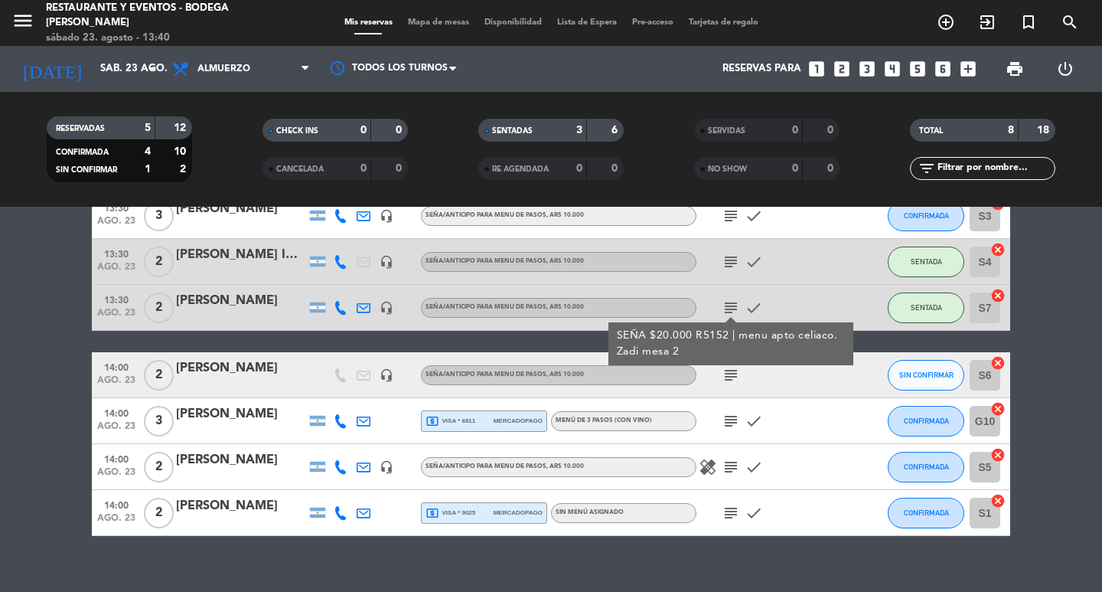
scroll to position [153, 0]
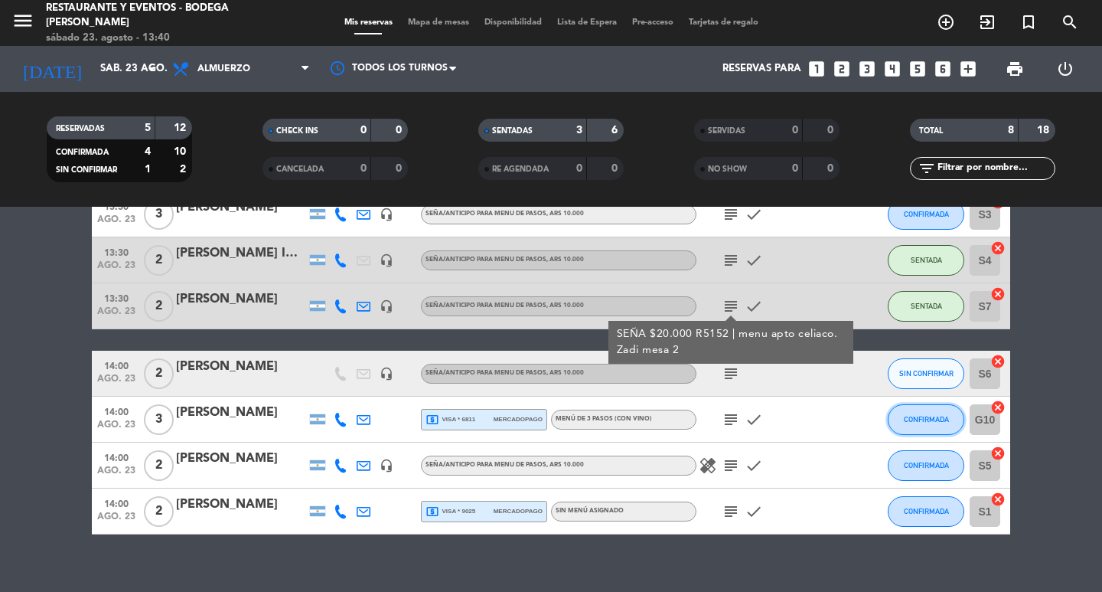
click at [917, 418] on span "CONFIRMADA" at bounding box center [926, 419] width 45 height 8
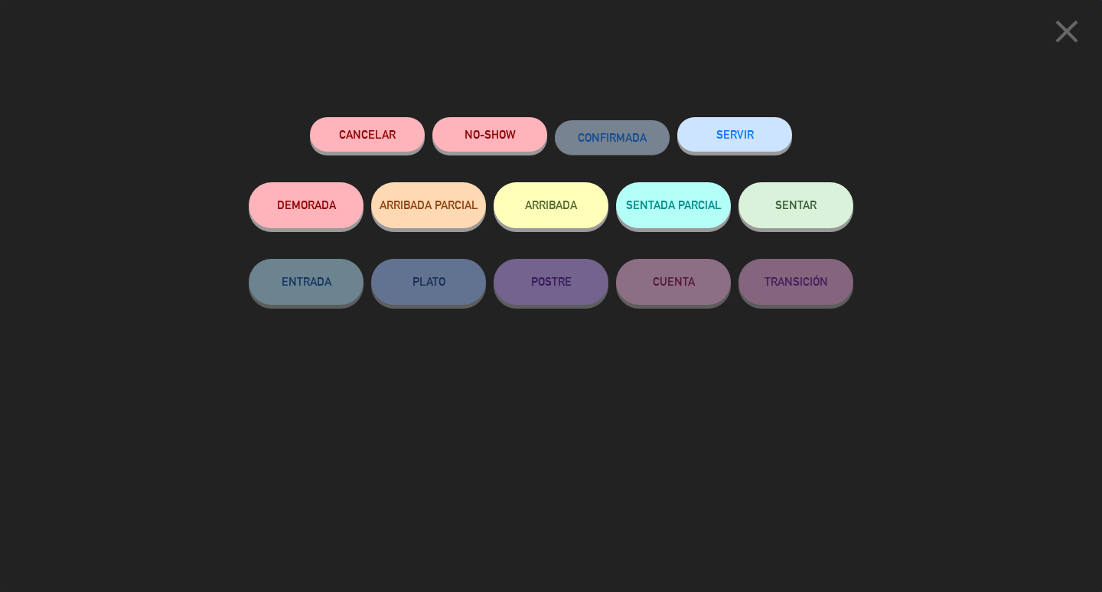
click at [812, 208] on span "SENTAR" at bounding box center [795, 204] width 41 height 13
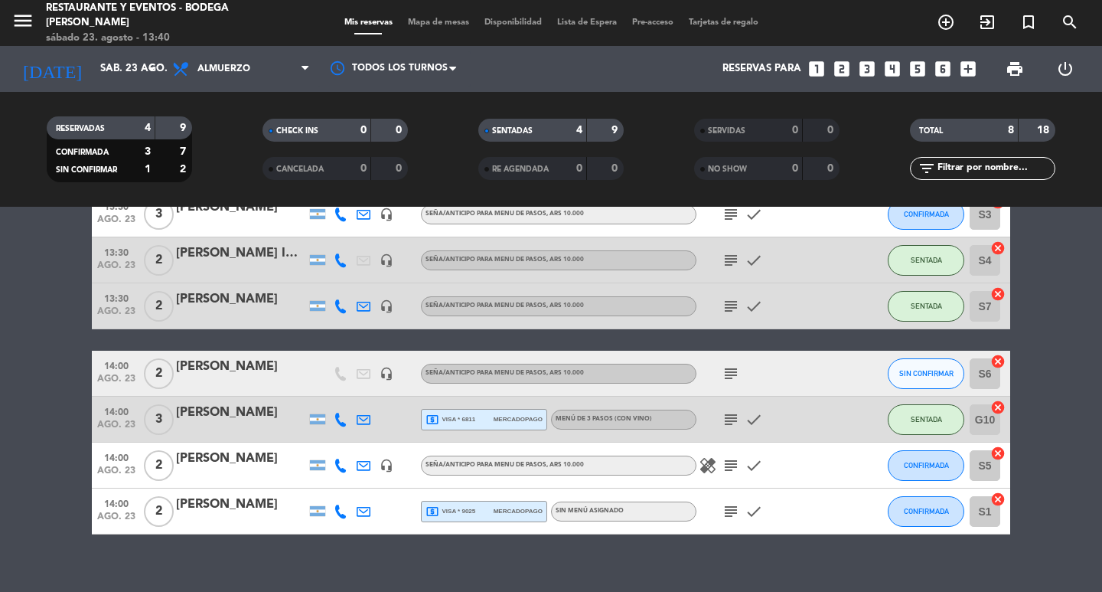
click at [731, 422] on icon "subject" at bounding box center [731, 419] width 18 height 18
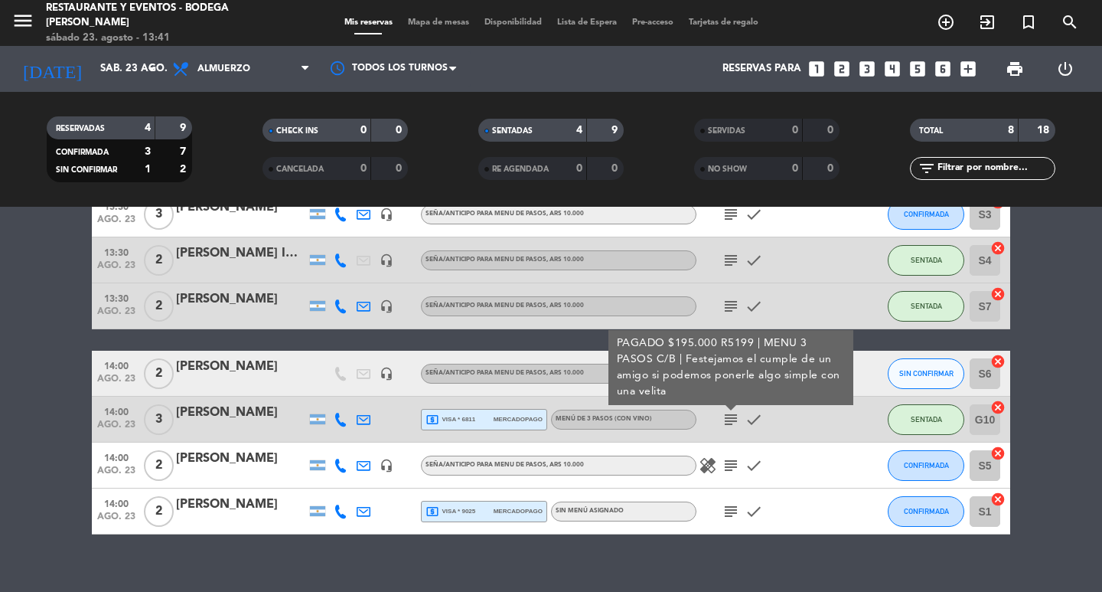
click at [731, 422] on icon "subject" at bounding box center [731, 419] width 18 height 18
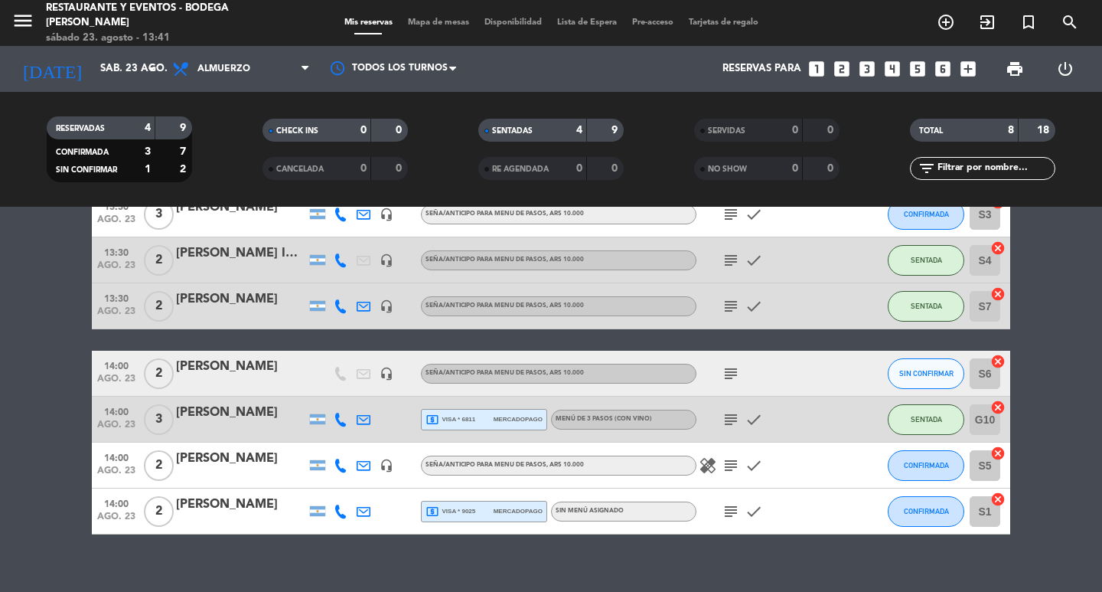
click at [733, 513] on icon "subject" at bounding box center [731, 511] width 18 height 18
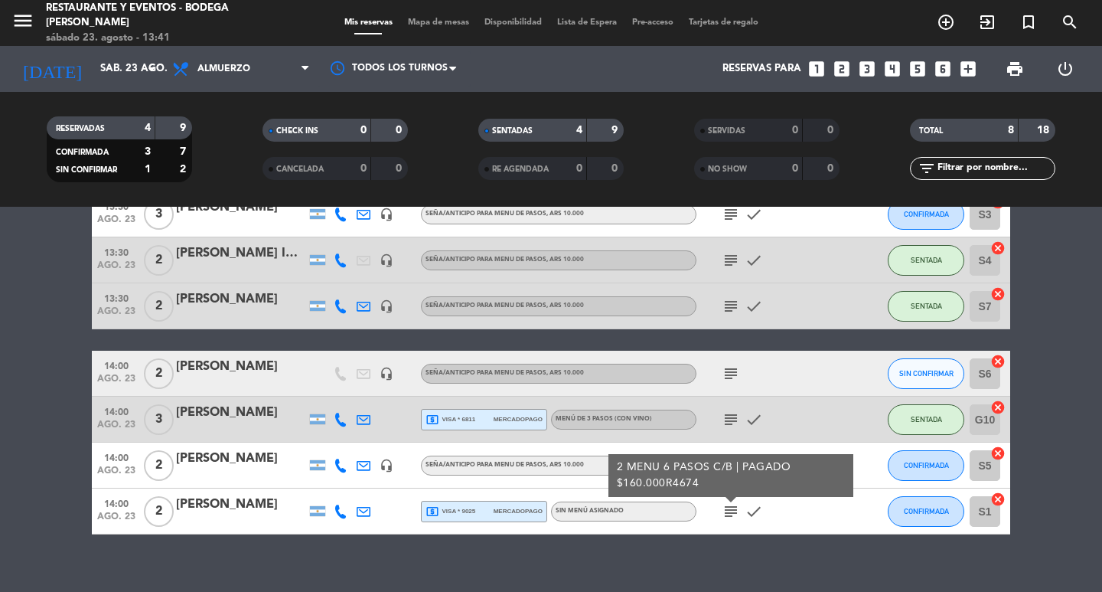
click at [733, 513] on icon "subject" at bounding box center [731, 511] width 18 height 18
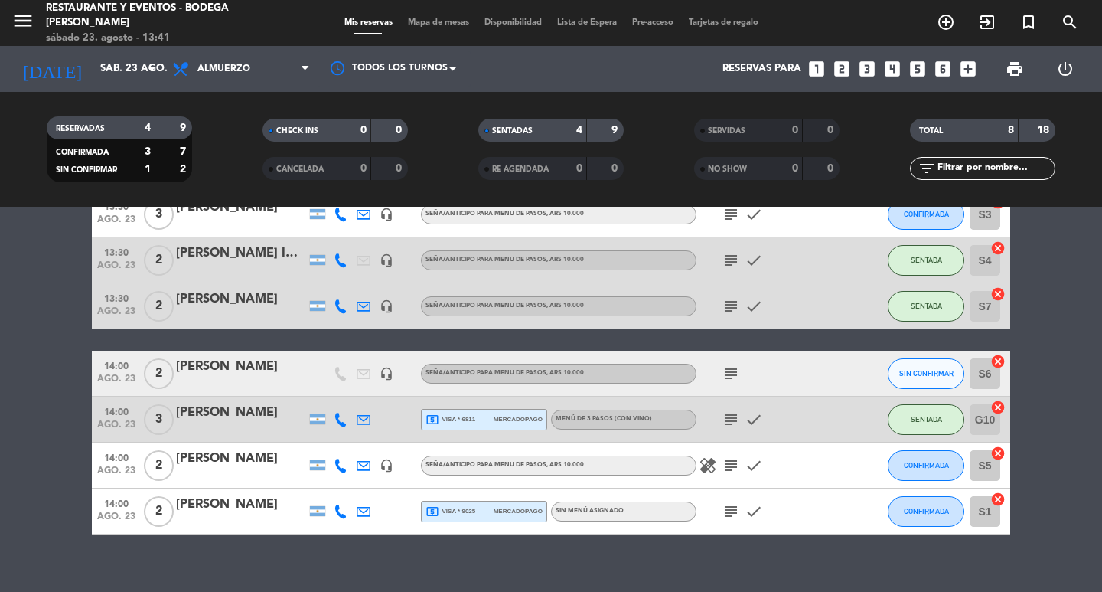
click at [726, 417] on icon "subject" at bounding box center [731, 419] width 18 height 18
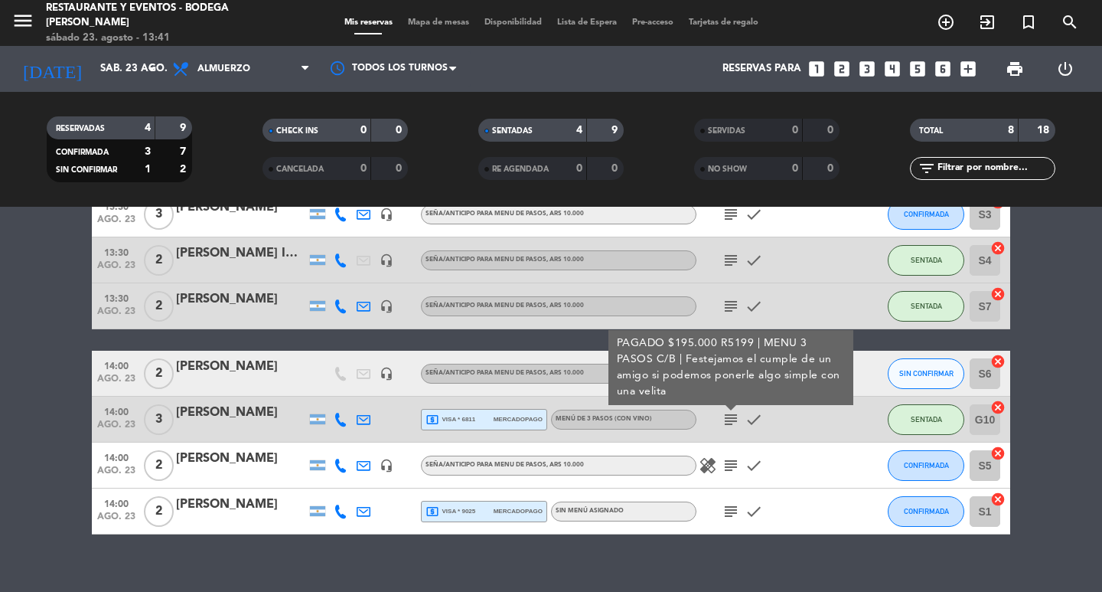
click at [735, 256] on icon "subject" at bounding box center [731, 260] width 18 height 18
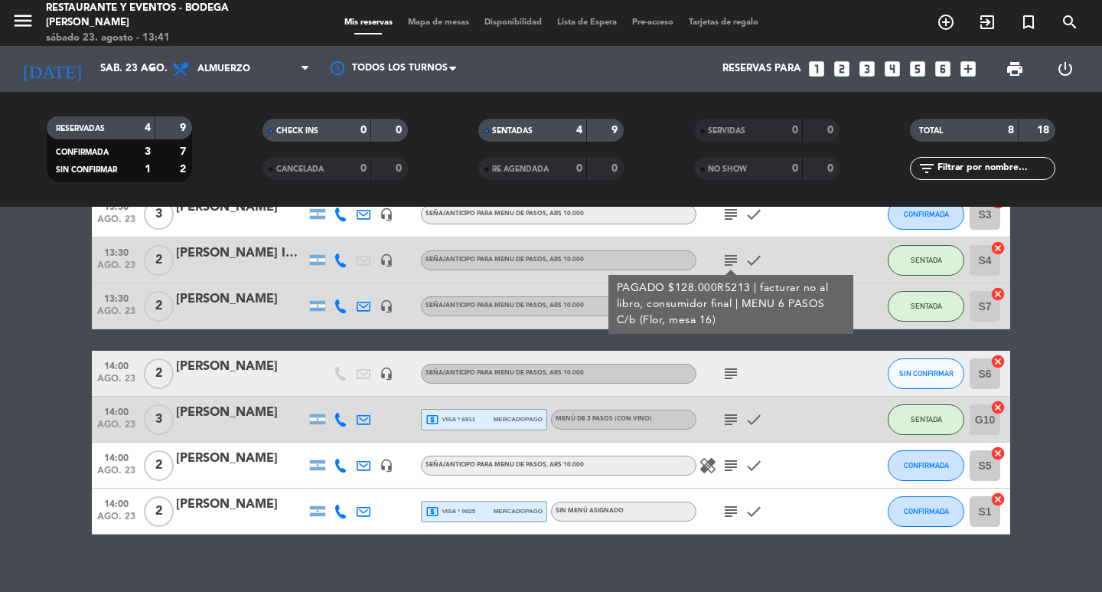
click at [233, 251] on div "[PERSON_NAME] IDA Y VUELTA TOURS" at bounding box center [241, 253] width 130 height 20
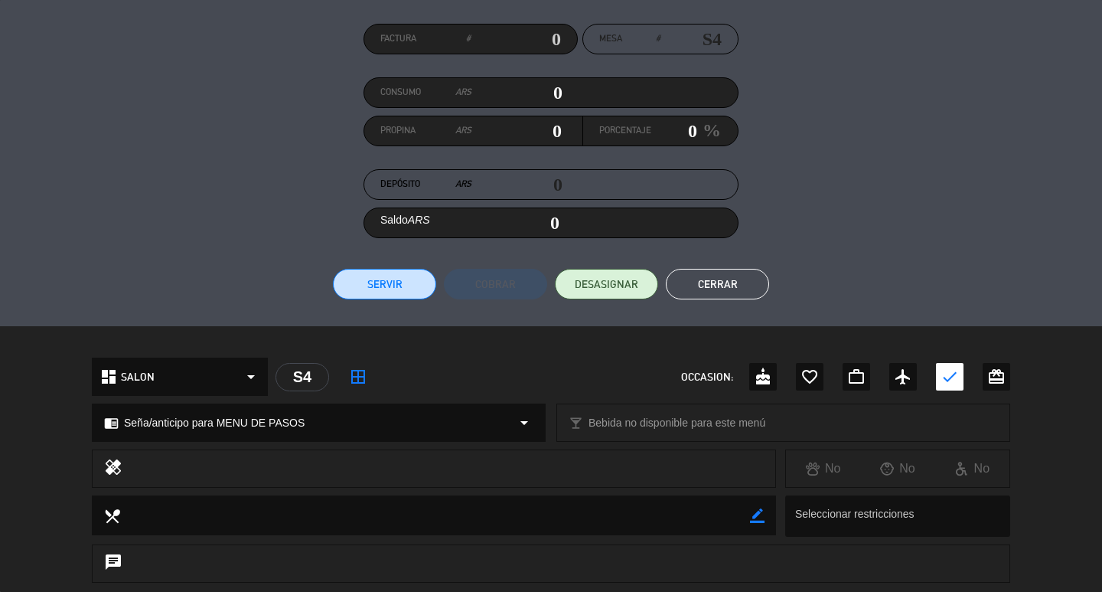
scroll to position [0, 0]
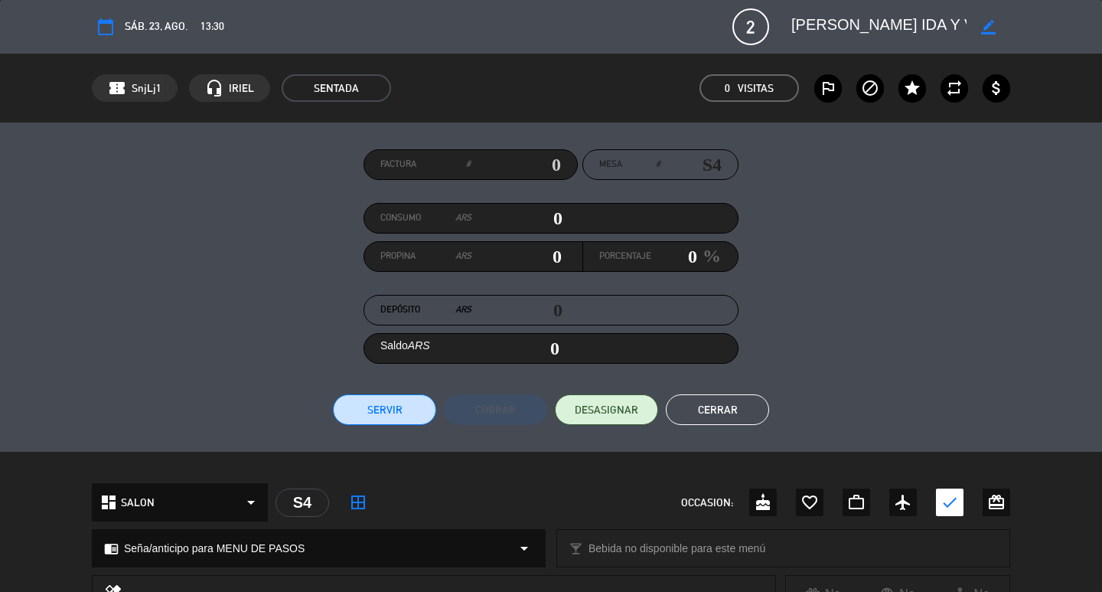
click at [748, 390] on div "Factura # Mesa # S4 Consumo ARS 0 Propina ARS 0 Porcentaje 0 % Depósito ARS 0 S…" at bounding box center [551, 287] width 918 height 276
click at [748, 396] on button "Cerrar" at bounding box center [717, 409] width 103 height 31
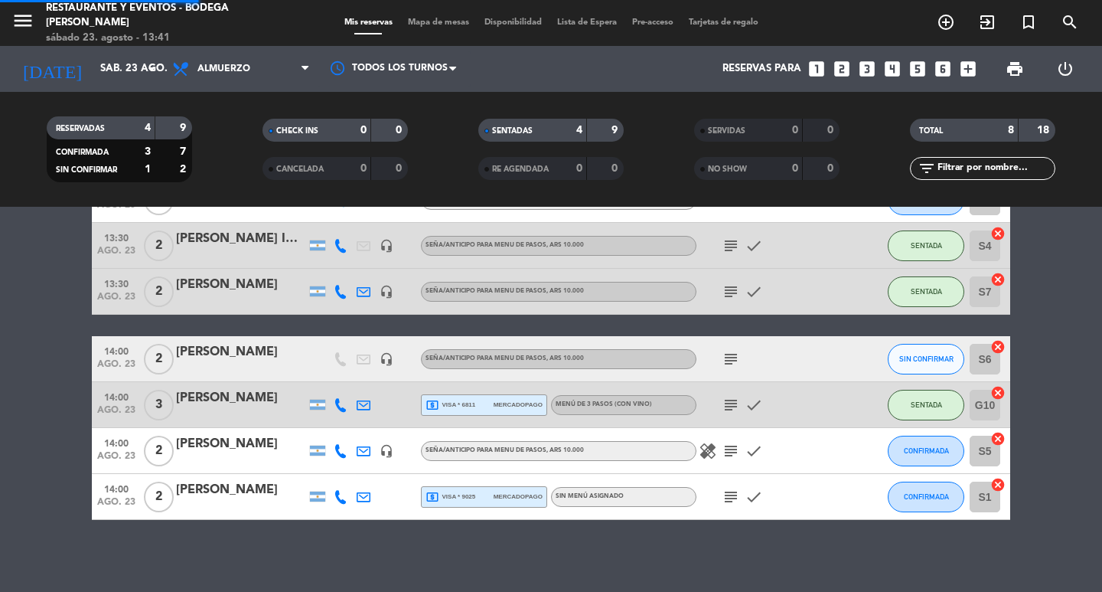
scroll to position [172, 0]
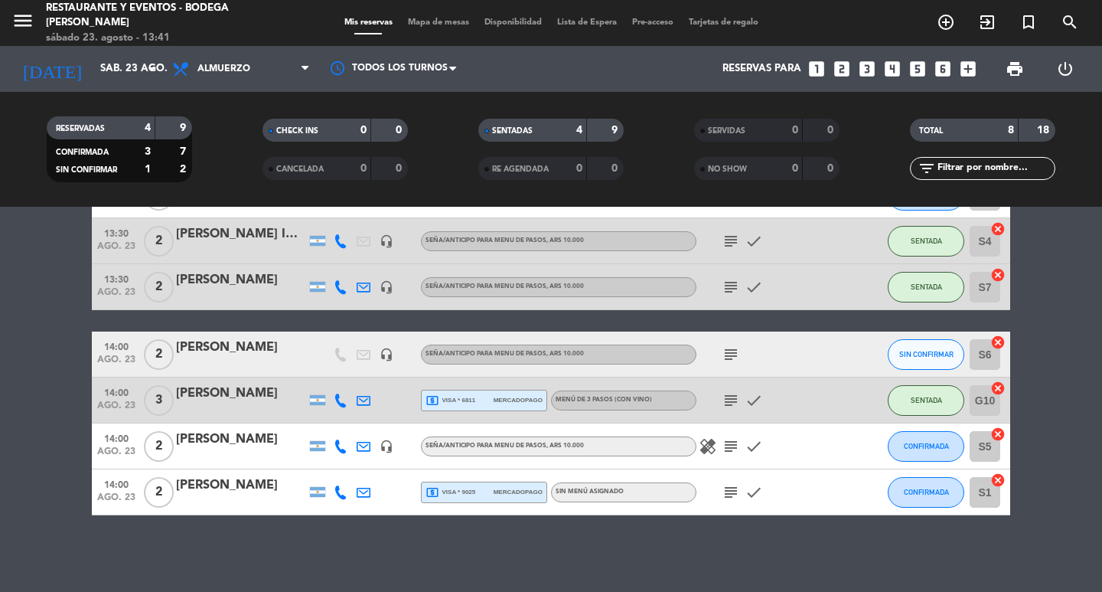
click at [729, 390] on div "subject check" at bounding box center [765, 399] width 138 height 45
click at [729, 415] on div "subject check" at bounding box center [765, 399] width 138 height 45
click at [729, 407] on icon "subject" at bounding box center [731, 400] width 18 height 18
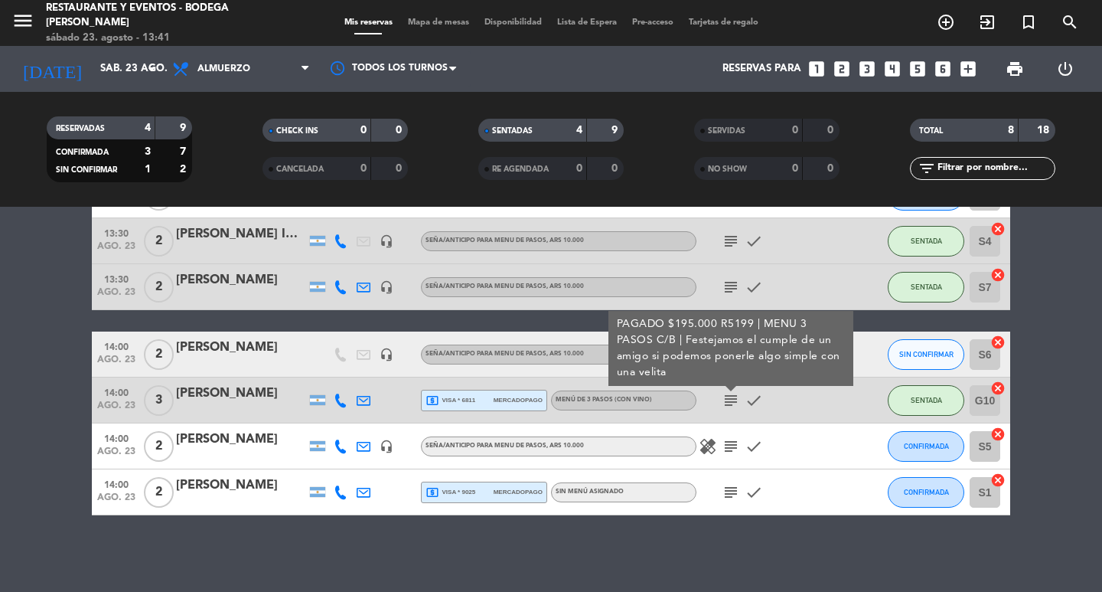
click at [729, 406] on icon "subject" at bounding box center [731, 400] width 18 height 18
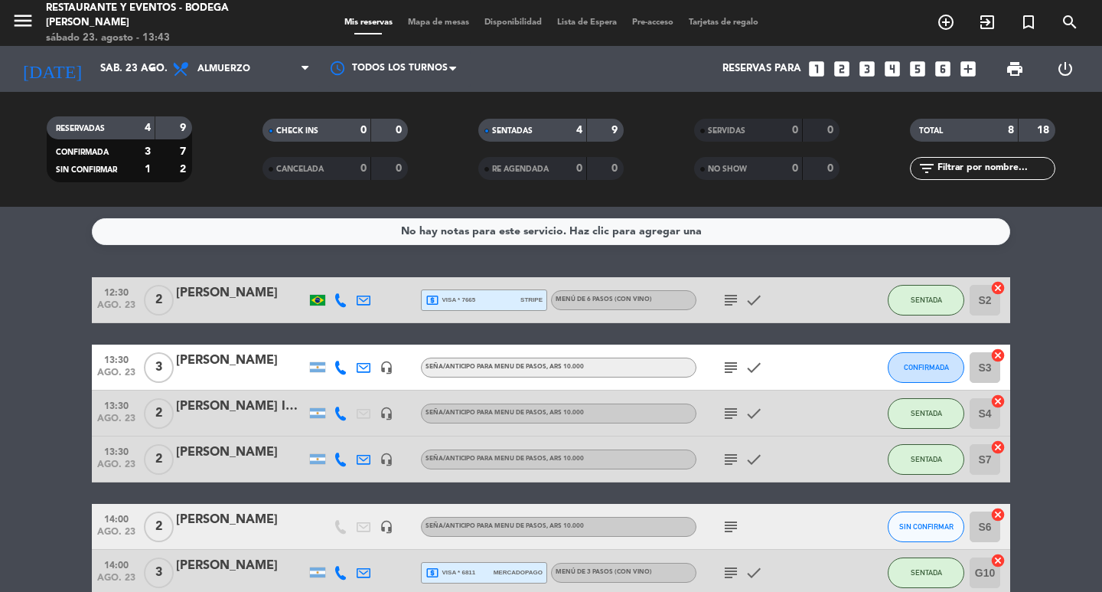
scroll to position [77, 0]
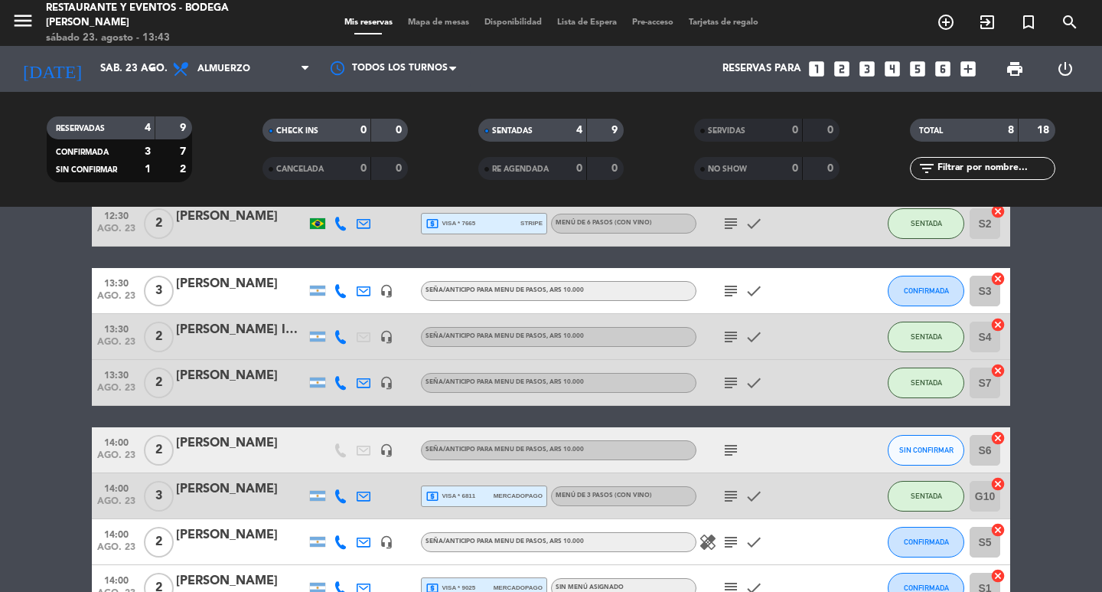
click at [730, 493] on icon "subject" at bounding box center [731, 496] width 18 height 18
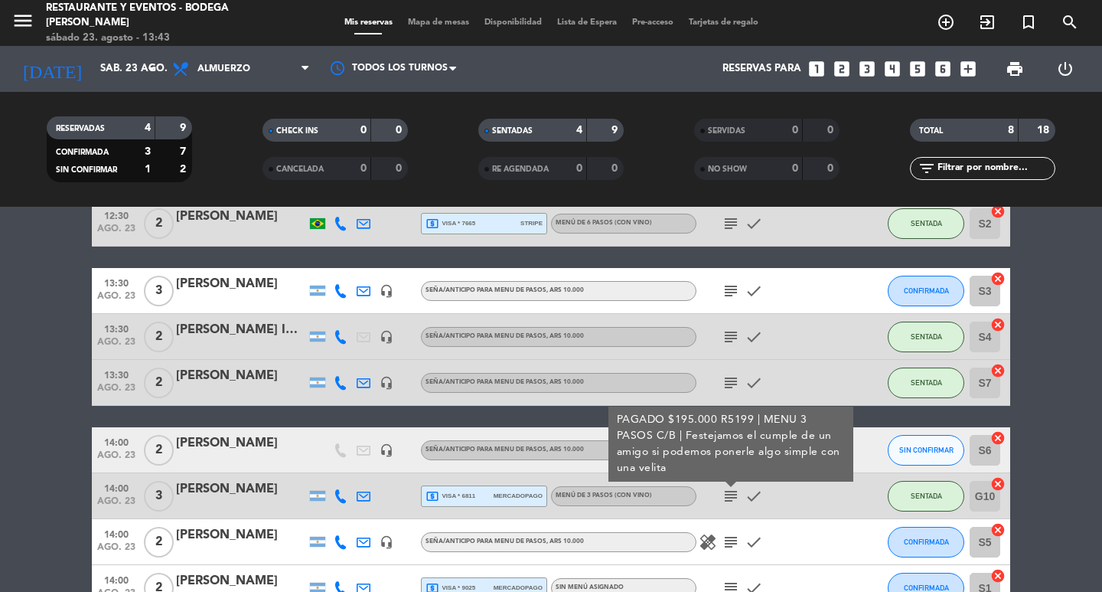
click at [730, 493] on icon "subject" at bounding box center [731, 496] width 18 height 18
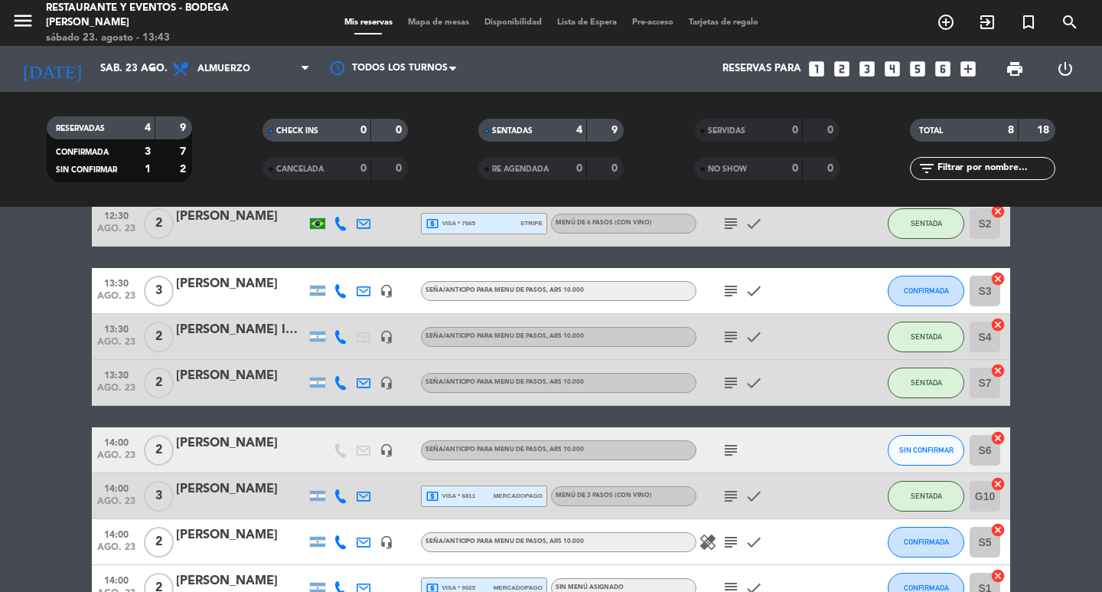
click at [730, 493] on icon "subject" at bounding box center [731, 496] width 18 height 18
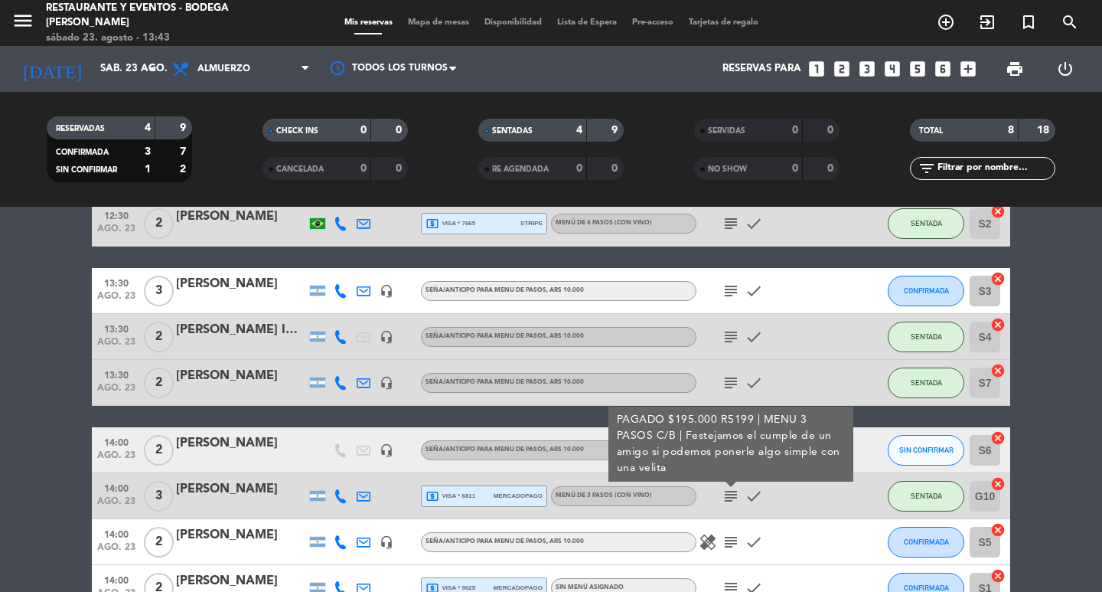
click at [730, 493] on icon "subject" at bounding box center [731, 496] width 18 height 18
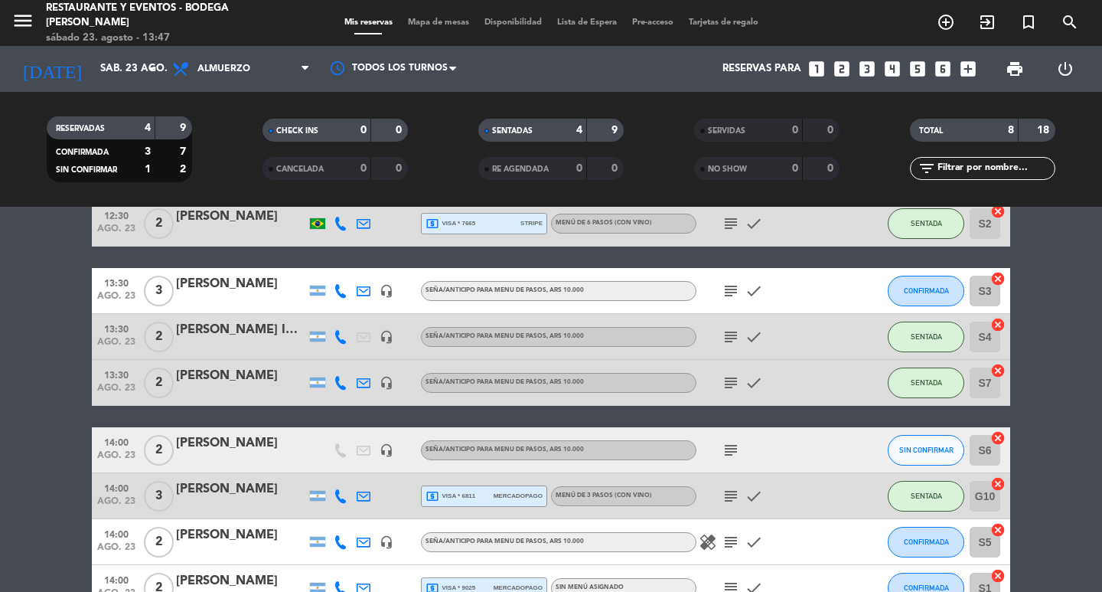
click at [730, 493] on icon "subject" at bounding box center [731, 496] width 18 height 18
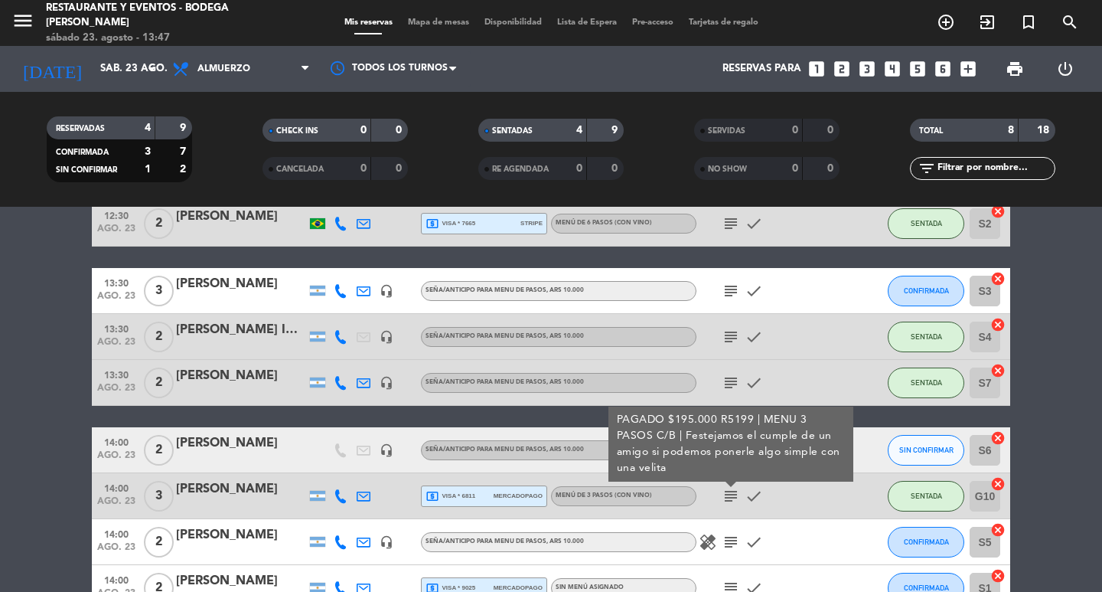
click at [192, 488] on div "[PERSON_NAME]" at bounding box center [241, 489] width 130 height 20
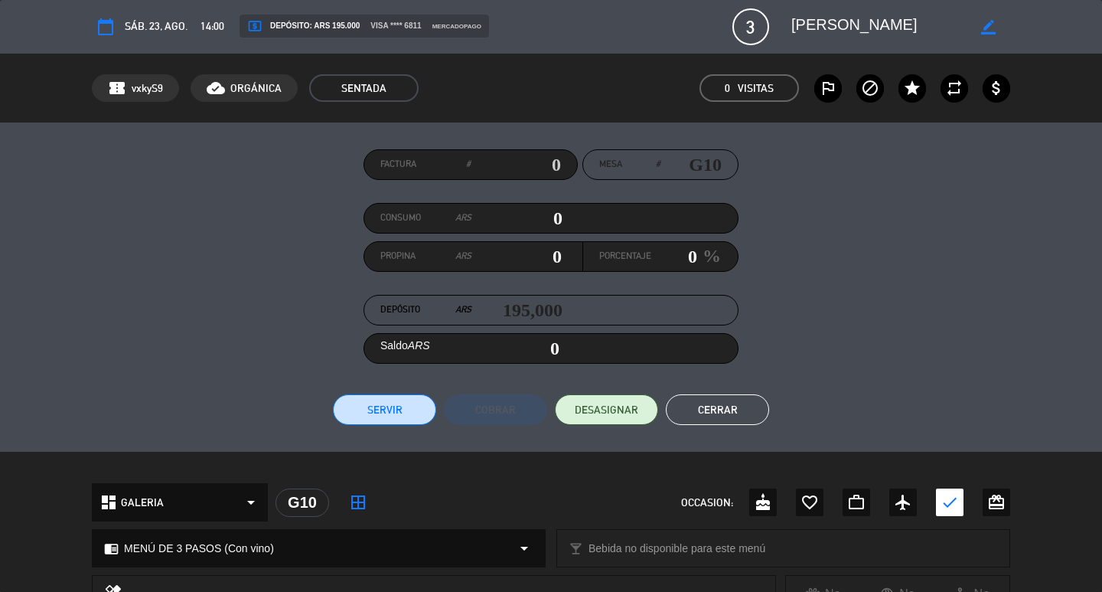
scroll to position [306, 0]
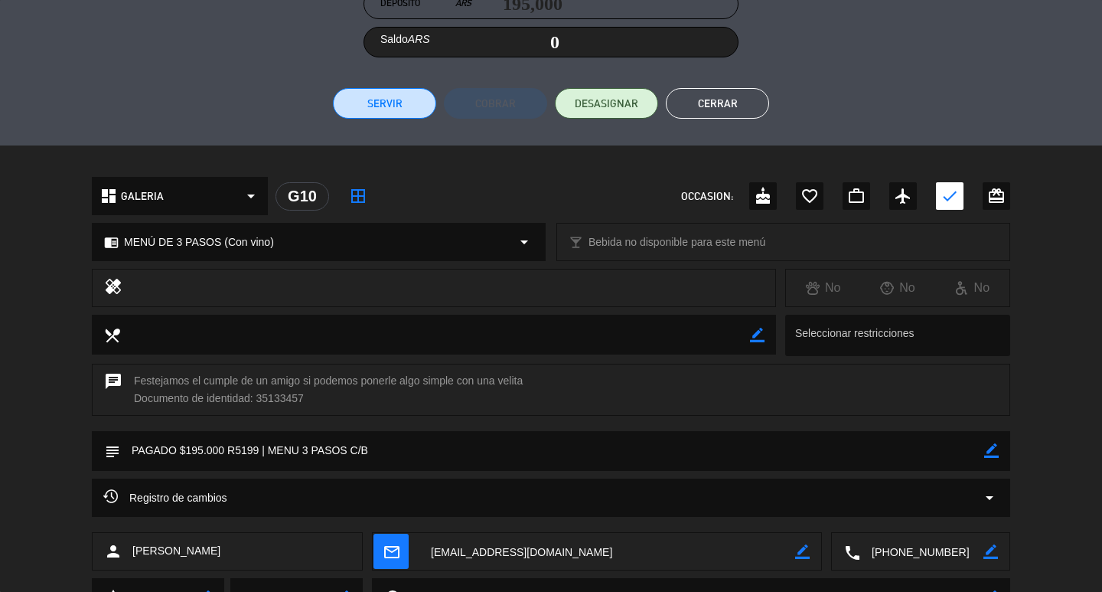
click at [989, 451] on icon "border_color" at bounding box center [991, 450] width 15 height 15
click at [956, 440] on textarea at bounding box center [552, 450] width 864 height 39
type textarea "PAGADO $195.000 R5199 | MENU 3 PASOS C/B (Flor, mesa 17)"
click at [991, 450] on icon at bounding box center [991, 450] width 15 height 15
click at [718, 99] on button "Cerrar" at bounding box center [717, 103] width 103 height 31
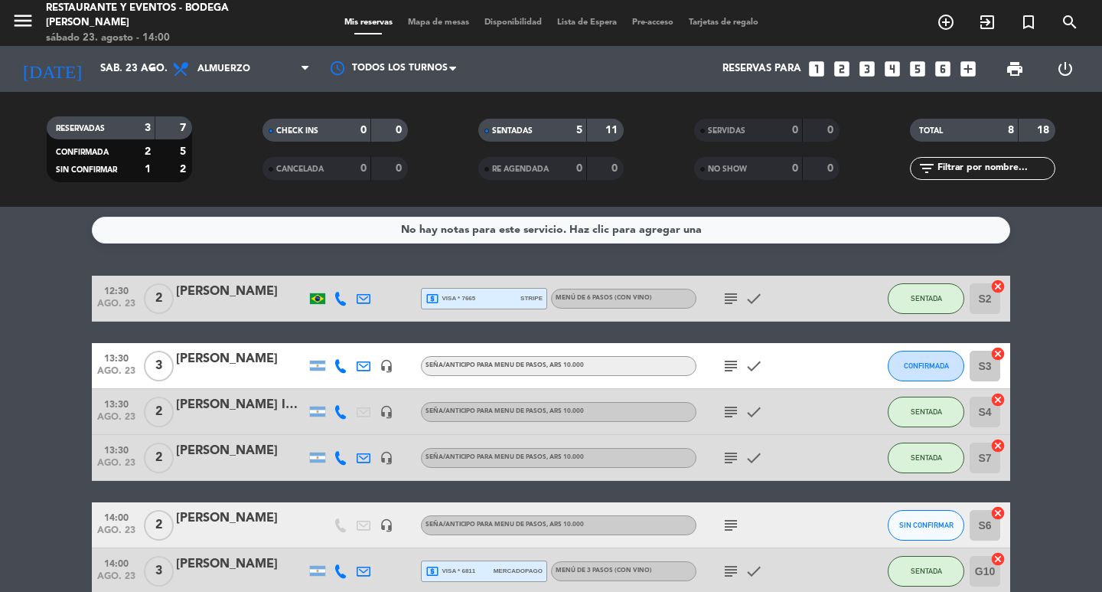
scroll to position [0, 0]
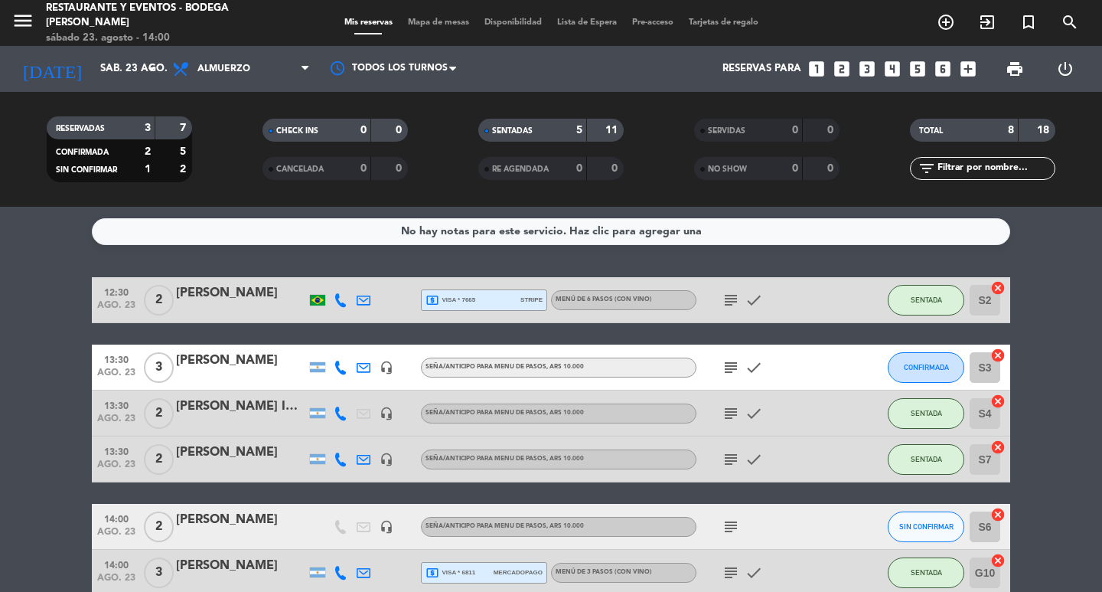
click at [730, 361] on icon "subject" at bounding box center [731, 367] width 18 height 18
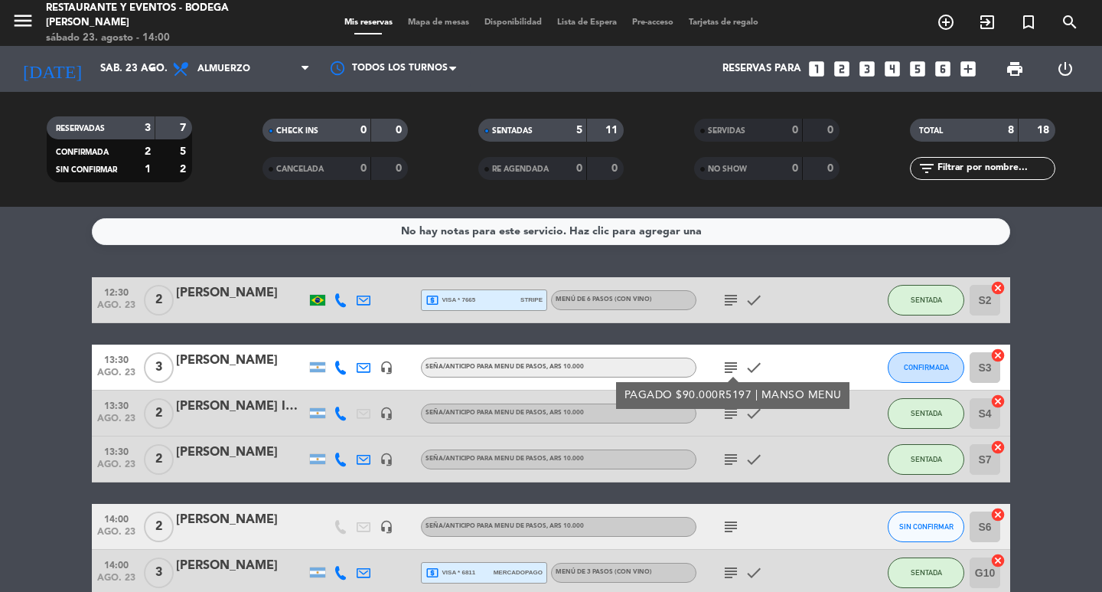
click at [730, 361] on icon "subject" at bounding box center [731, 367] width 18 height 18
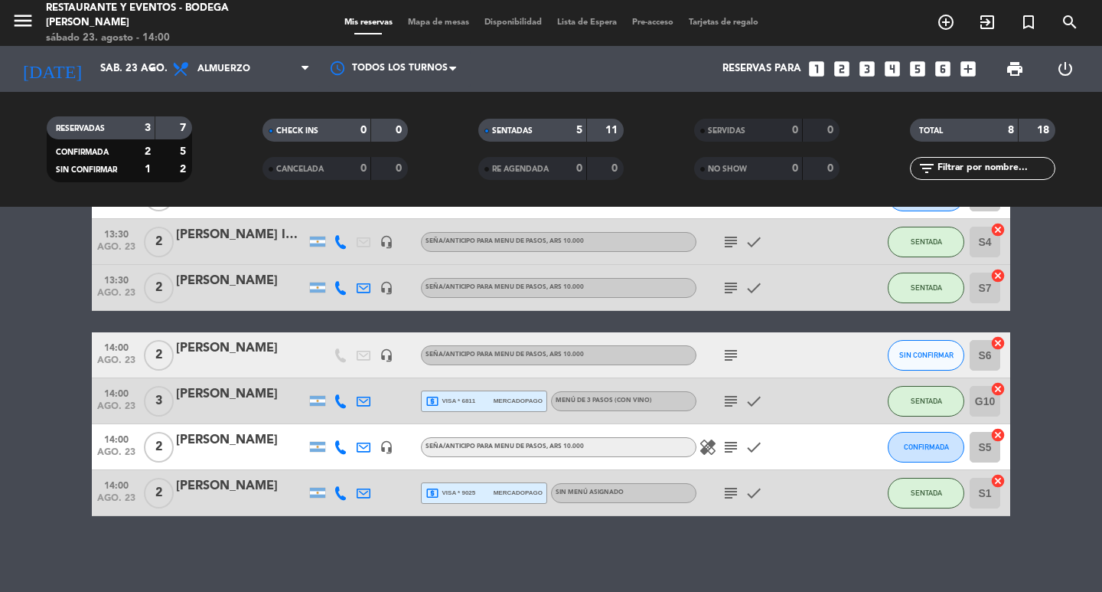
scroll to position [172, 0]
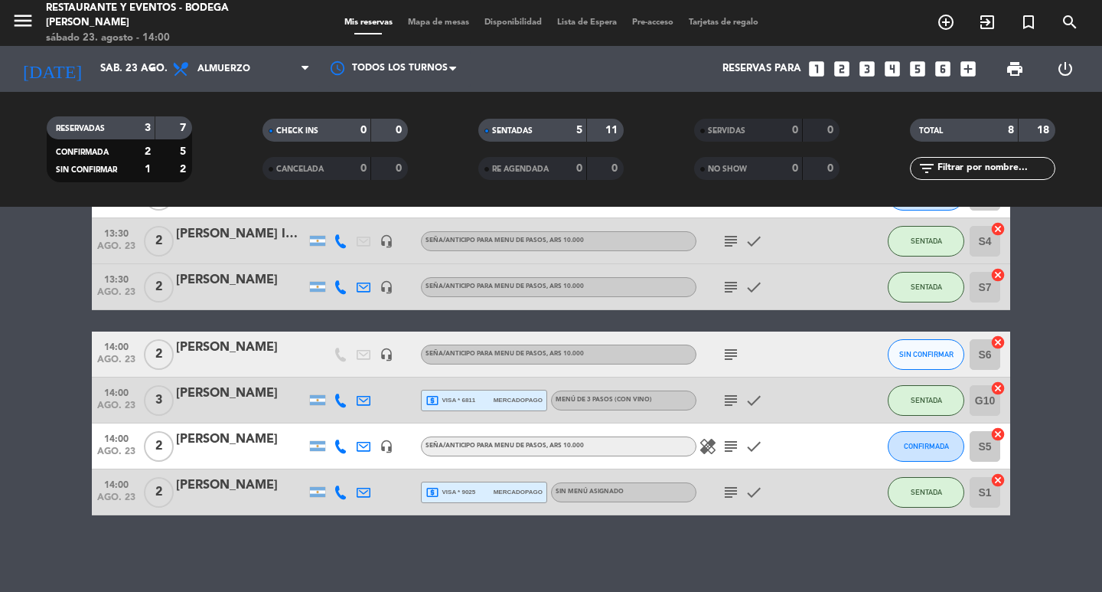
click at [730, 351] on icon "subject" at bounding box center [731, 354] width 18 height 18
click at [723, 447] on icon "subject" at bounding box center [731, 446] width 18 height 18
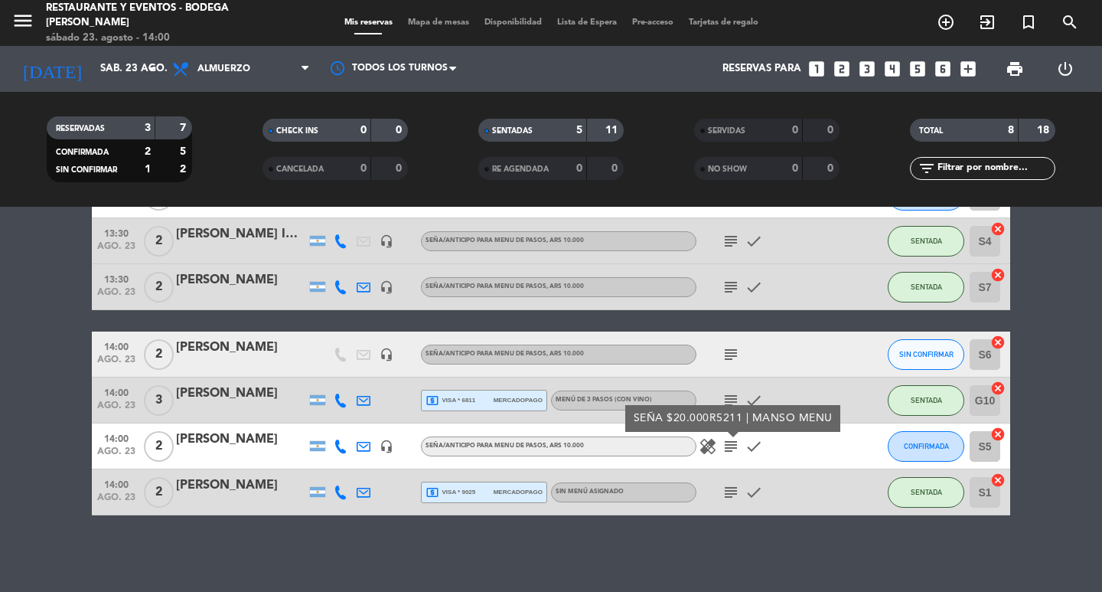
click at [706, 447] on icon "healing" at bounding box center [708, 446] width 18 height 18
click at [759, 543] on div "No hay notas para este servicio. Haz clic para agregar una 12:30 [DATE] 2 [PERS…" at bounding box center [551, 399] width 1102 height 385
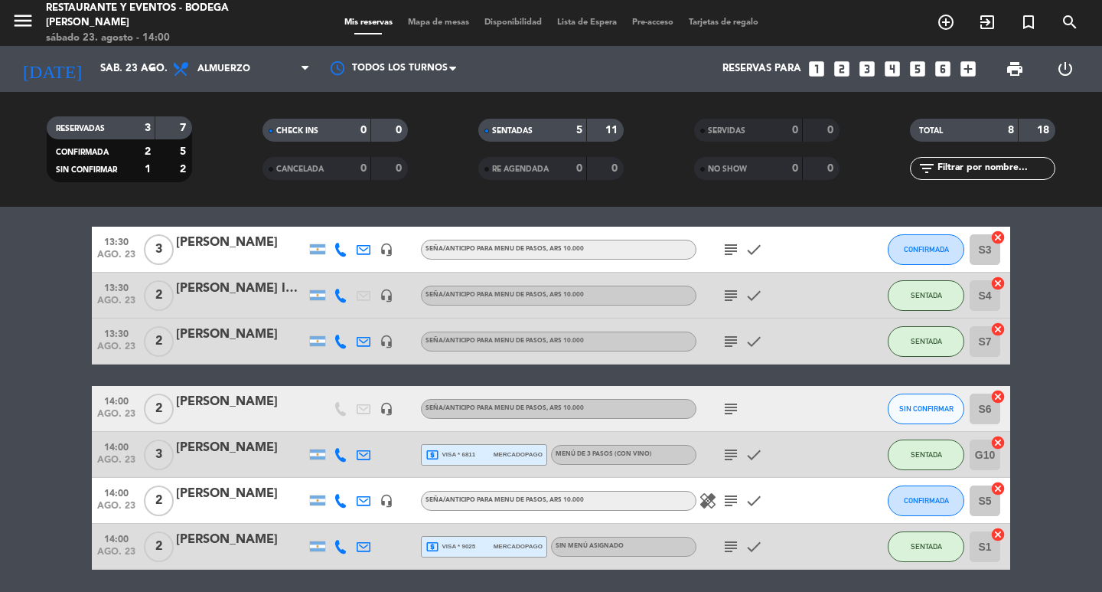
scroll to position [153, 0]
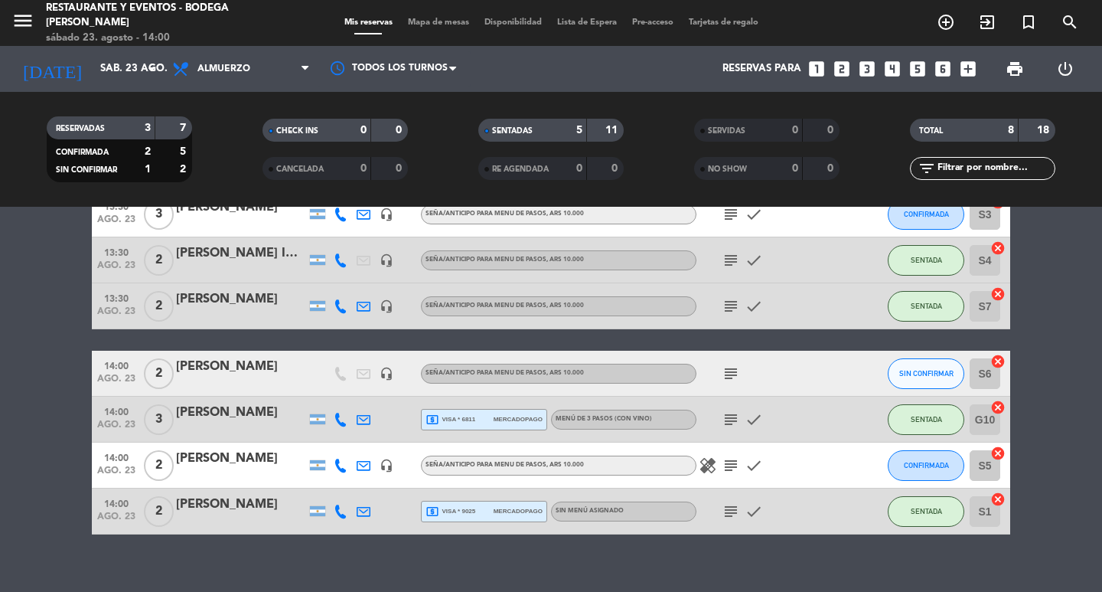
click at [732, 462] on icon "subject" at bounding box center [731, 465] width 18 height 18
click at [739, 372] on icon "subject" at bounding box center [731, 373] width 18 height 18
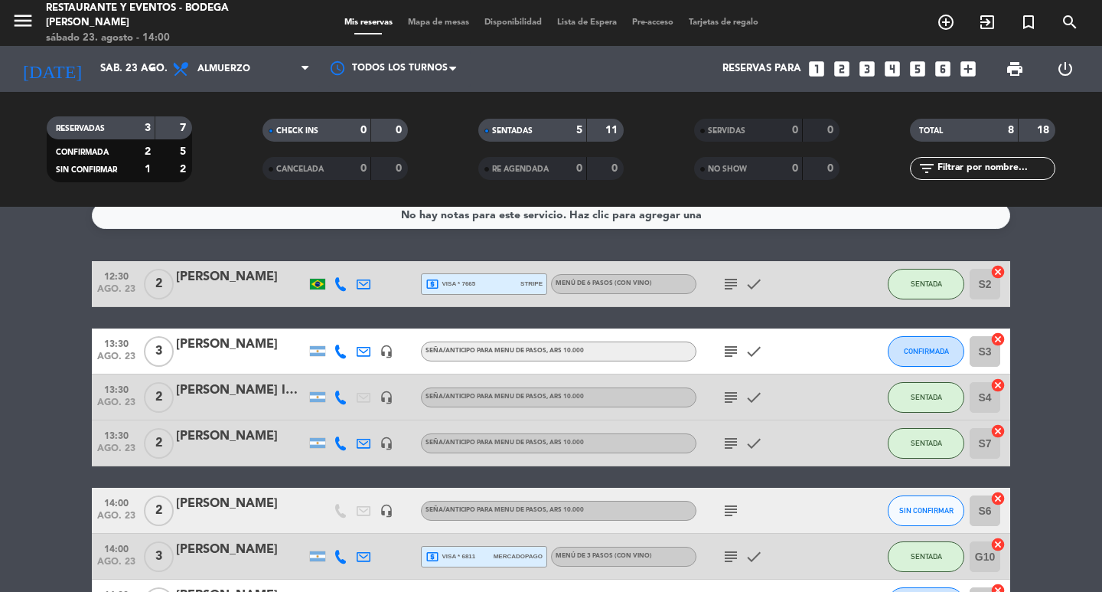
scroll to position [0, 0]
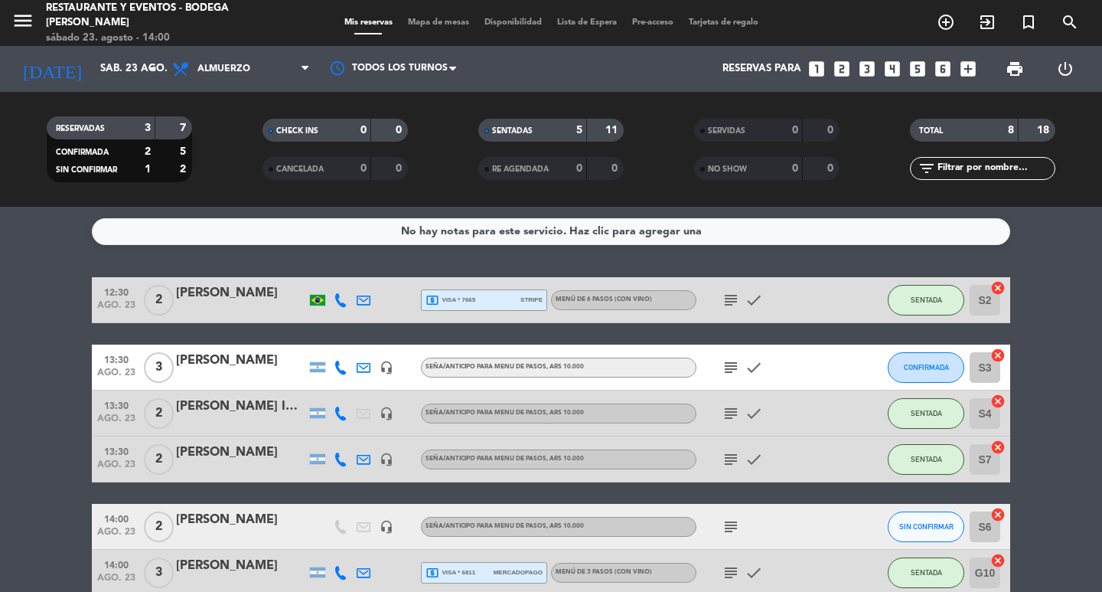
click at [1047, 385] on bookings-row "12:30 [DATE] 2 [PERSON_NAME] local_atm visa * 7665 stripe MENÚ DE 6 PASOS (Con …" at bounding box center [551, 482] width 1102 height 410
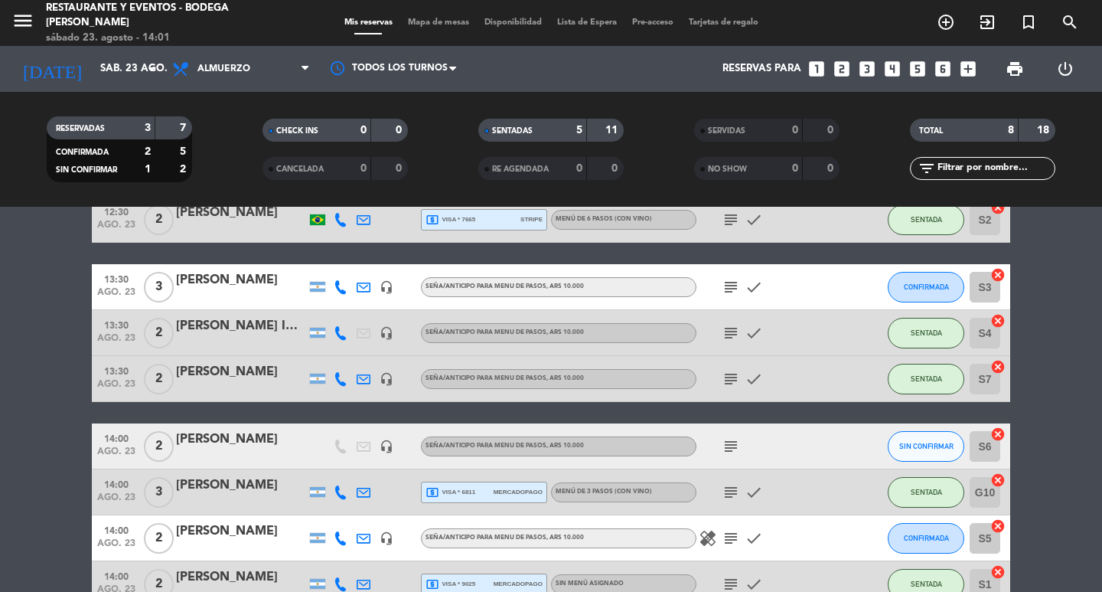
scroll to position [172, 0]
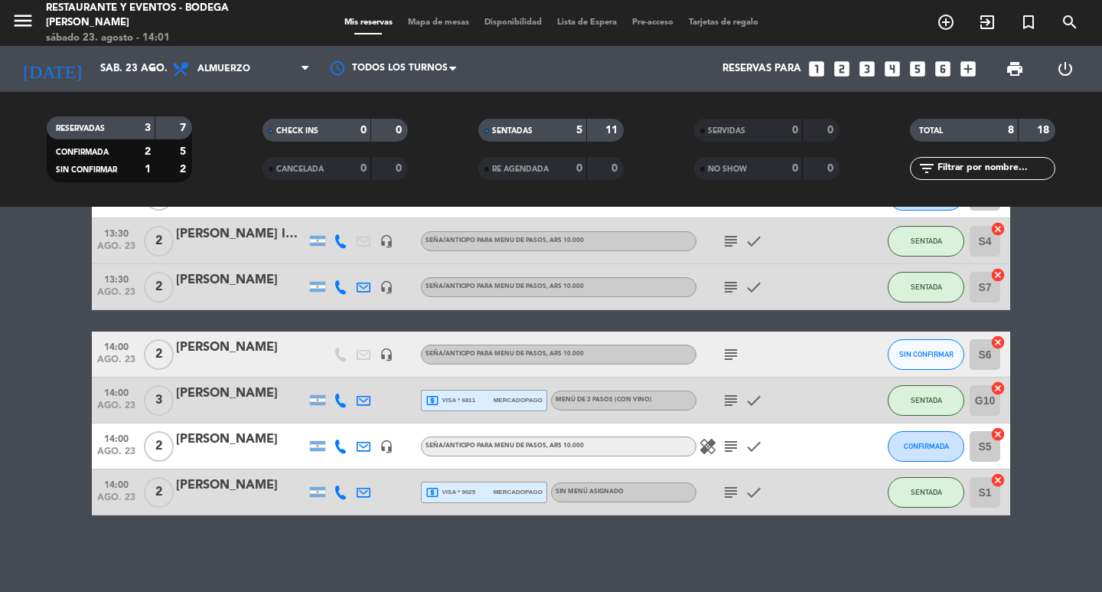
click at [721, 491] on span "subject" at bounding box center [730, 492] width 23 height 18
click at [726, 491] on icon "subject" at bounding box center [731, 492] width 18 height 18
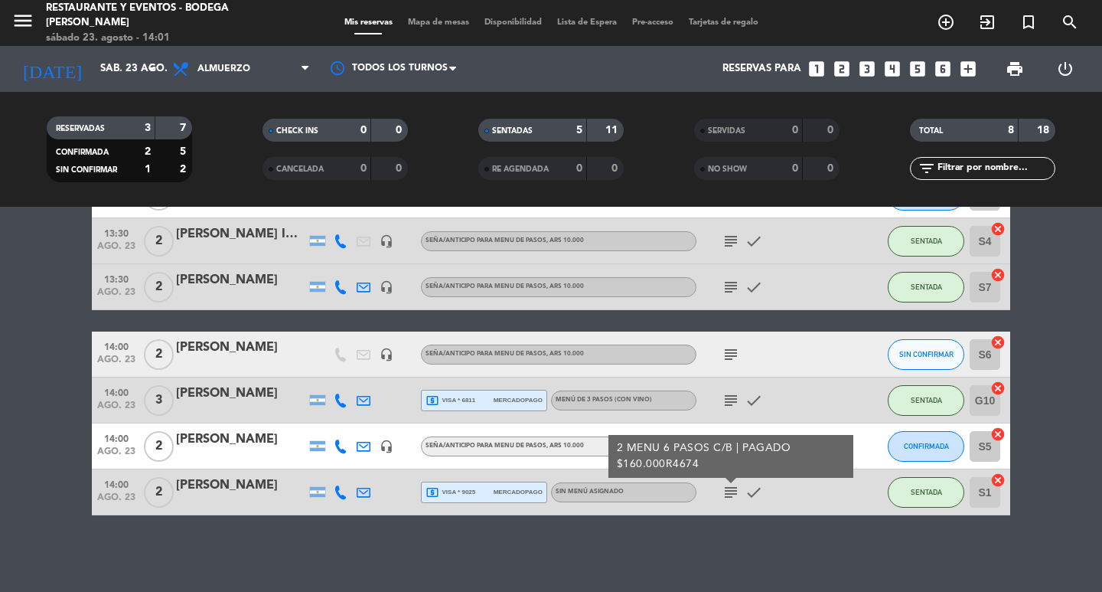
click at [726, 491] on icon "subject" at bounding box center [731, 492] width 18 height 18
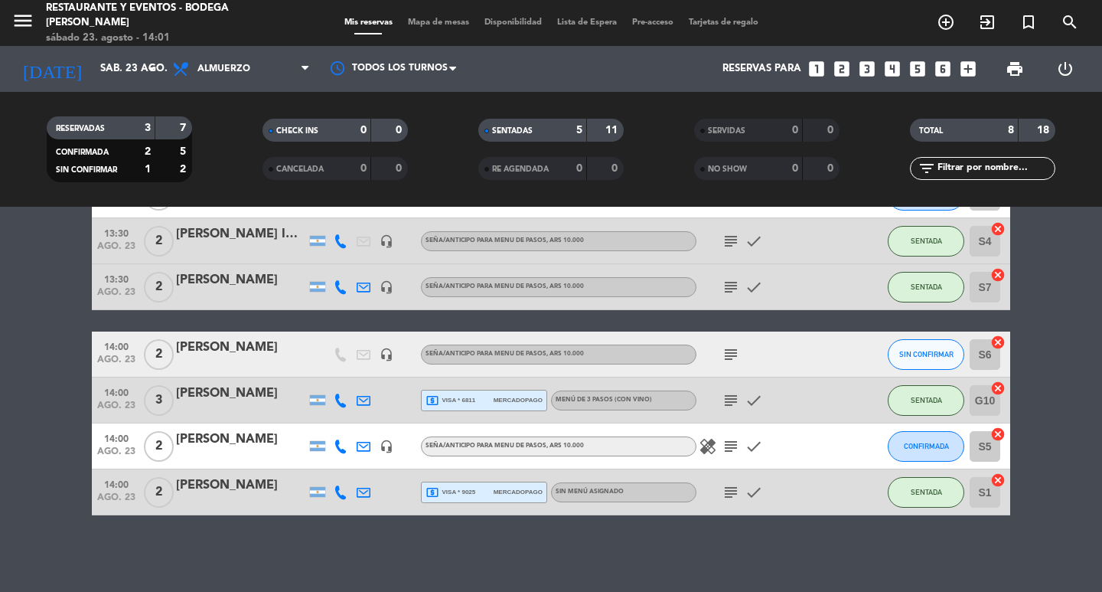
click at [739, 548] on div "No hay notas para este servicio. Haz clic para agregar una 12:30 [DATE] 2 [PERS…" at bounding box center [551, 399] width 1102 height 385
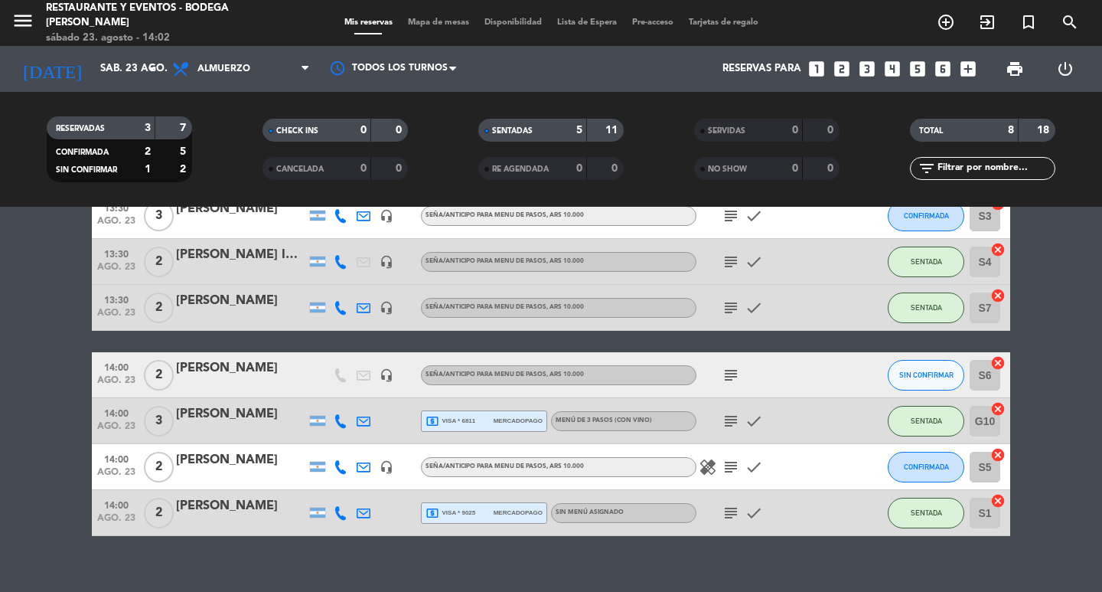
scroll to position [153, 0]
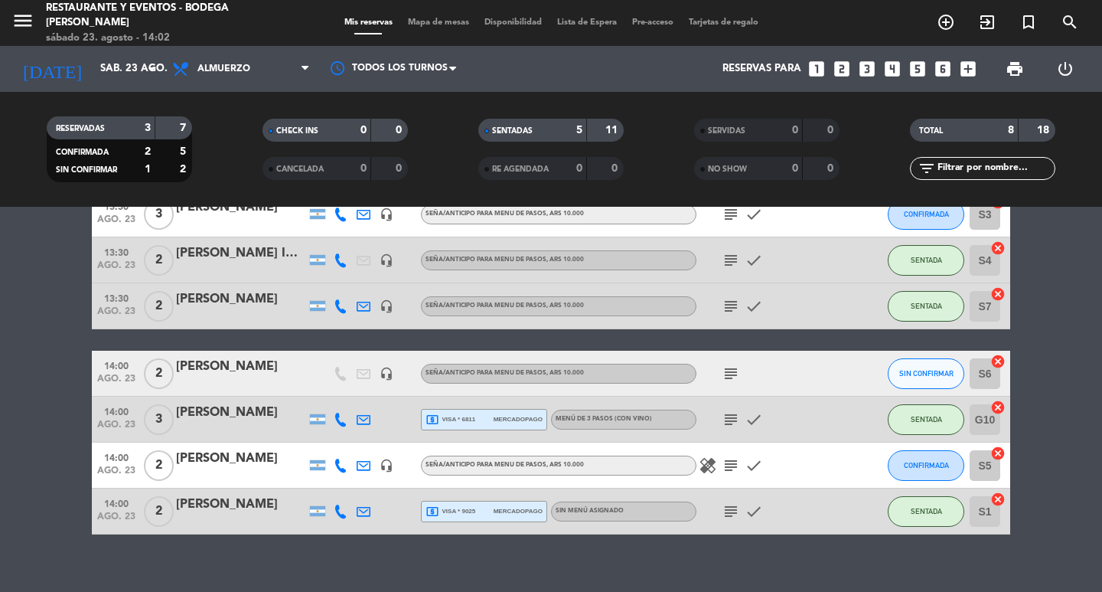
click at [731, 506] on icon "subject" at bounding box center [731, 511] width 18 height 18
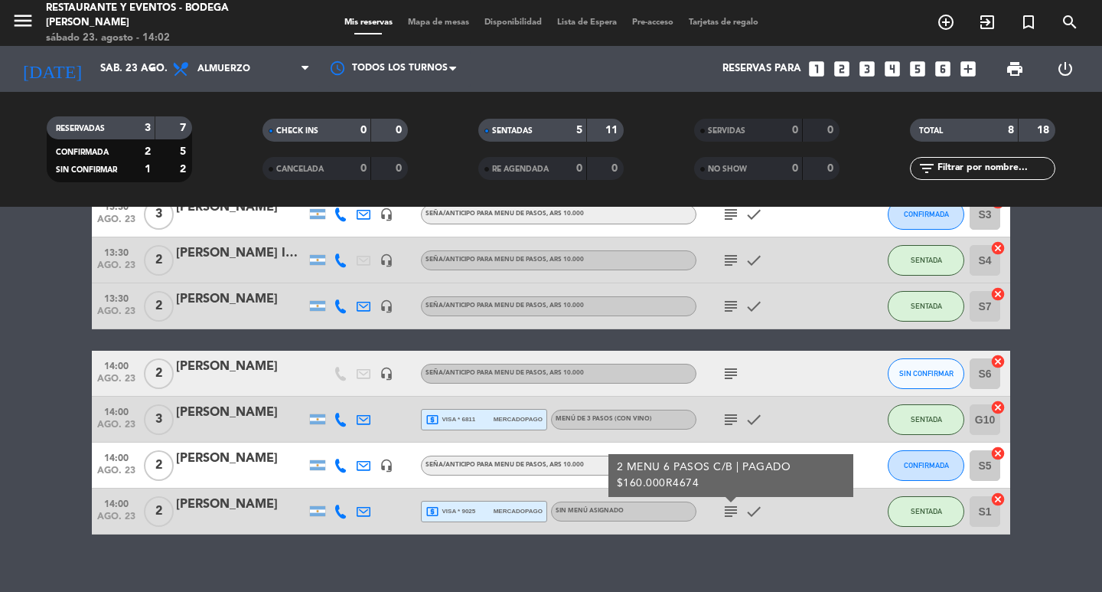
click at [273, 503] on div "[PERSON_NAME]" at bounding box center [241, 504] width 130 height 20
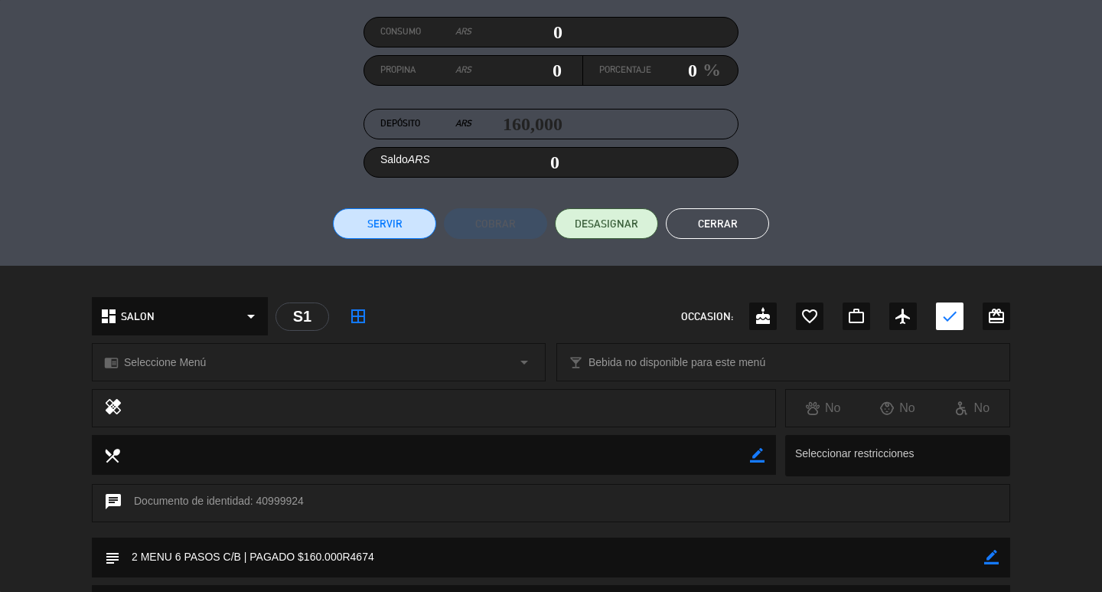
scroll to position [230, 0]
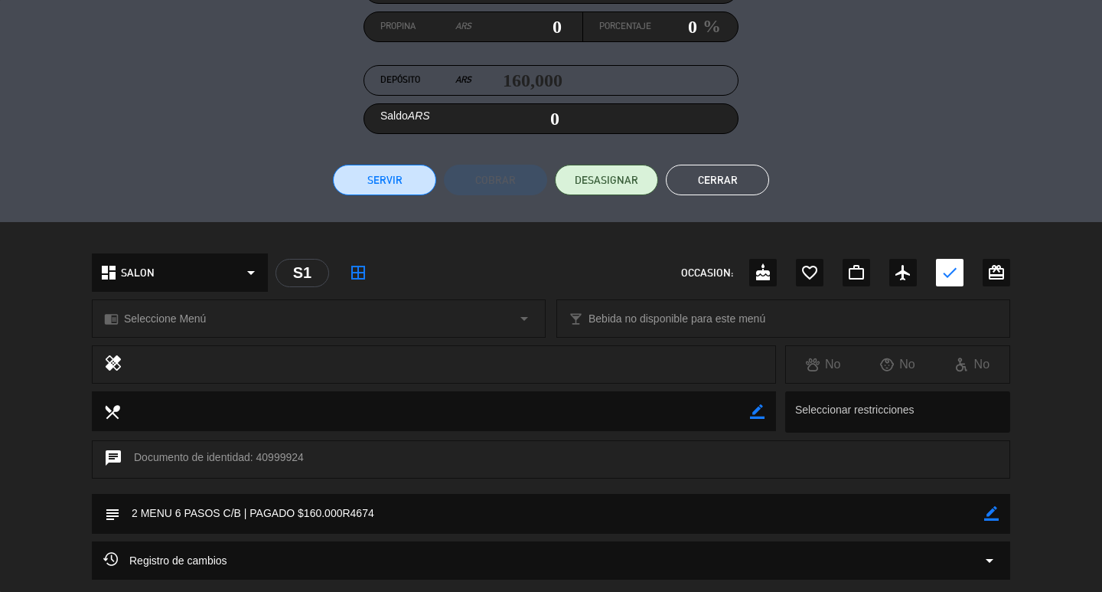
click at [992, 515] on icon "border_color" at bounding box center [991, 513] width 15 height 15
click at [928, 510] on textarea at bounding box center [552, 513] width 864 height 39
type textarea "2 MENU 6 PASOS C/B | PAGADO $160.000R4674 zadi m7"
click at [996, 515] on icon at bounding box center [991, 513] width 15 height 15
click at [741, 184] on button "Cerrar" at bounding box center [717, 180] width 103 height 31
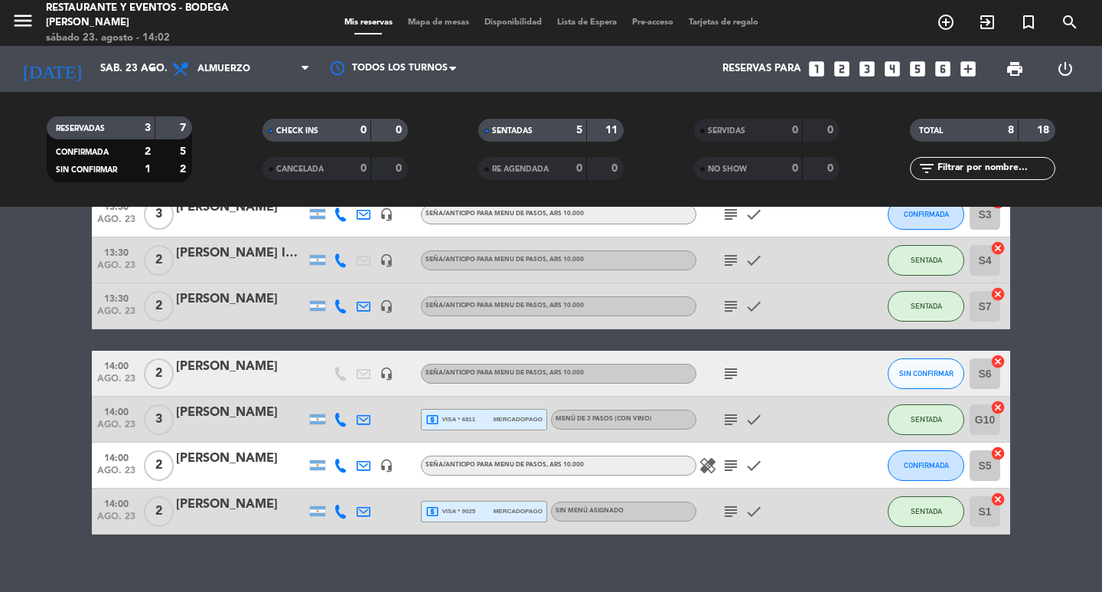
click at [726, 298] on icon "subject" at bounding box center [731, 306] width 18 height 18
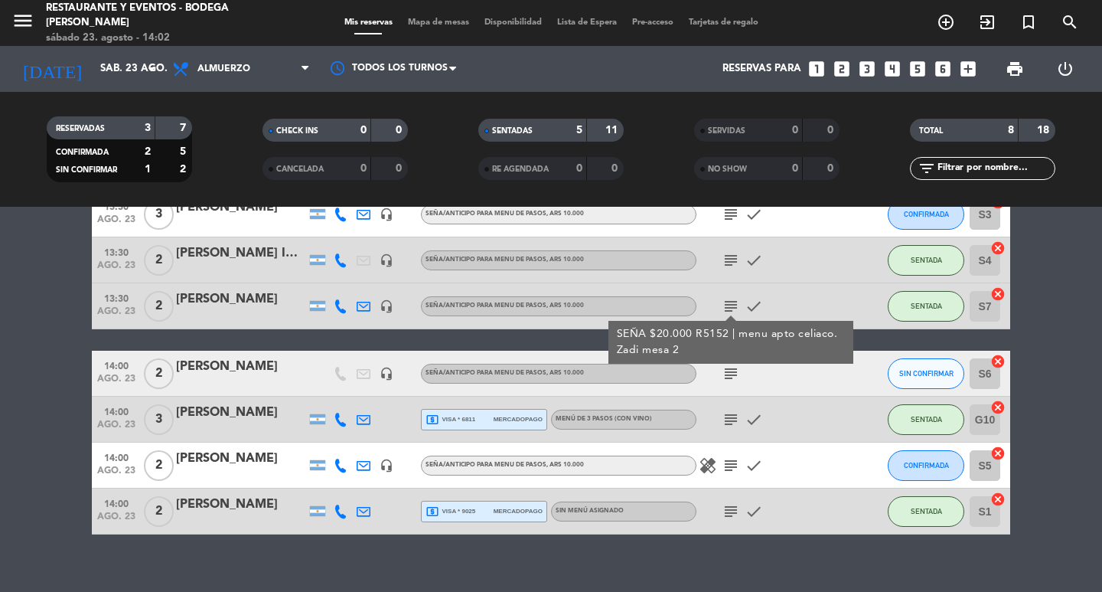
click at [726, 298] on icon "subject" at bounding box center [731, 306] width 18 height 18
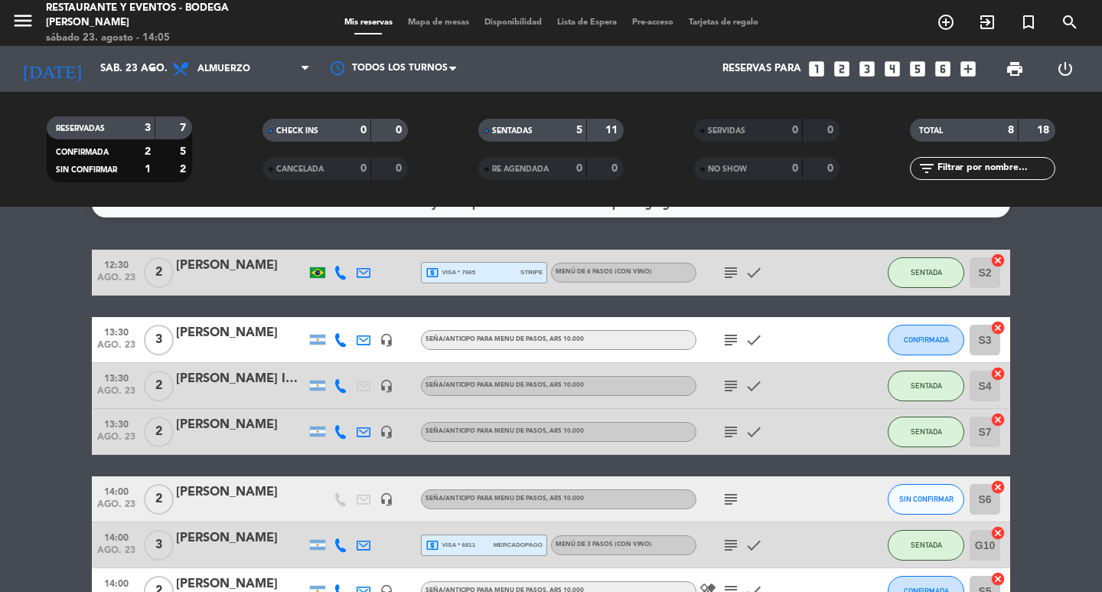
scroll to position [0, 0]
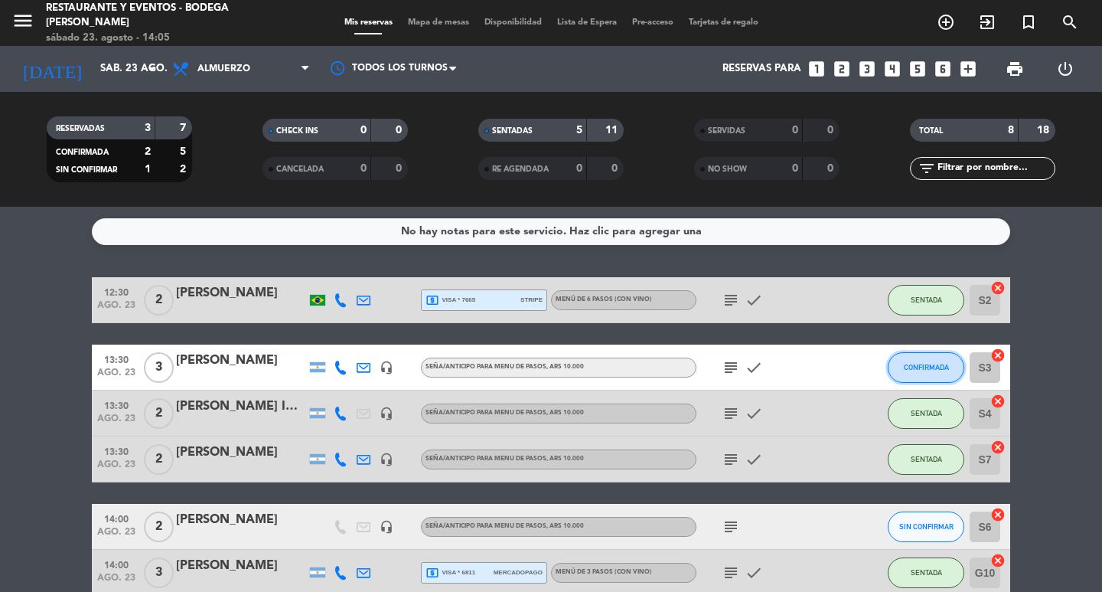
click at [934, 366] on span "CONFIRMADA" at bounding box center [926, 367] width 45 height 8
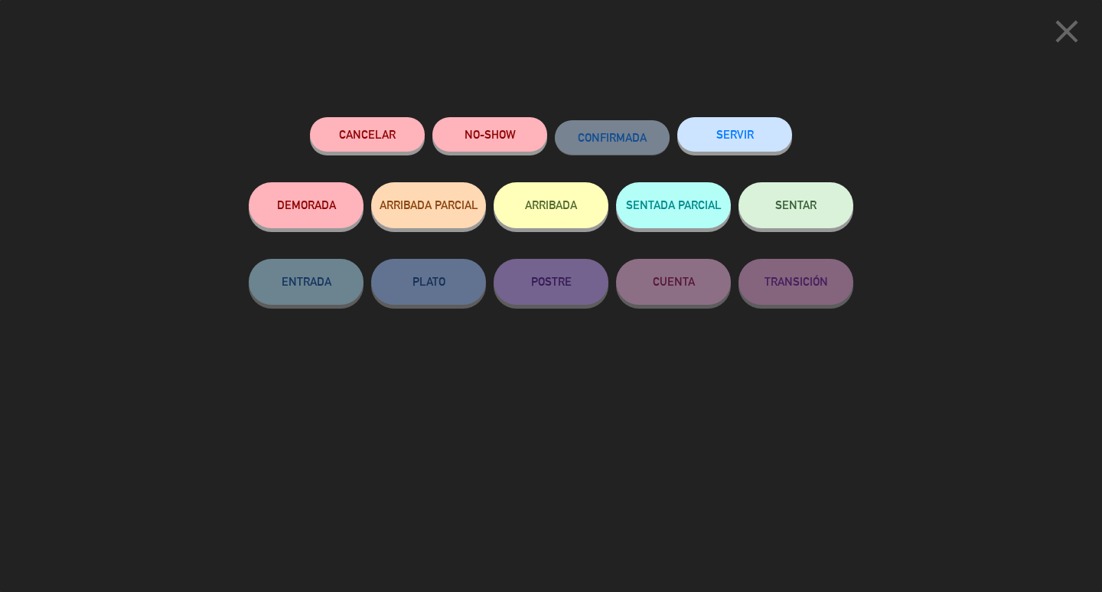
click at [787, 205] on span "SENTAR" at bounding box center [795, 204] width 41 height 13
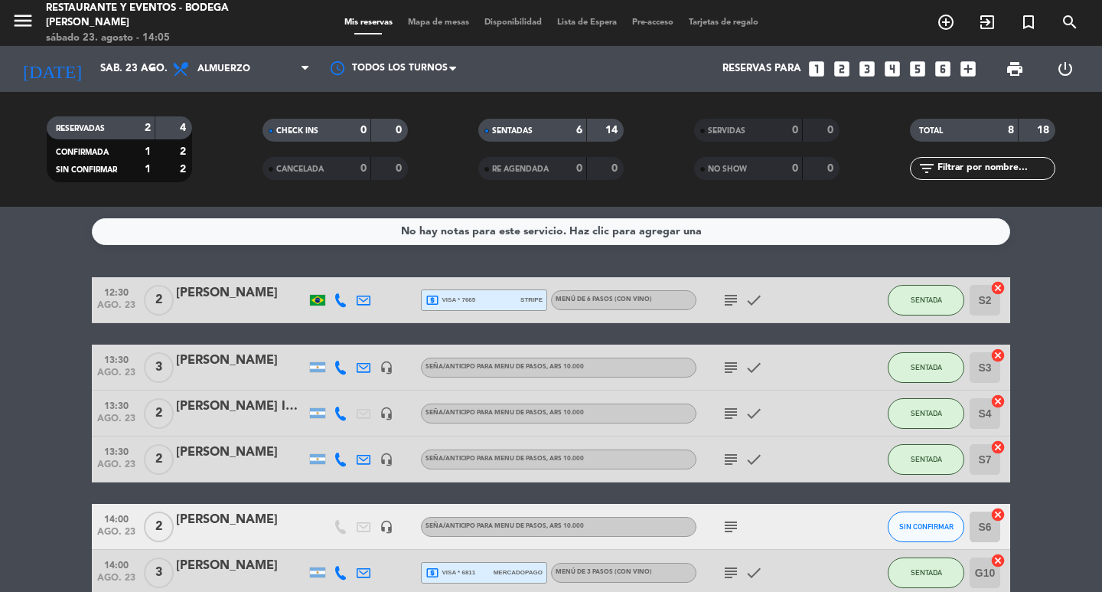
click at [735, 380] on div "subject check" at bounding box center [765, 366] width 138 height 45
click at [735, 368] on icon "subject" at bounding box center [731, 367] width 18 height 18
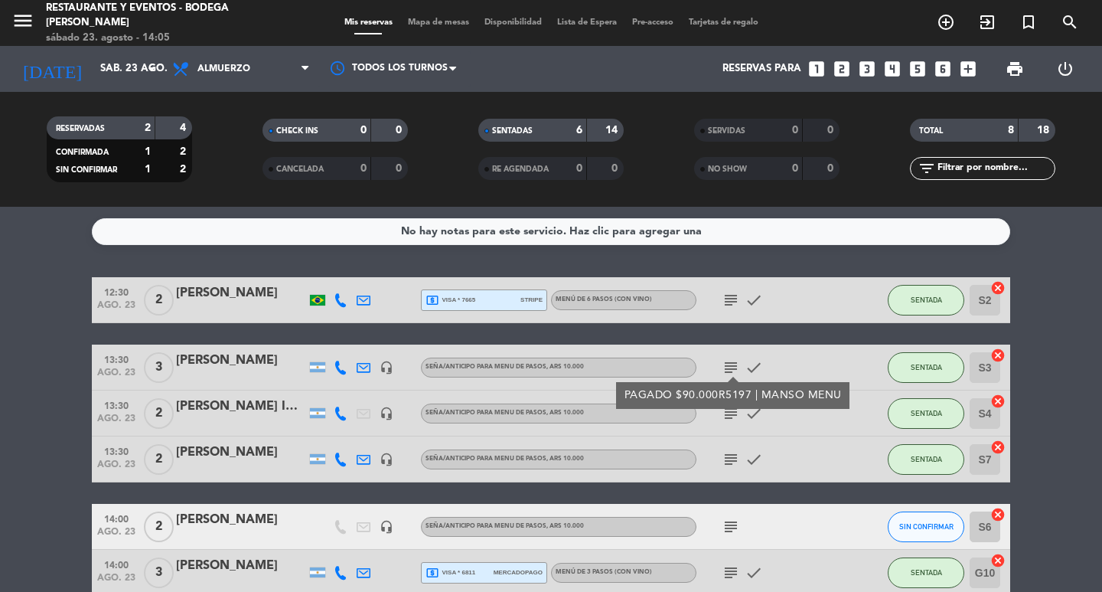
click at [730, 364] on icon "subject" at bounding box center [731, 367] width 18 height 18
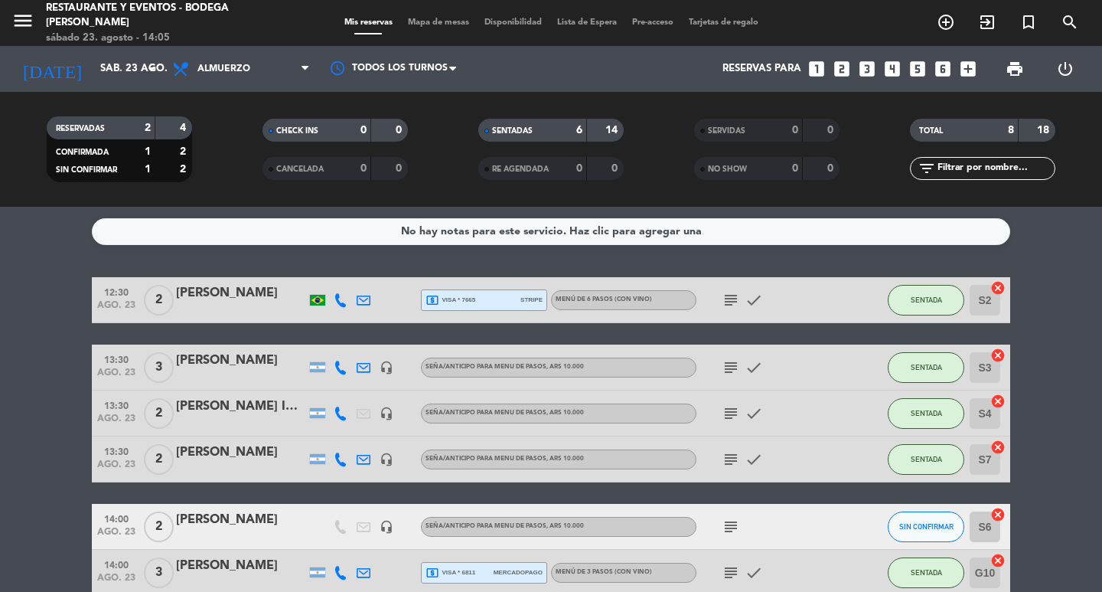
click at [732, 334] on div "12:30 [DATE] 2 [PERSON_NAME] local_atm visa * 7665 stripe MENÚ DE 6 PASOS (Con …" at bounding box center [551, 482] width 918 height 410
click at [729, 367] on icon "subject" at bounding box center [731, 367] width 18 height 18
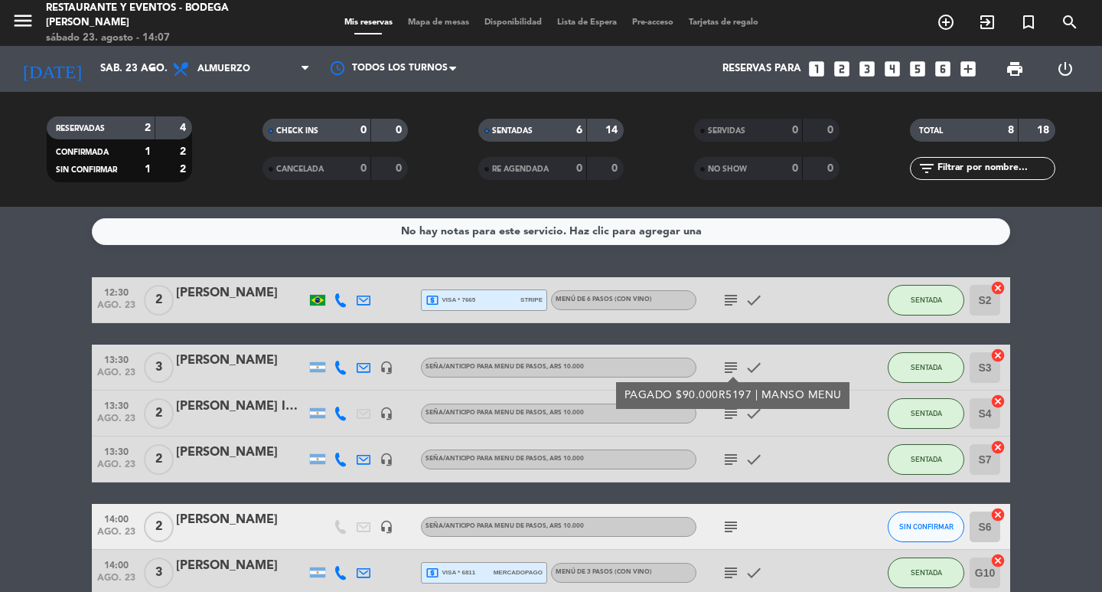
click at [729, 367] on icon "subject" at bounding box center [731, 367] width 18 height 18
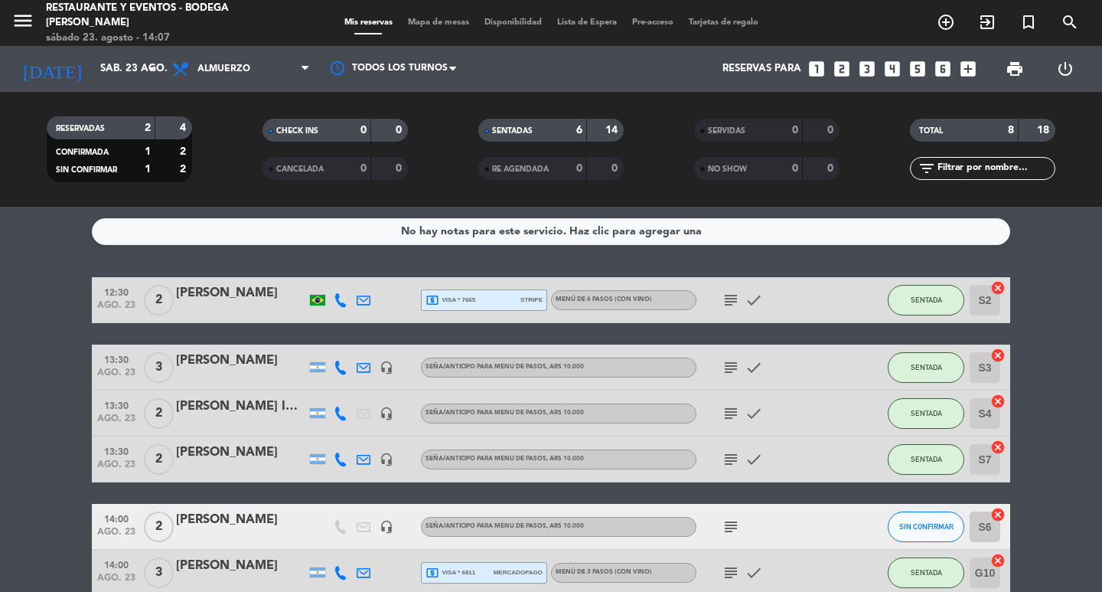
click at [233, 359] on div "[PERSON_NAME]" at bounding box center [241, 361] width 130 height 20
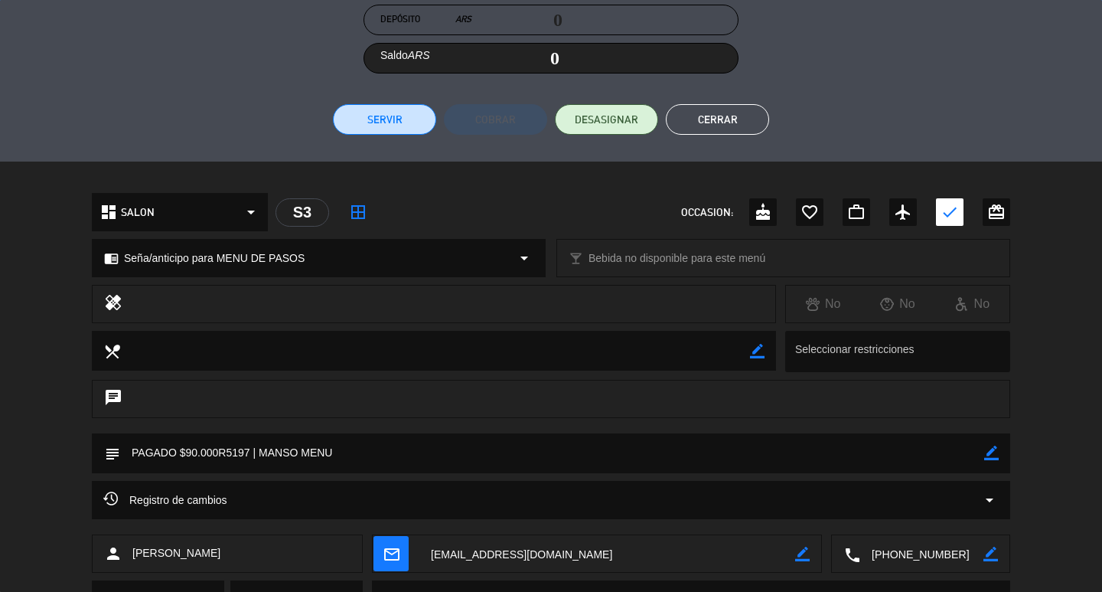
scroll to position [364, 0]
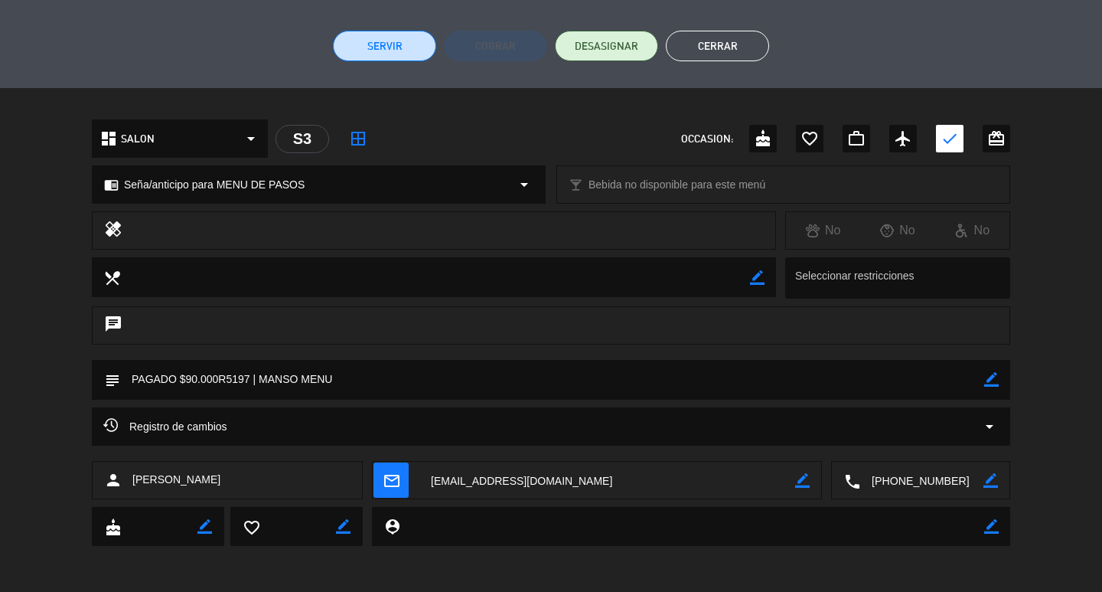
click at [993, 377] on icon "border_color" at bounding box center [991, 379] width 15 height 15
click at [946, 377] on textarea at bounding box center [552, 379] width 864 height 39
type textarea "PAGADO $90.000R5197 | MANSO MENU (Flor, mesa 1)"
click at [990, 380] on icon at bounding box center [991, 379] width 15 height 15
click at [744, 51] on button "Cerrar" at bounding box center [717, 46] width 103 height 31
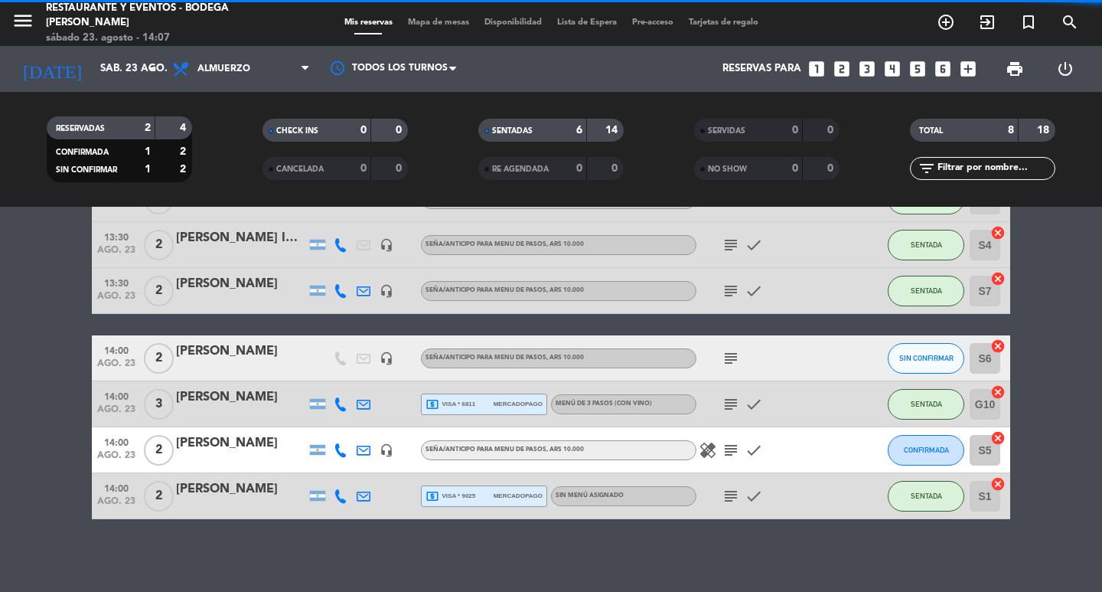
scroll to position [172, 0]
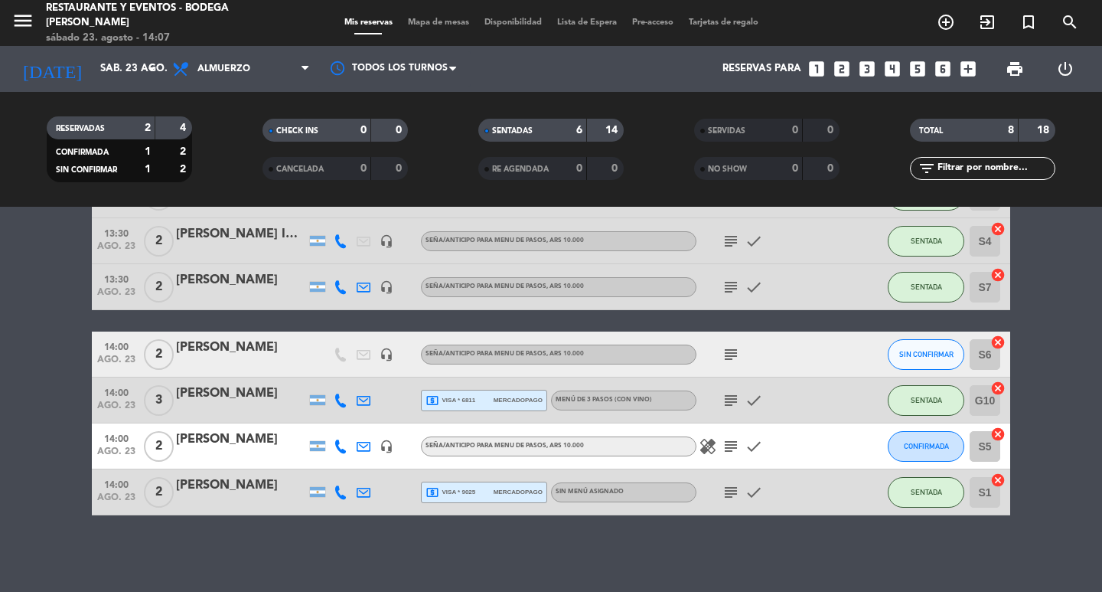
click at [739, 352] on icon "subject" at bounding box center [731, 354] width 18 height 18
click at [760, 533] on div "No hay notas para este servicio. Haz clic para agregar una 12:30 [DATE] 2 [PERS…" at bounding box center [551, 399] width 1102 height 385
click at [759, 545] on div "No hay notas para este servicio. Haz clic para agregar una 12:30 [DATE] 2 [PERS…" at bounding box center [551, 399] width 1102 height 385
click at [915, 359] on button "SIN CONFIRMAR" at bounding box center [926, 354] width 77 height 31
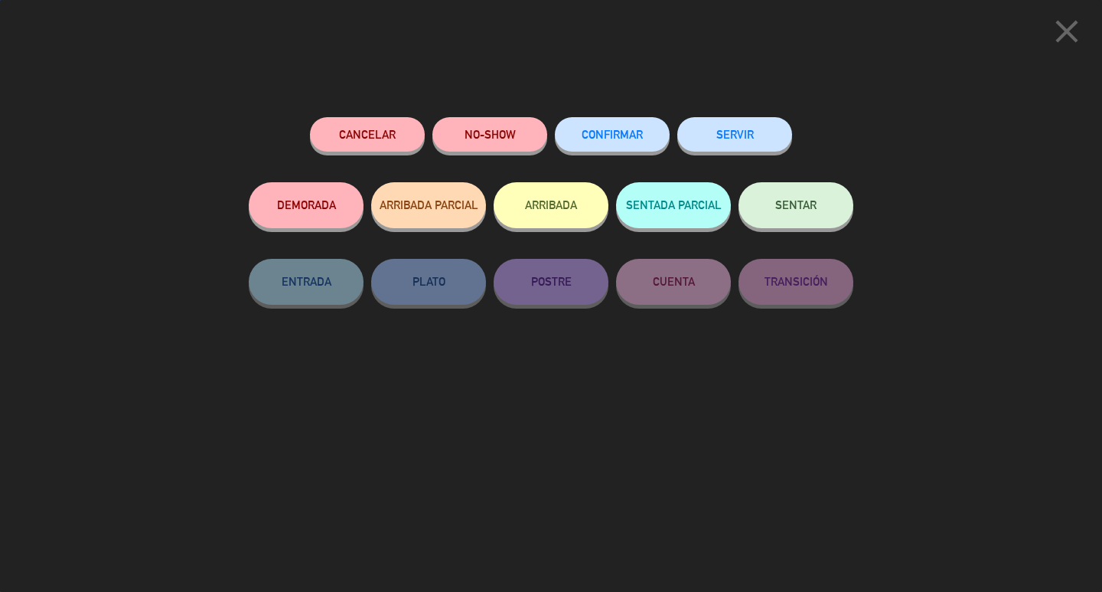
click at [785, 214] on button "SENTAR" at bounding box center [796, 205] width 115 height 46
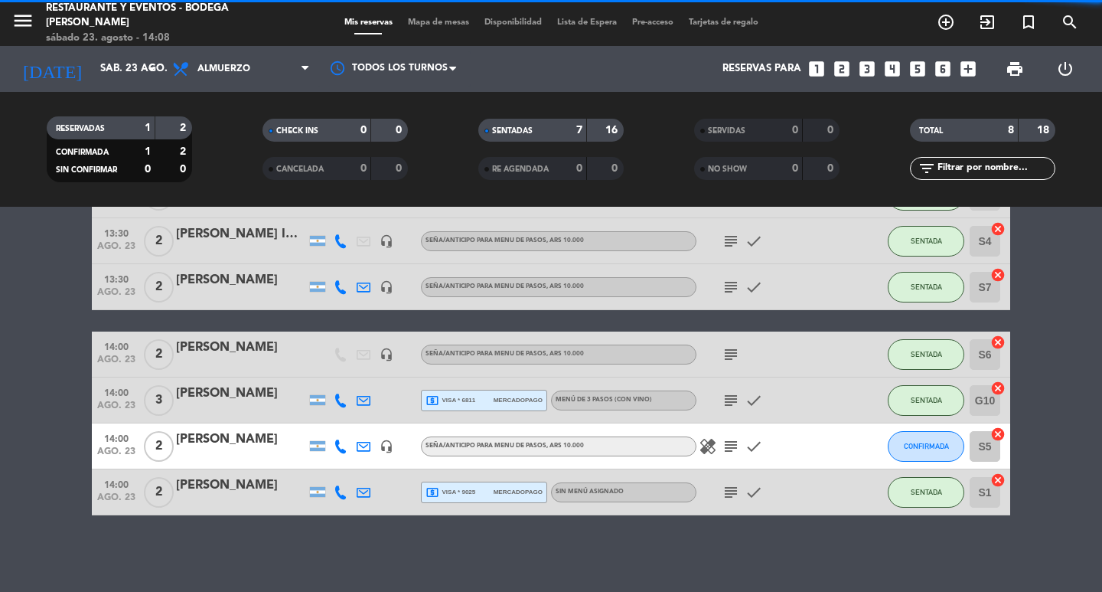
click at [229, 351] on div "[PERSON_NAME]" at bounding box center [241, 348] width 130 height 20
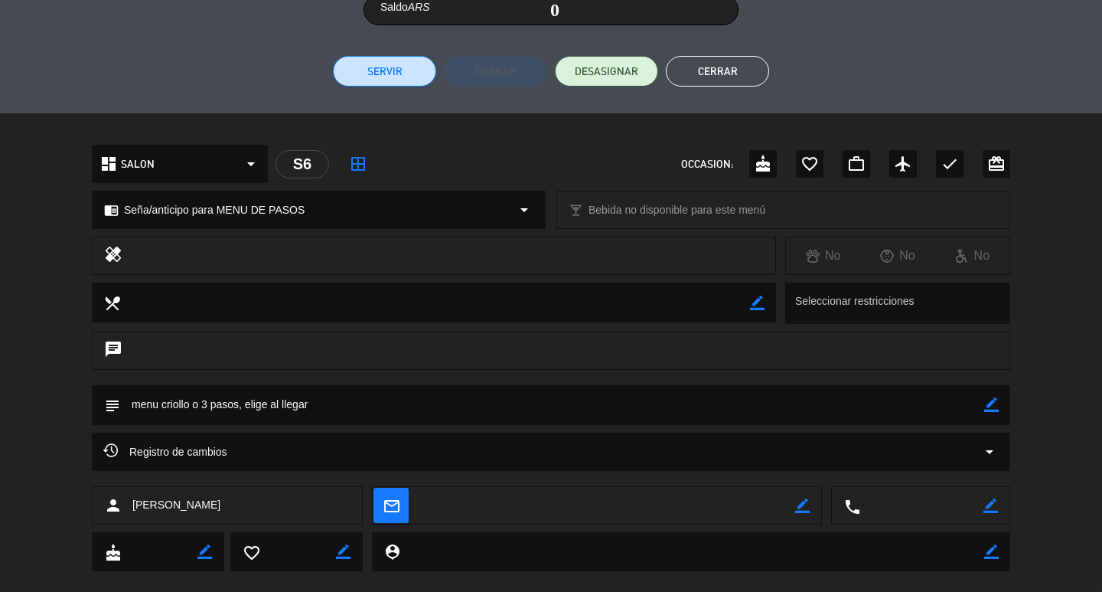
scroll to position [364, 0]
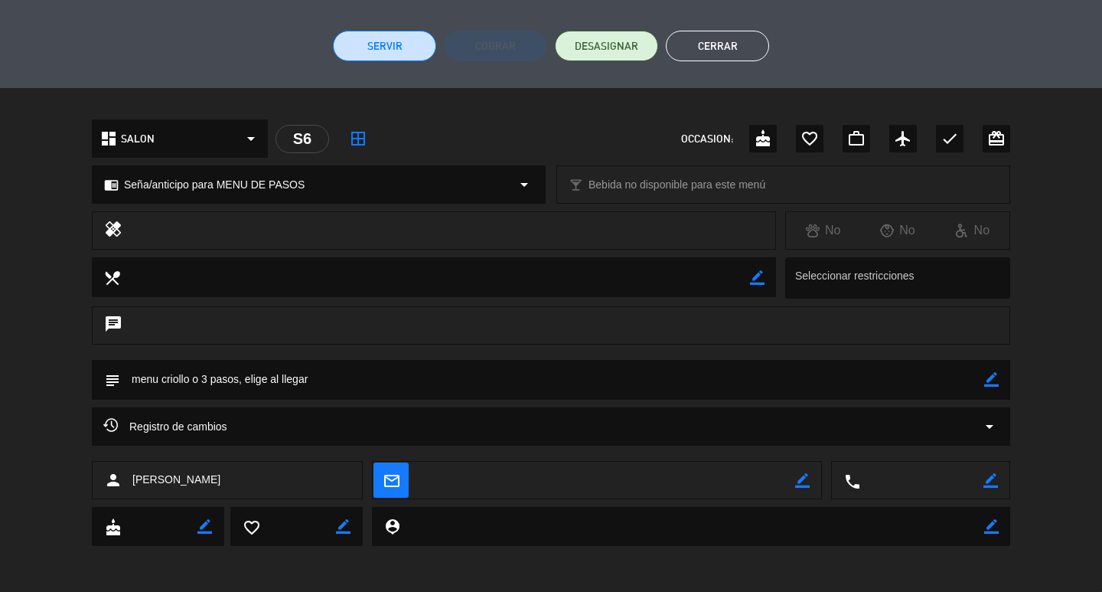
click at [990, 378] on icon "border_color" at bounding box center [991, 379] width 15 height 15
click at [706, 41] on button "Cerrar" at bounding box center [717, 46] width 103 height 31
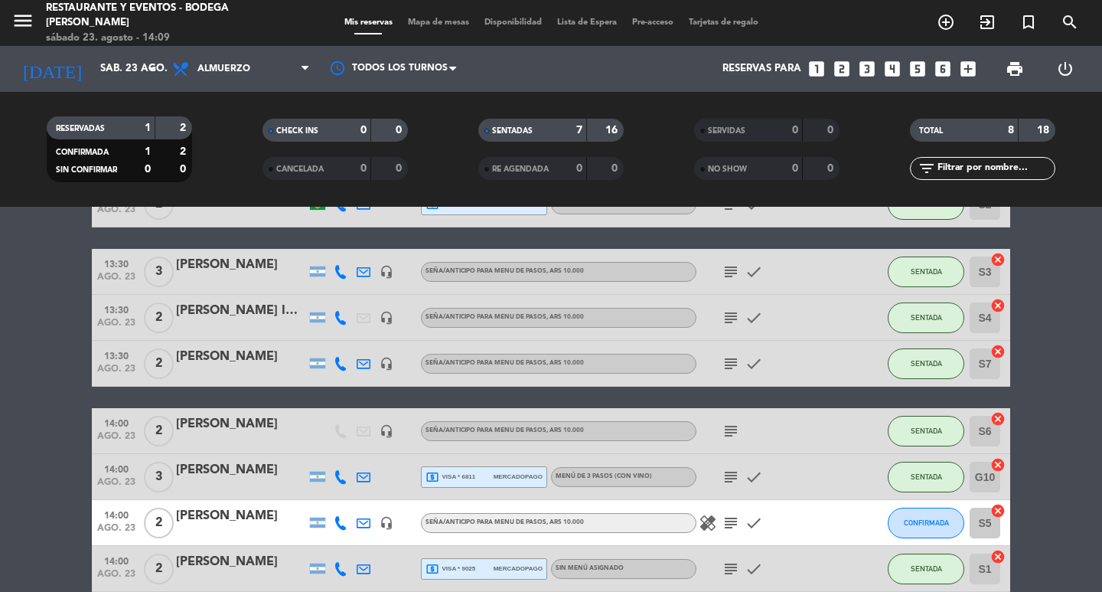
scroll to position [19, 0]
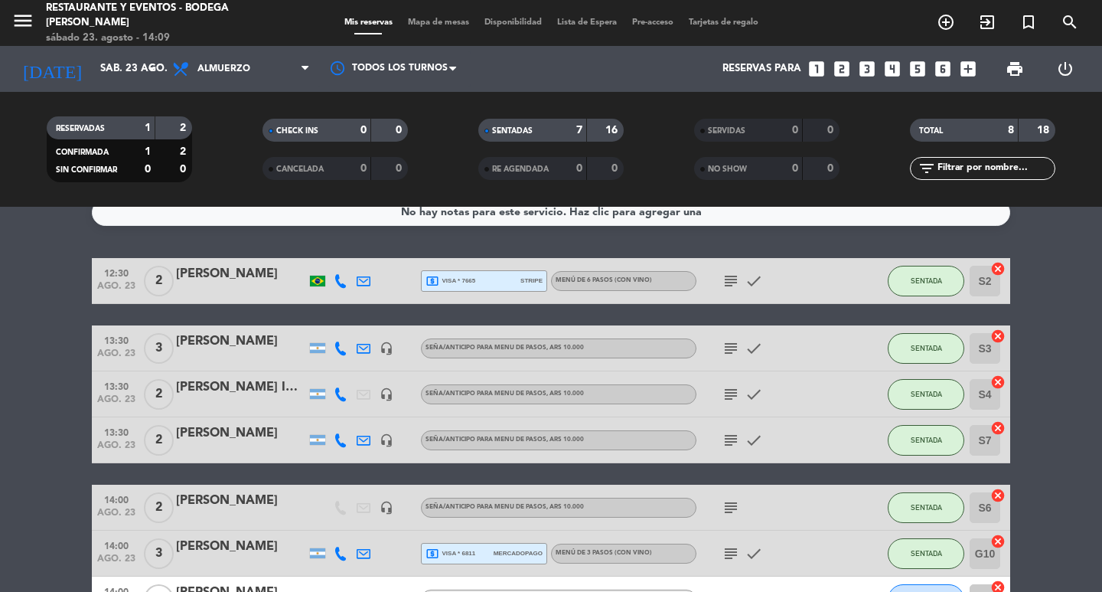
click at [726, 354] on icon "subject" at bounding box center [731, 348] width 18 height 18
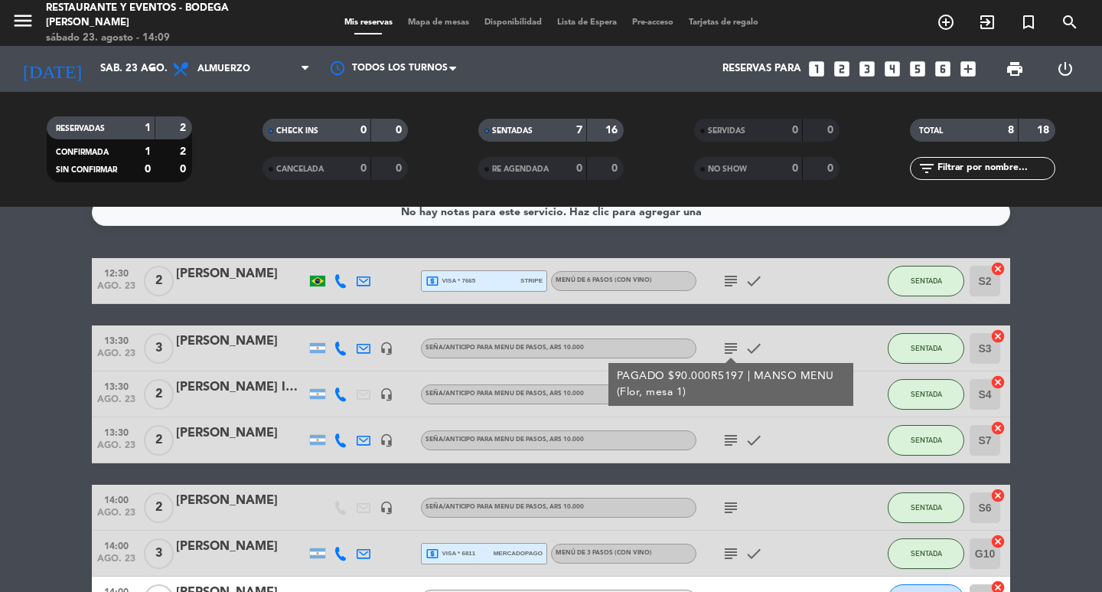
click at [206, 341] on div "[PERSON_NAME]" at bounding box center [241, 341] width 130 height 20
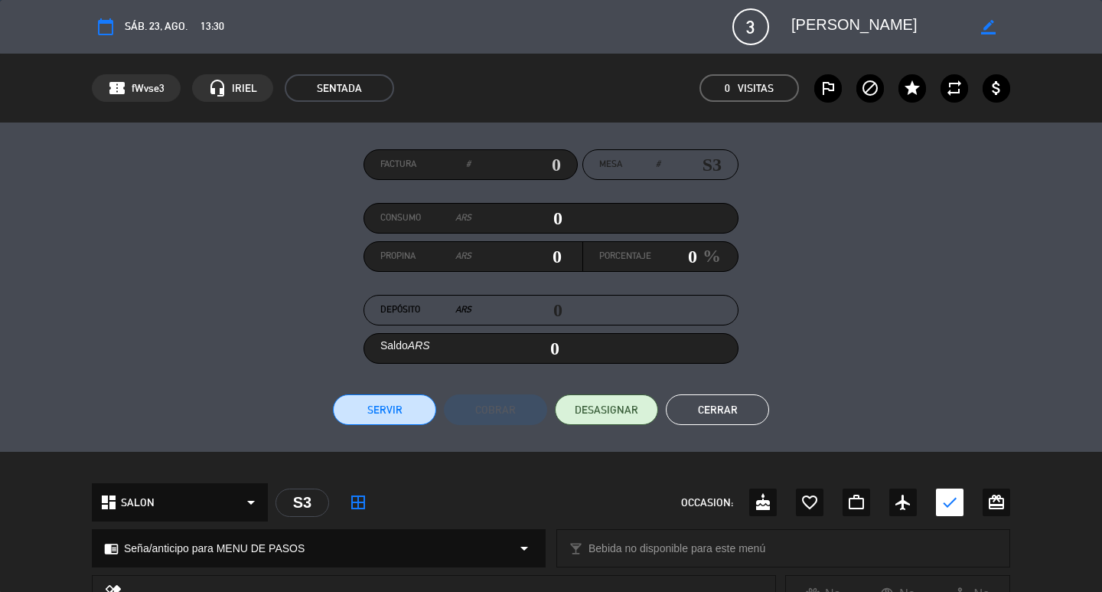
scroll to position [364, 0]
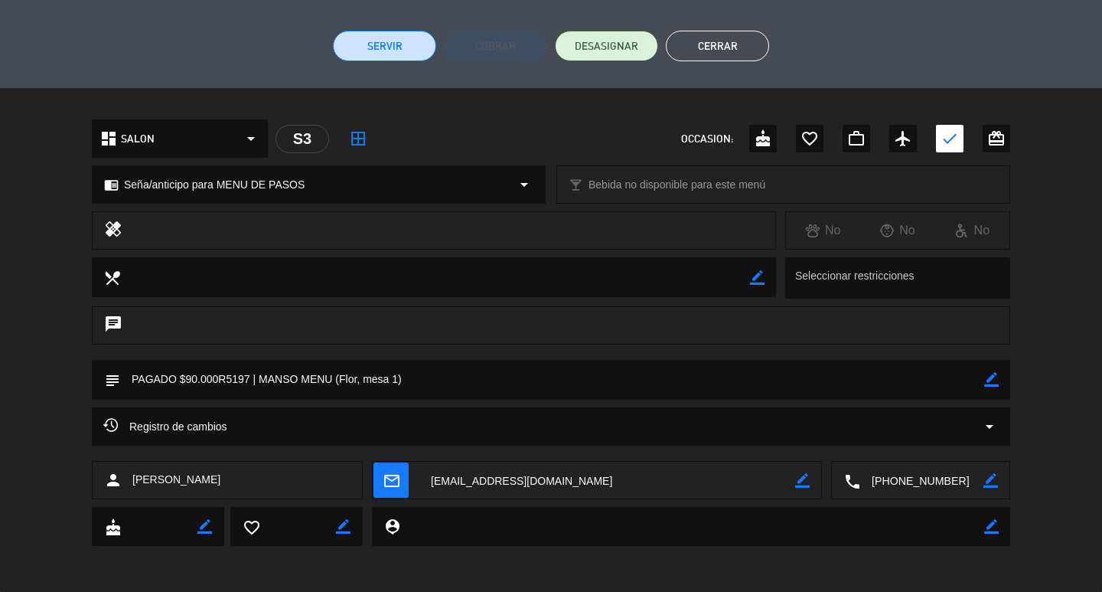
click at [993, 377] on icon "border_color" at bounding box center [991, 379] width 15 height 15
click at [556, 341] on div "chat" at bounding box center [551, 325] width 918 height 38
click at [533, 380] on textarea at bounding box center [552, 379] width 864 height 39
type textarea "PAGADO $90.000R5197 | MANSO MENU (Zady, mesa 1)"
click at [990, 374] on icon at bounding box center [991, 379] width 15 height 15
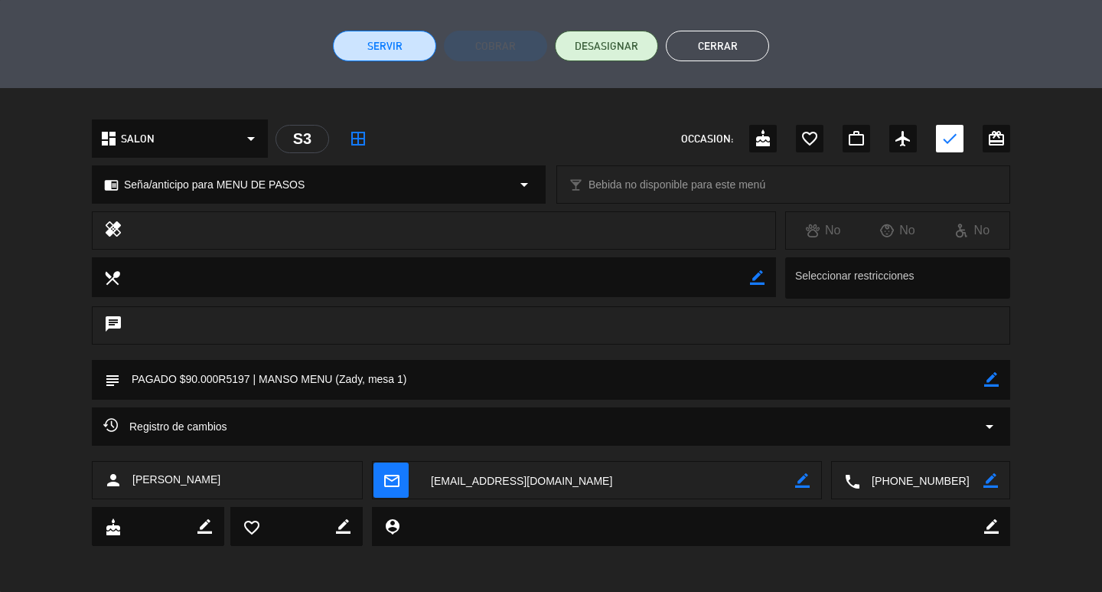
click at [712, 40] on button "Cerrar" at bounding box center [717, 46] width 103 height 31
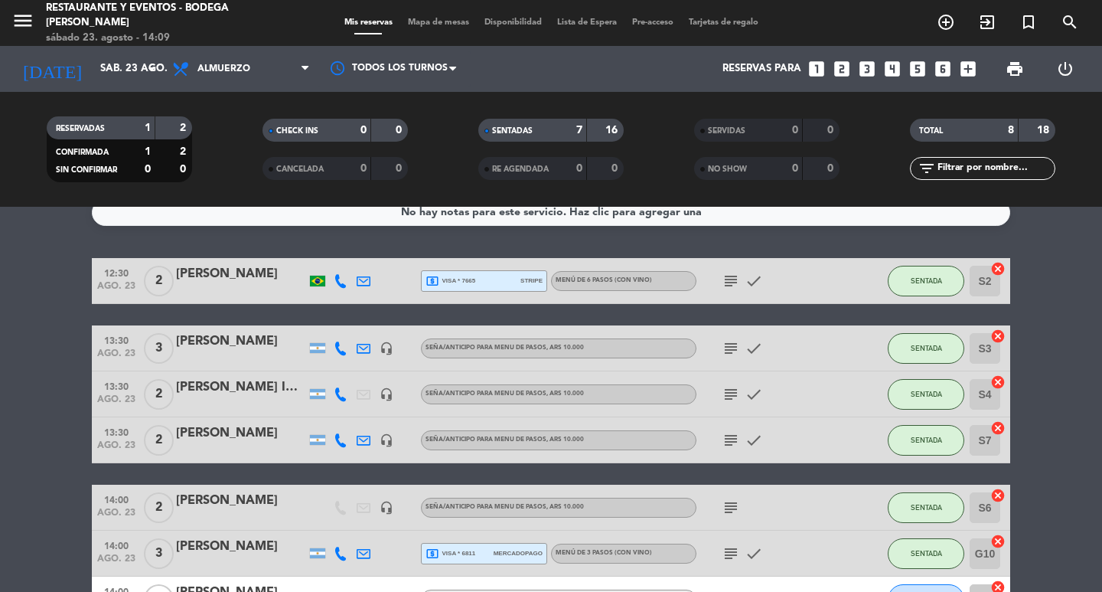
scroll to position [172, 0]
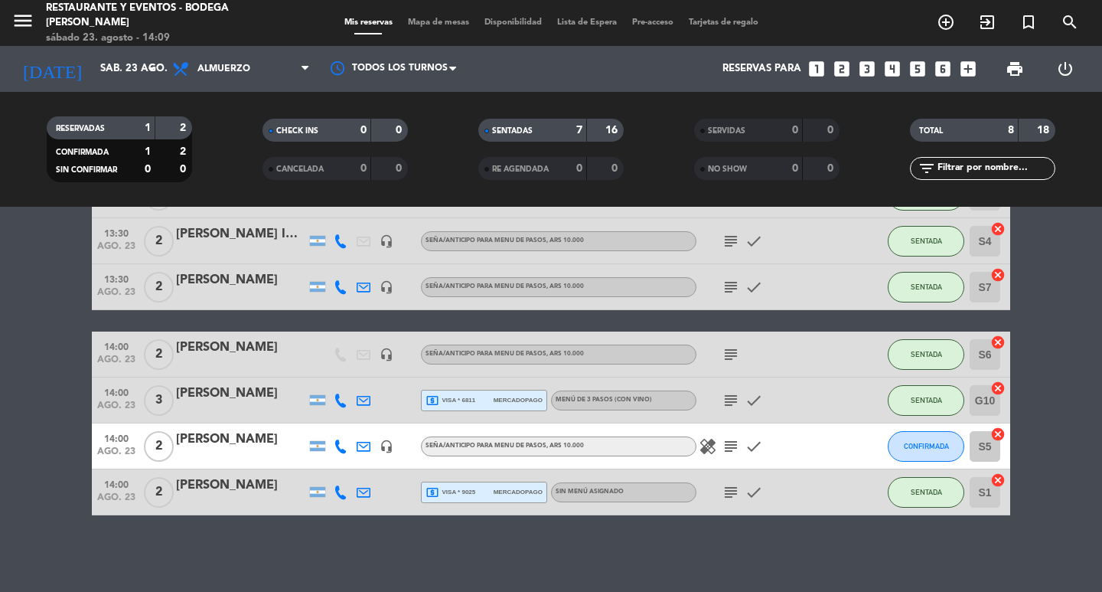
click at [213, 346] on div "[PERSON_NAME]" at bounding box center [241, 348] width 130 height 20
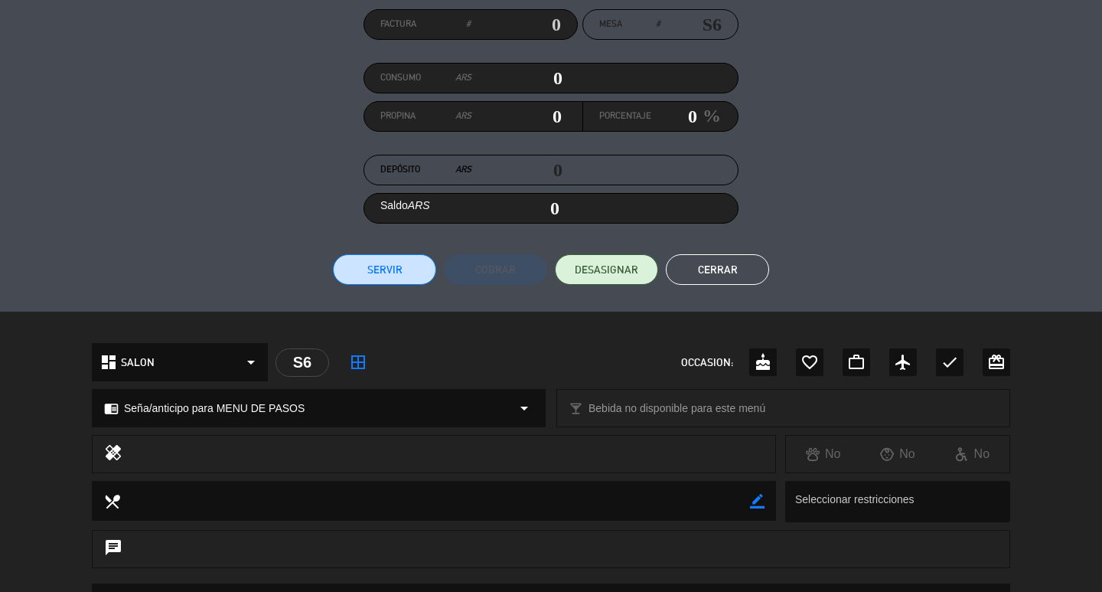
scroll to position [364, 0]
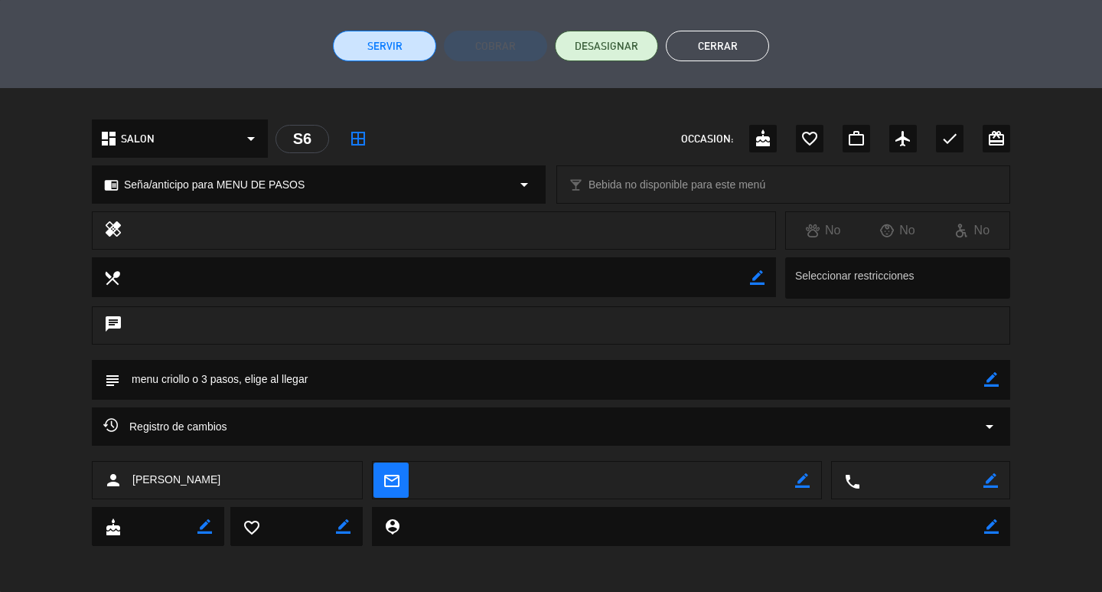
click at [990, 375] on icon "border_color" at bounding box center [991, 379] width 15 height 15
click at [962, 380] on textarea at bounding box center [552, 379] width 864 height 39
type textarea "menu criollo o 3 pasos, elige al llegar ([GEOGRAPHIC_DATA], mesa 8)"
click at [996, 381] on icon at bounding box center [991, 379] width 15 height 15
click at [706, 56] on button "Cerrar" at bounding box center [717, 46] width 103 height 31
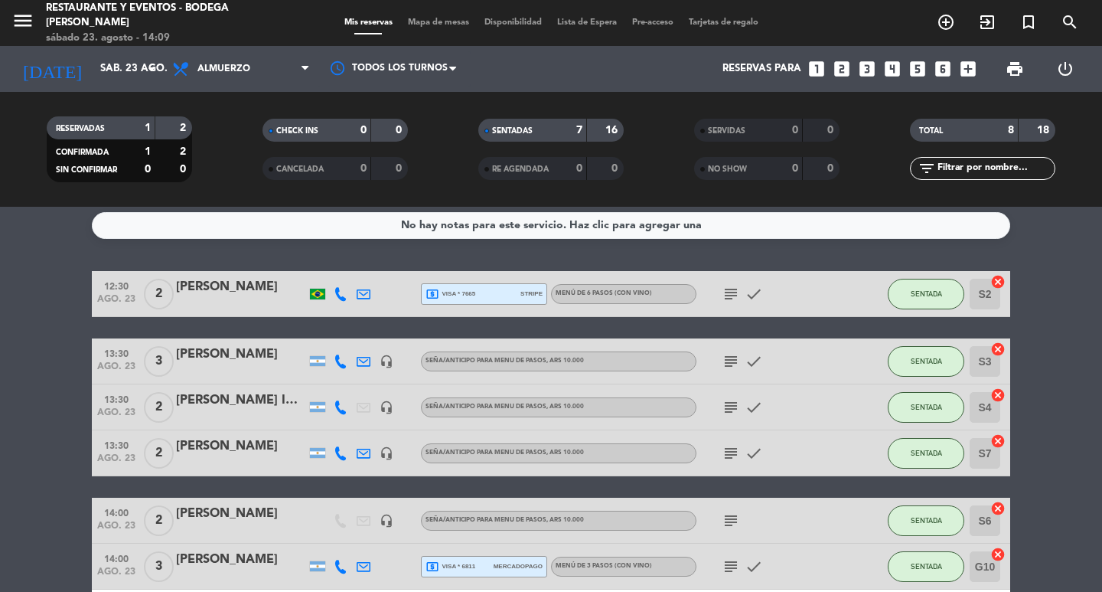
scroll to position [0, 0]
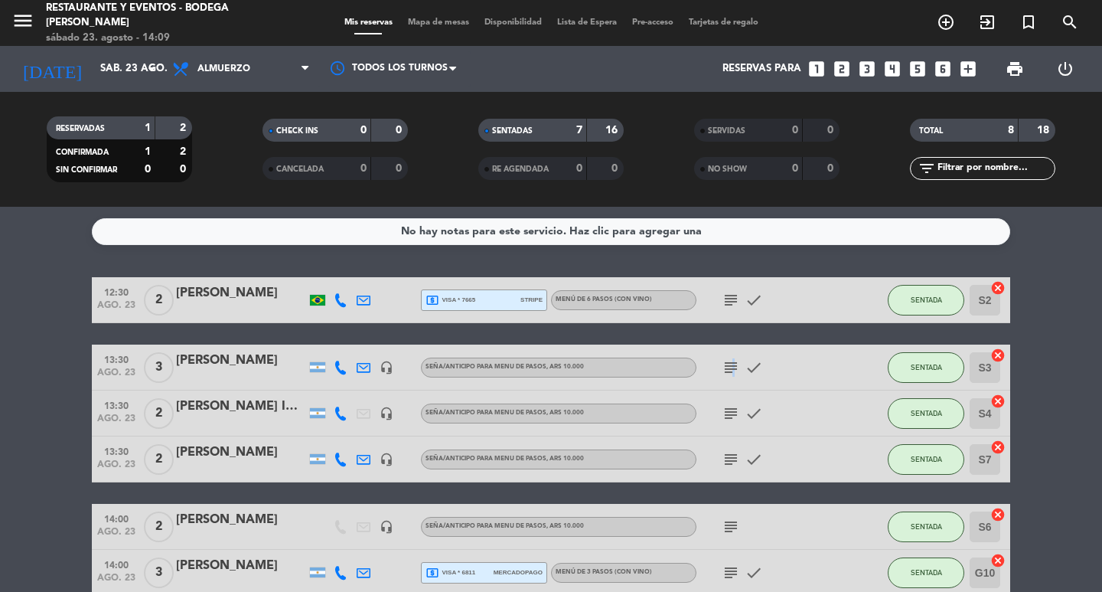
click at [731, 373] on icon "subject" at bounding box center [731, 367] width 18 height 18
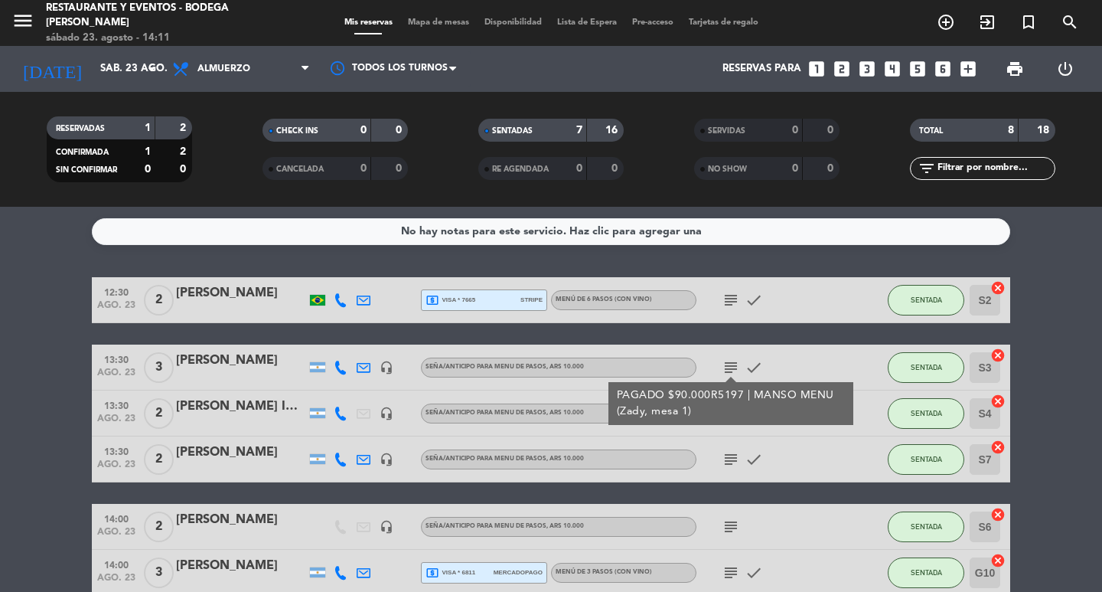
click at [727, 527] on icon "subject" at bounding box center [731, 526] width 18 height 18
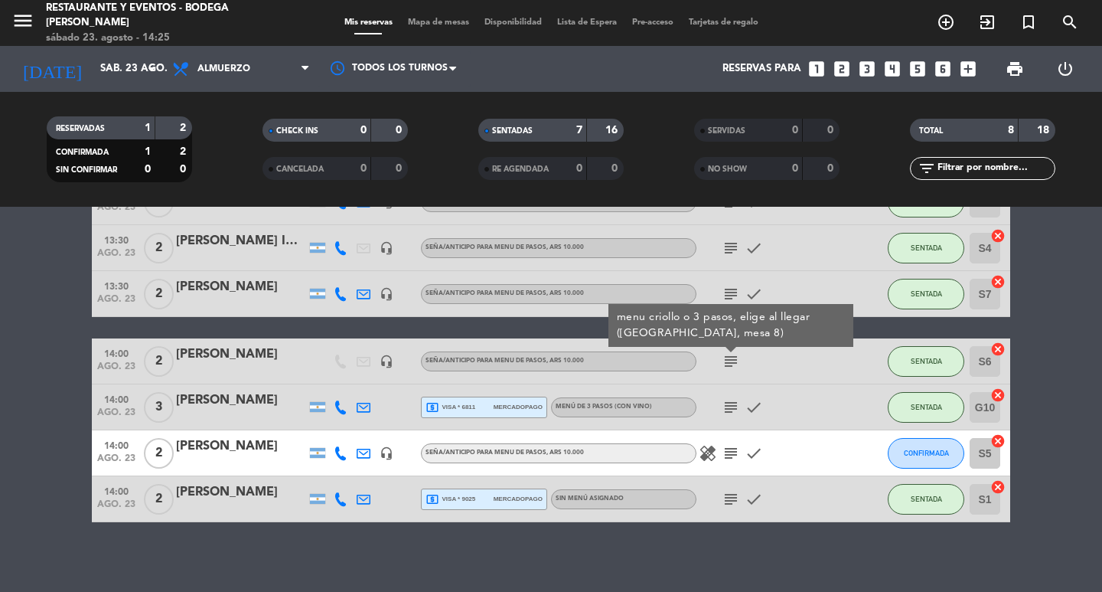
scroll to position [172, 0]
